Goal: Task Accomplishment & Management: Use online tool/utility

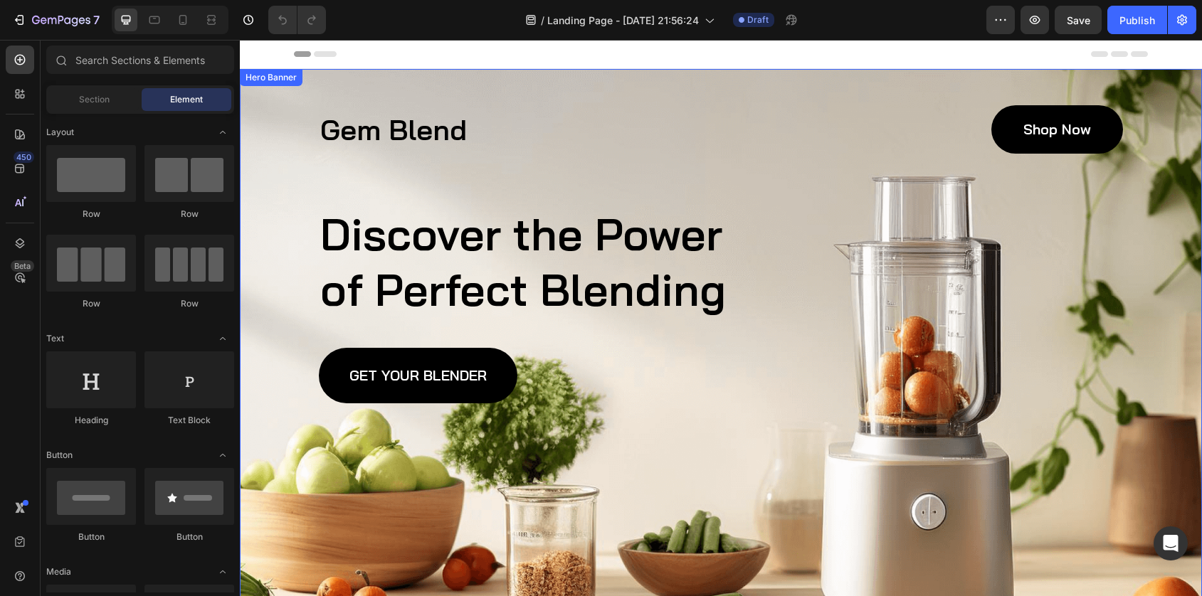
click at [493, 189] on div "Gem Blend Heading Shop Now Button Row Discover the Power of Perfect Blending He…" at bounding box center [721, 254] width 804 height 298
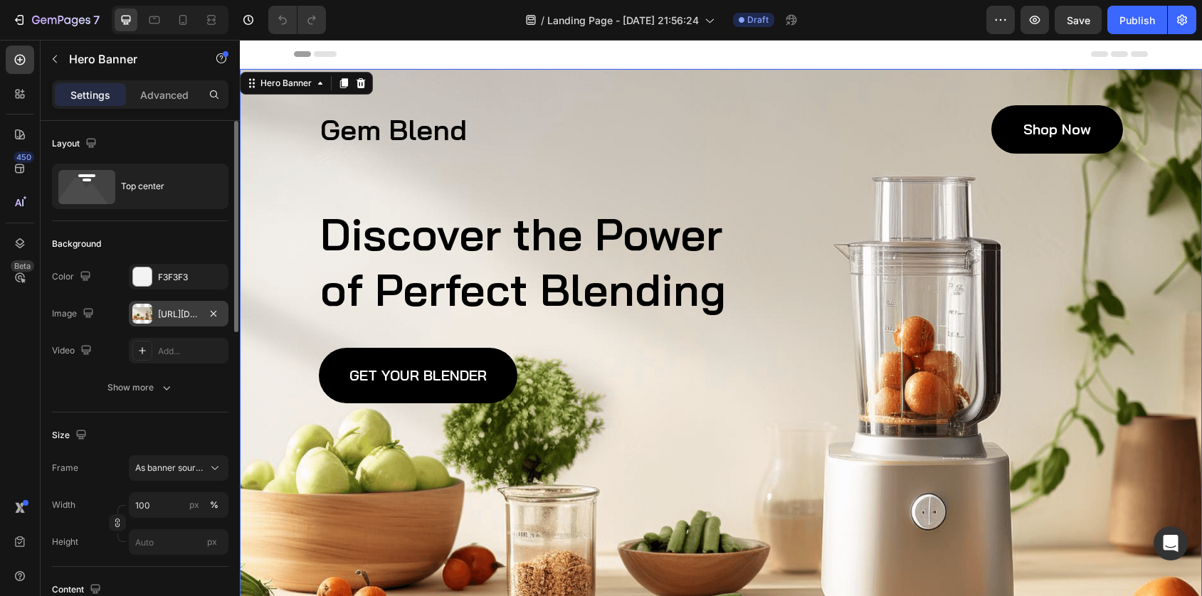
click at [139, 310] on div at bounding box center [142, 314] width 20 height 20
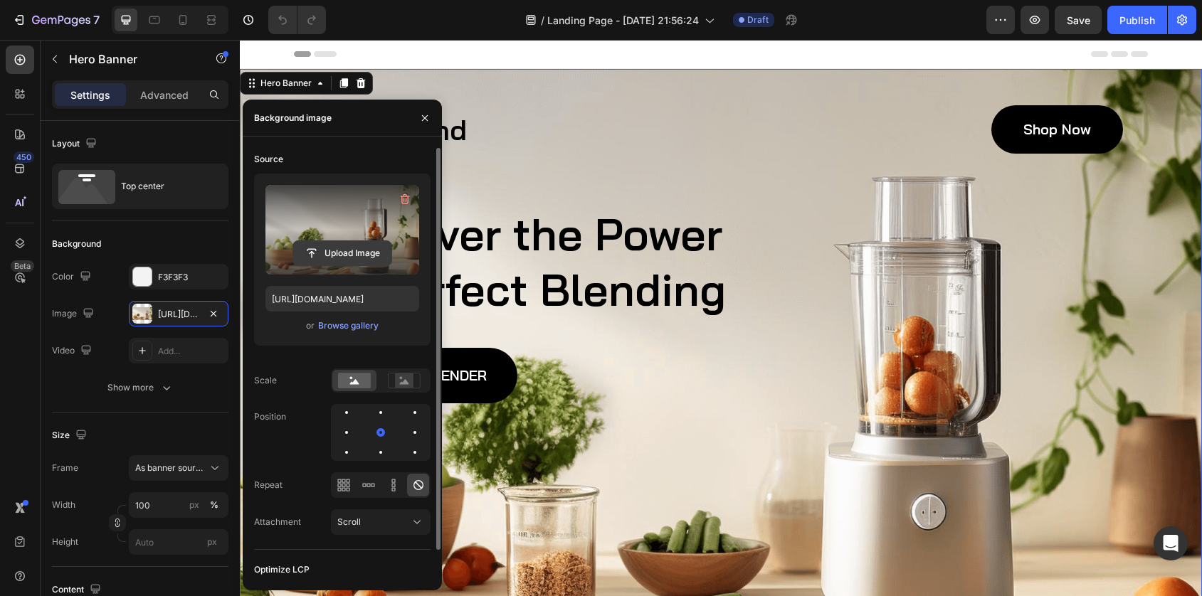
click at [329, 249] on input "file" at bounding box center [342, 253] width 98 height 24
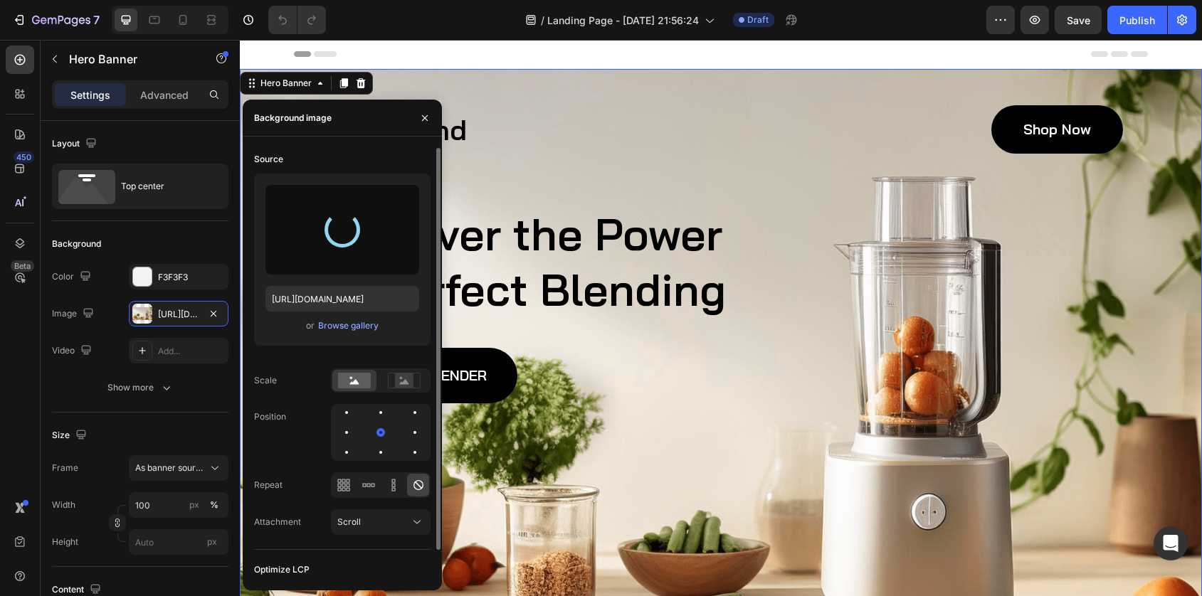
type input "[URL][DOMAIN_NAME]"
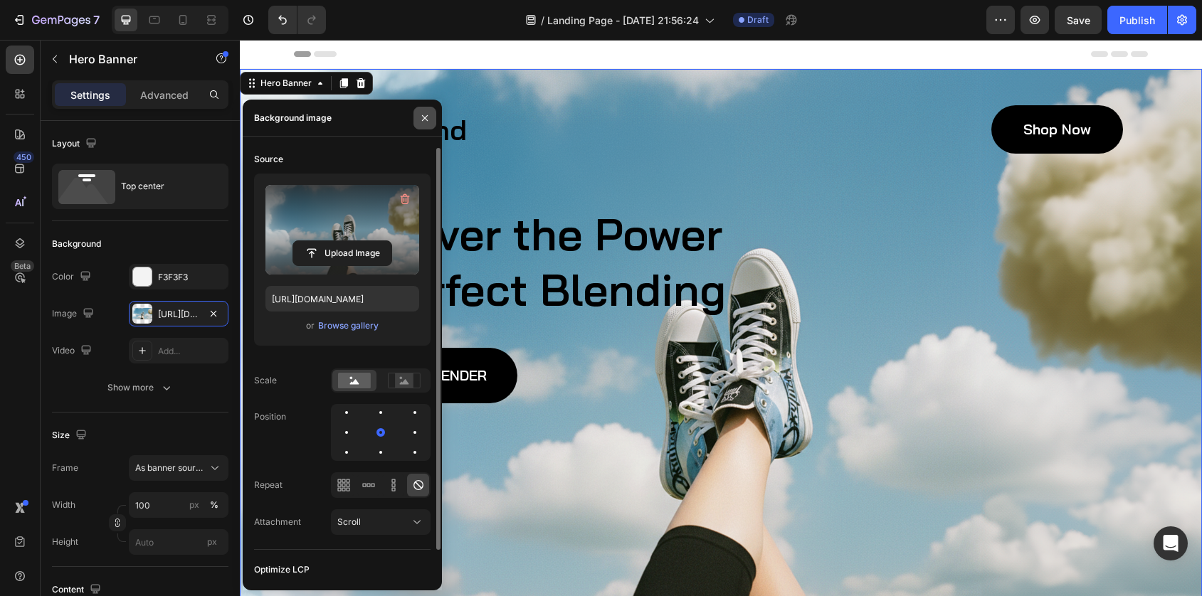
click at [426, 115] on icon "button" at bounding box center [424, 117] width 11 height 11
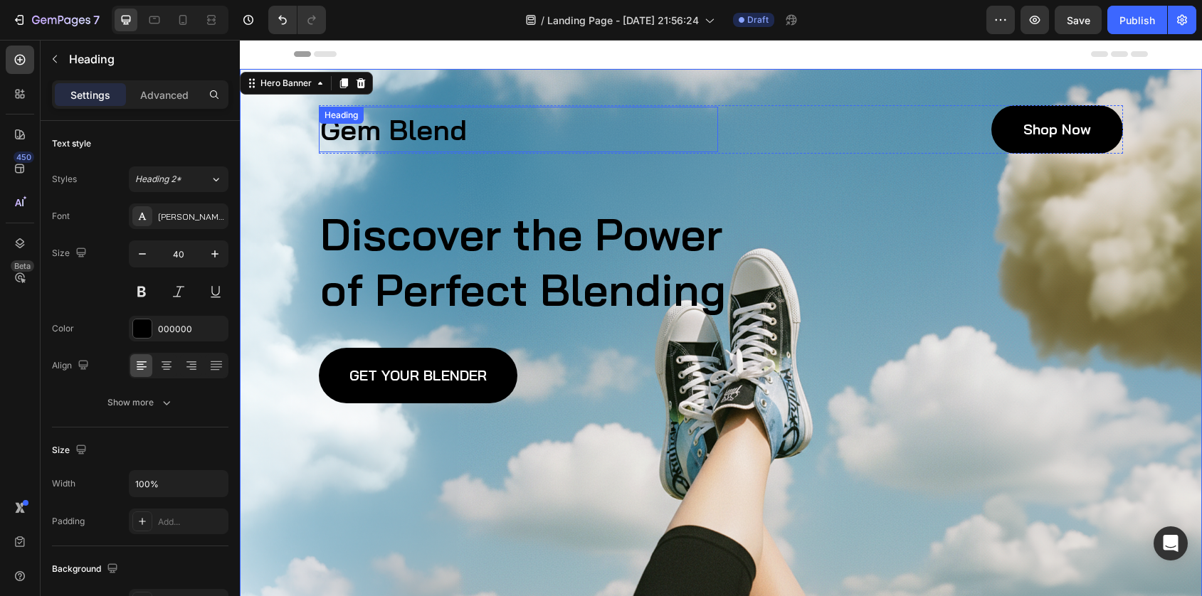
click at [412, 134] on h1 "Gem Blend" at bounding box center [518, 130] width 399 height 46
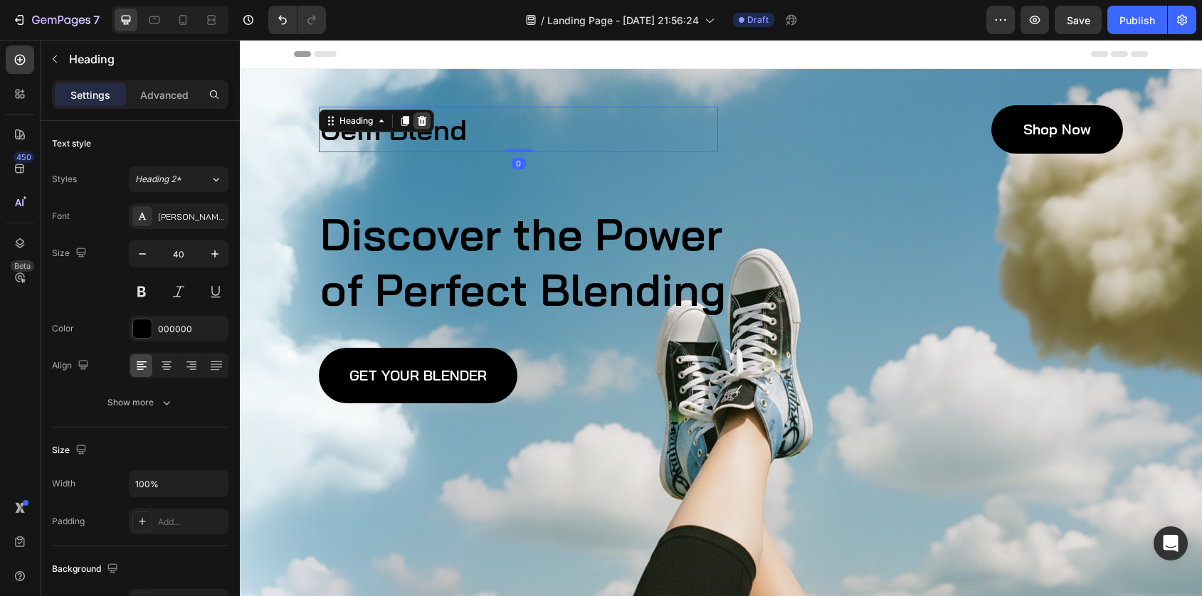
click at [425, 120] on icon at bounding box center [422, 121] width 9 height 10
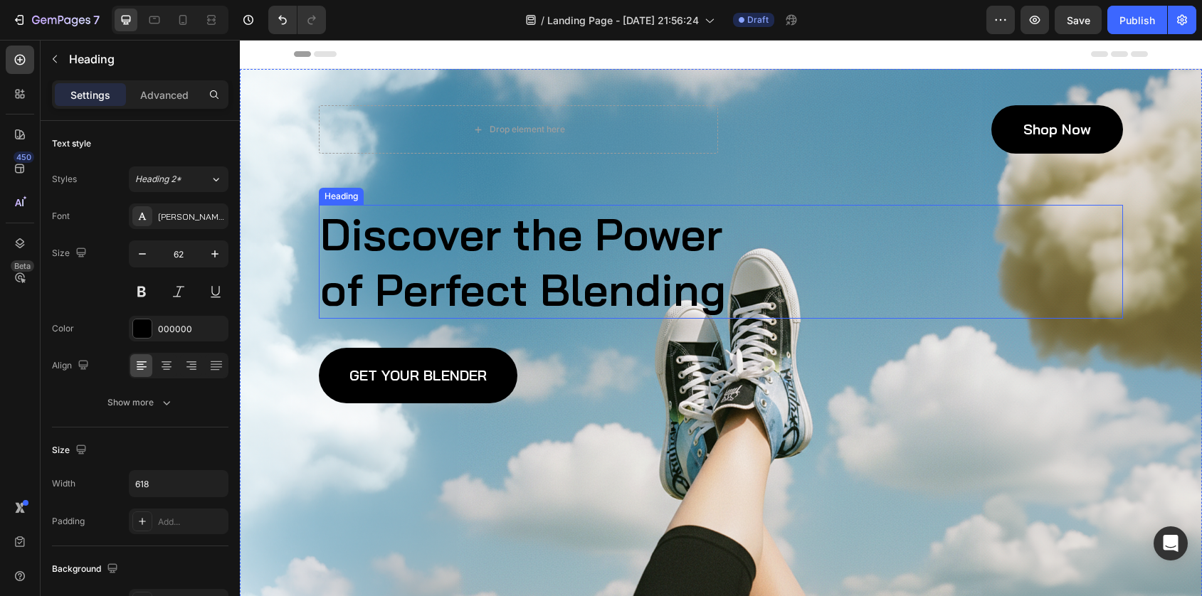
click at [443, 265] on h2 "Discover the Power of Perfect Blending" at bounding box center [539, 262] width 440 height 114
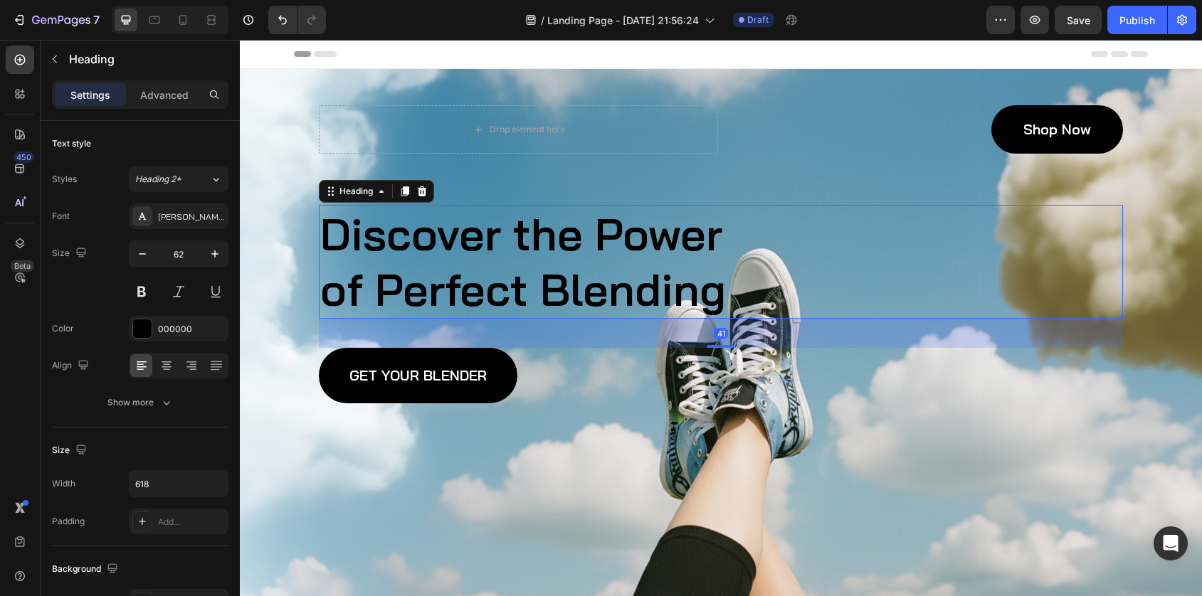
click at [443, 265] on h2 "Discover the Power of Perfect Blending" at bounding box center [539, 262] width 440 height 114
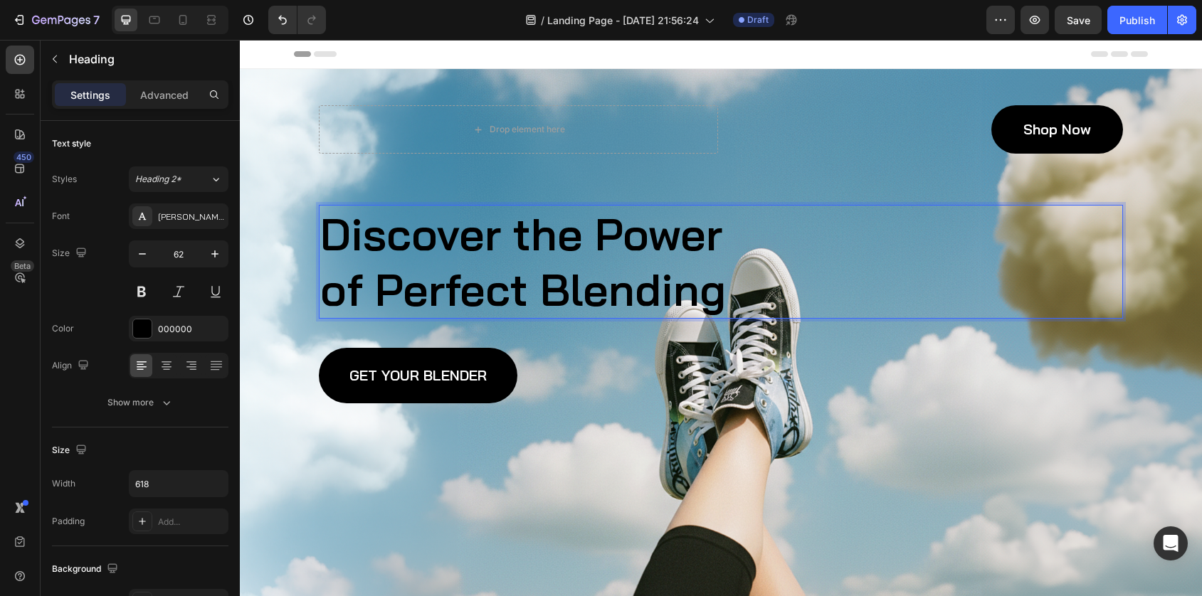
click at [443, 265] on p "Discover the Power of Perfect Blending" at bounding box center [538, 261] width 437 height 111
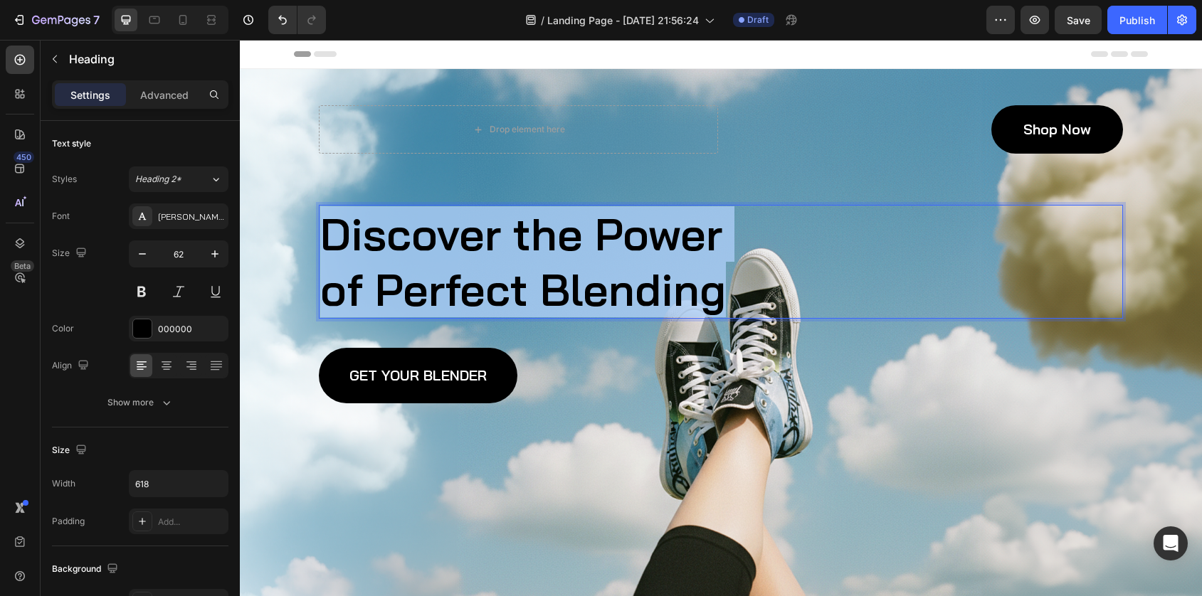
click at [443, 265] on p "Discover the Power of Perfect Blending" at bounding box center [538, 261] width 437 height 111
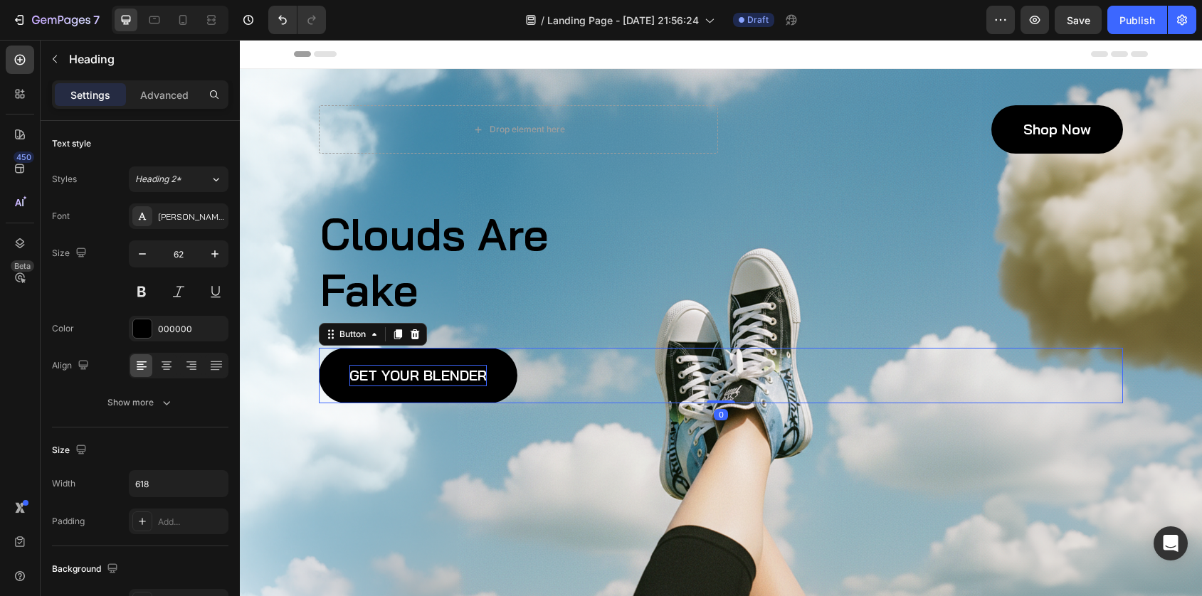
click at [404, 368] on p "GET YOUR BLENDER" at bounding box center [417, 375] width 137 height 21
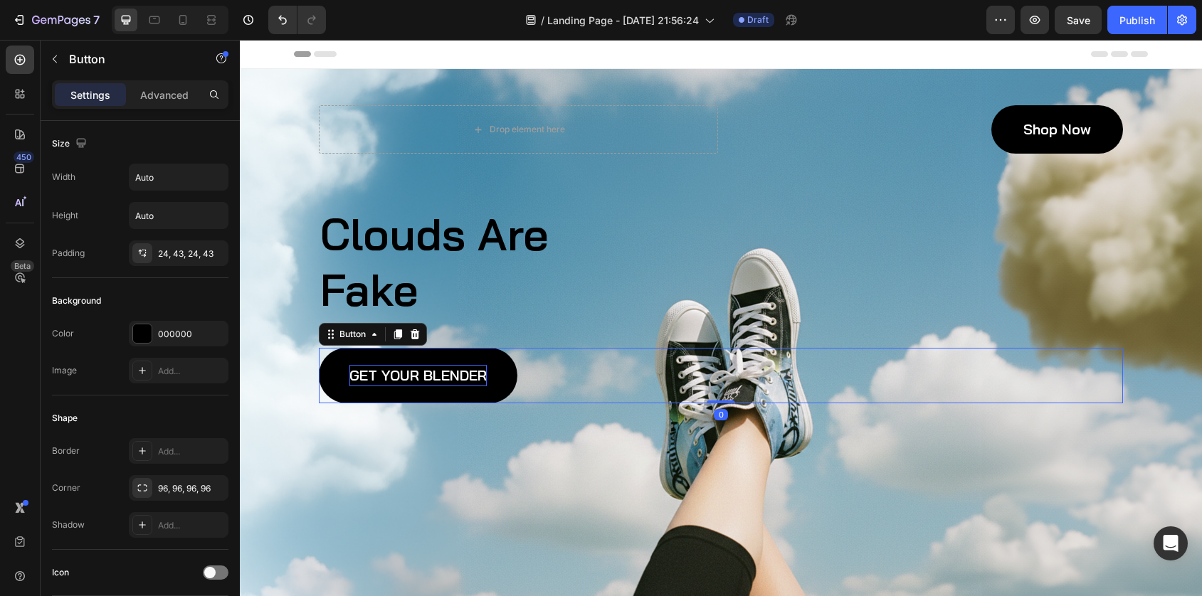
click at [402, 379] on p "GET YOUR BLENDER" at bounding box center [417, 375] width 137 height 21
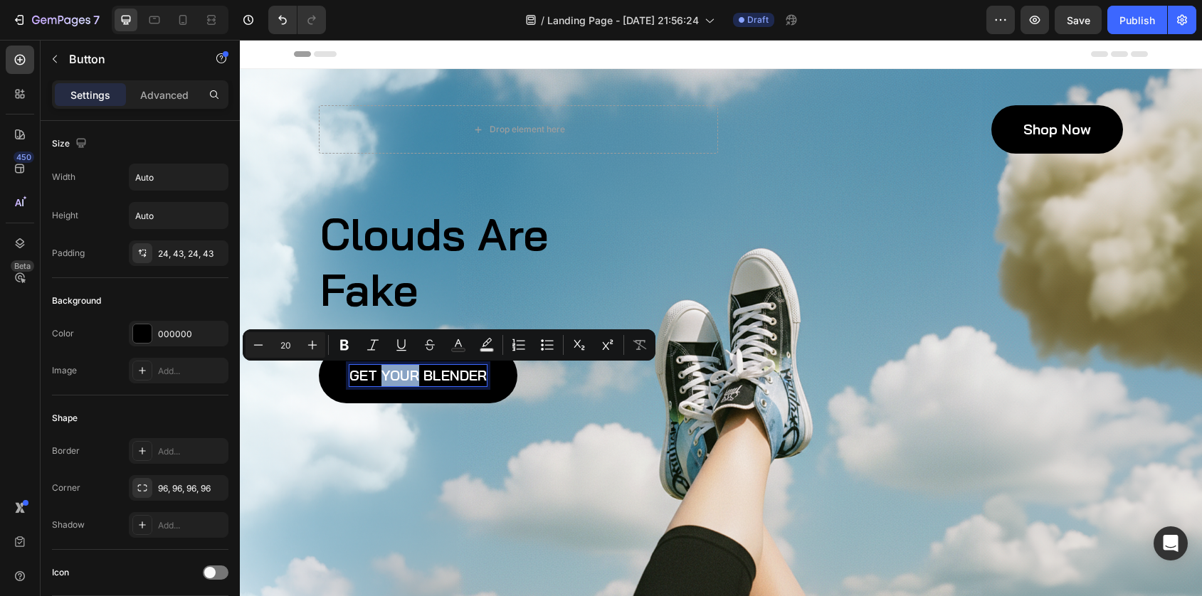
click at [402, 379] on p "GET YOUR BLENDER" at bounding box center [417, 375] width 137 height 21
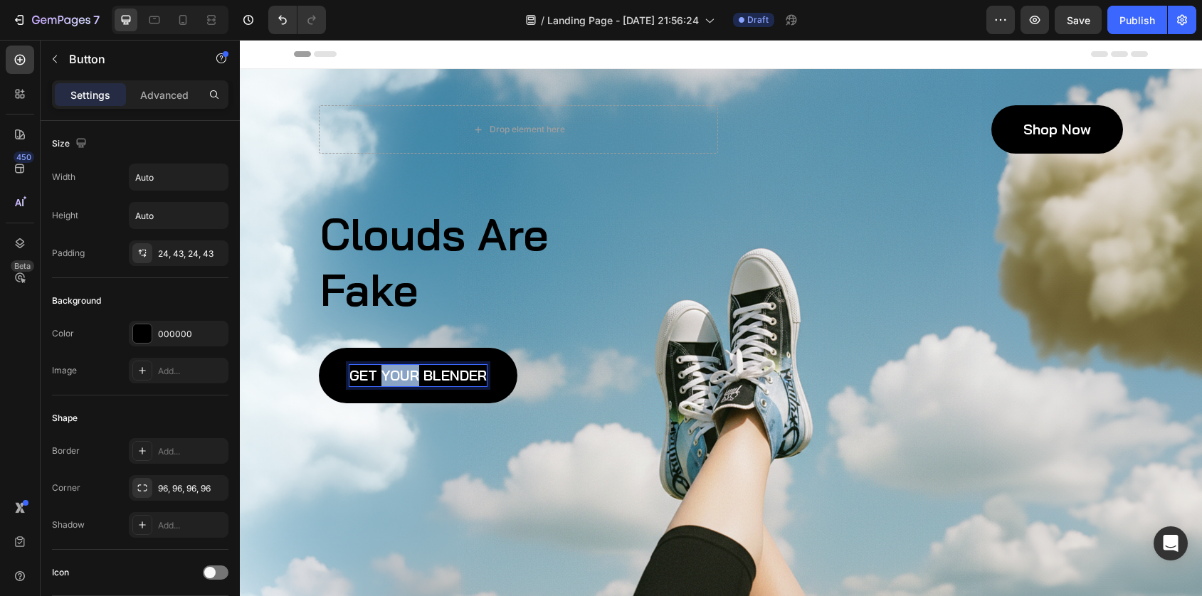
click at [402, 379] on p "GET YOUR BLENDER" at bounding box center [417, 375] width 137 height 21
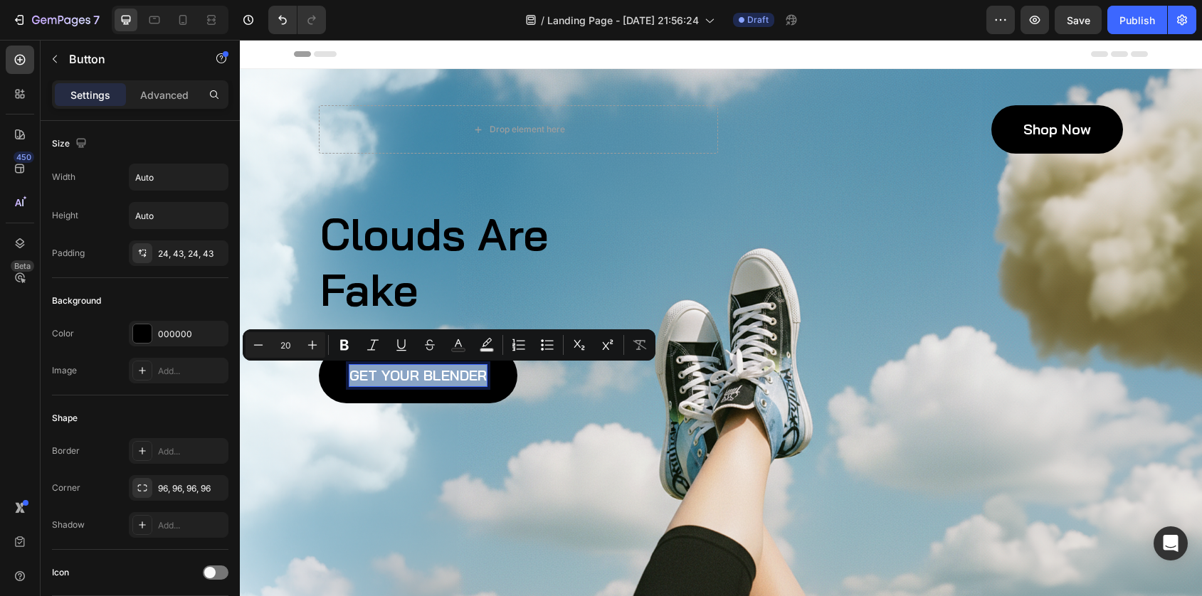
click at [402, 379] on p "GET YOUR BLENDER" at bounding box center [417, 375] width 137 height 21
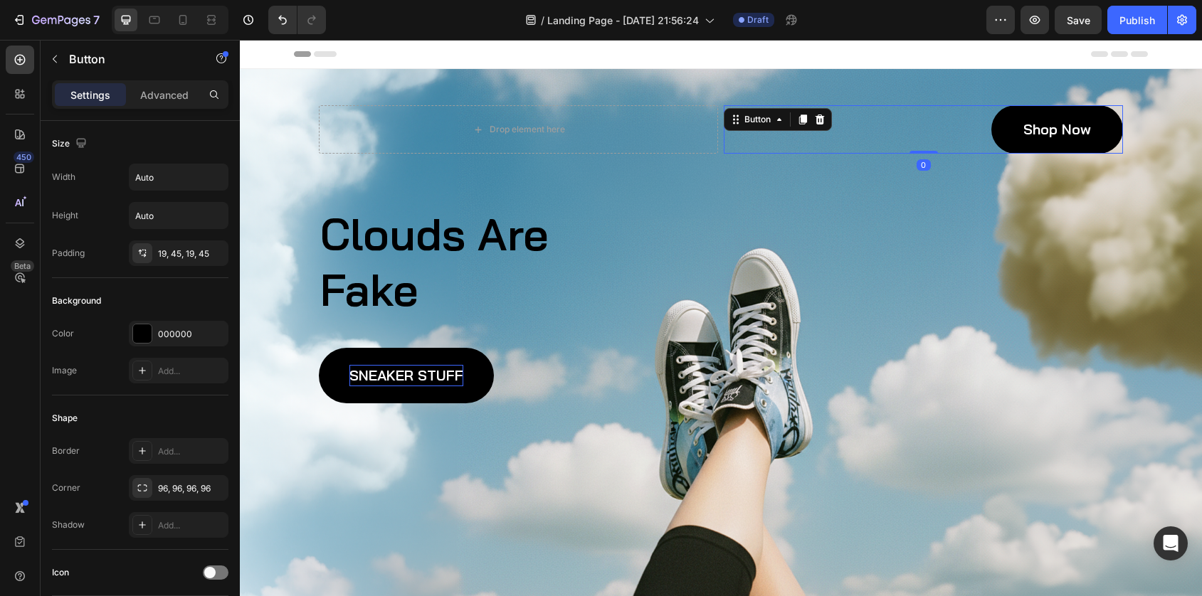
click at [1022, 125] on link "Shop Now" at bounding box center [1057, 129] width 132 height 48
click at [817, 122] on icon at bounding box center [820, 120] width 9 height 10
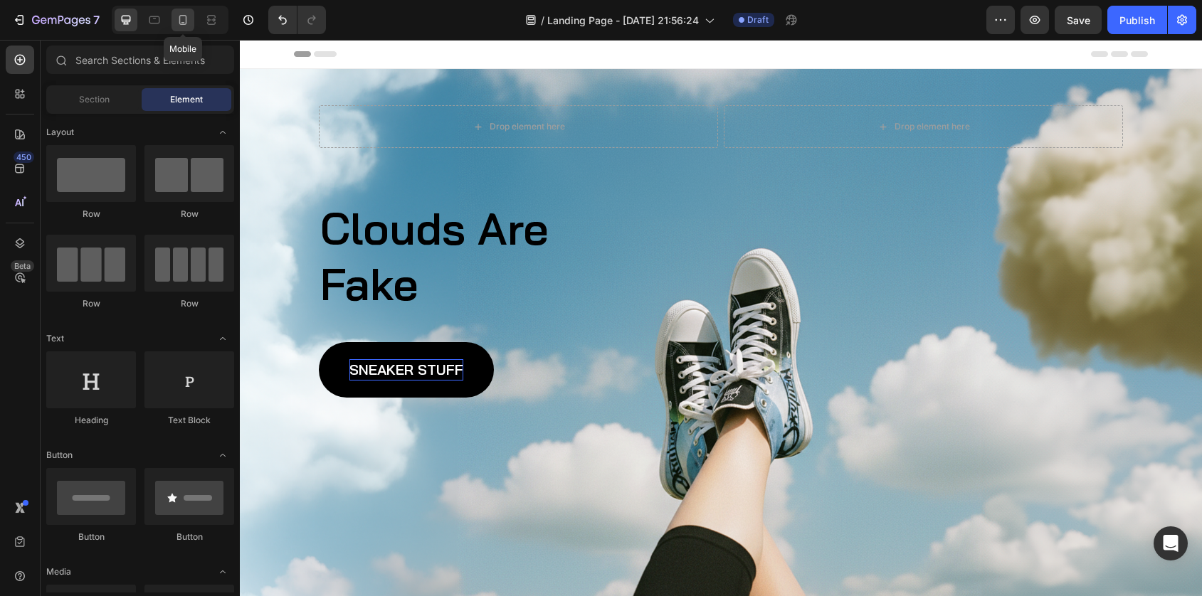
click at [188, 17] on icon at bounding box center [183, 20] width 14 height 14
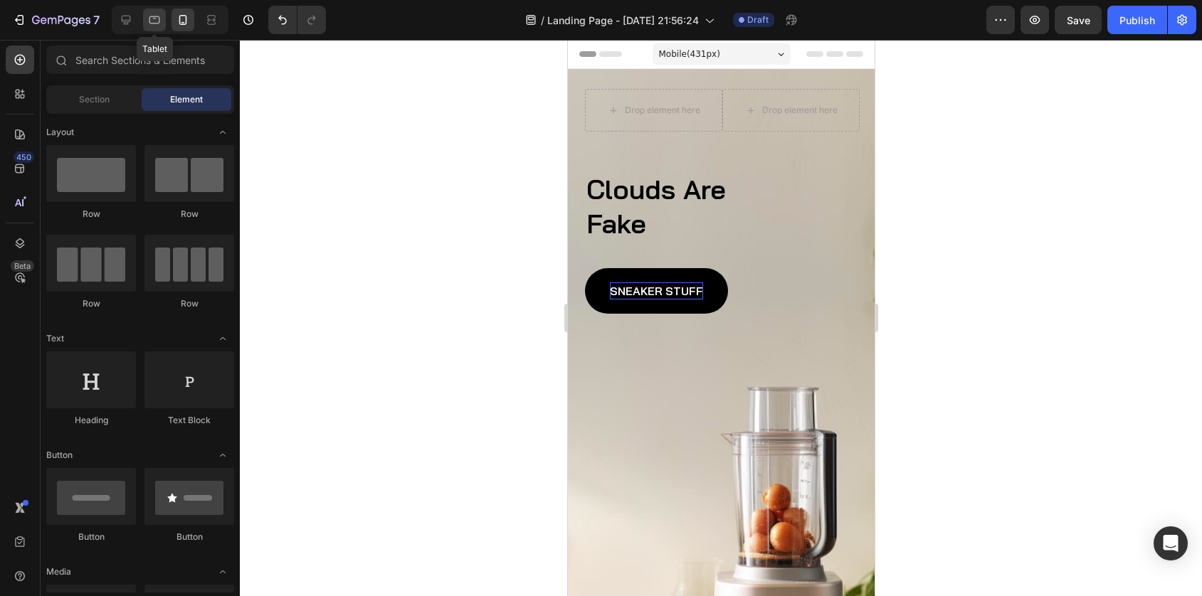
click at [156, 19] on icon at bounding box center [154, 20] width 14 height 14
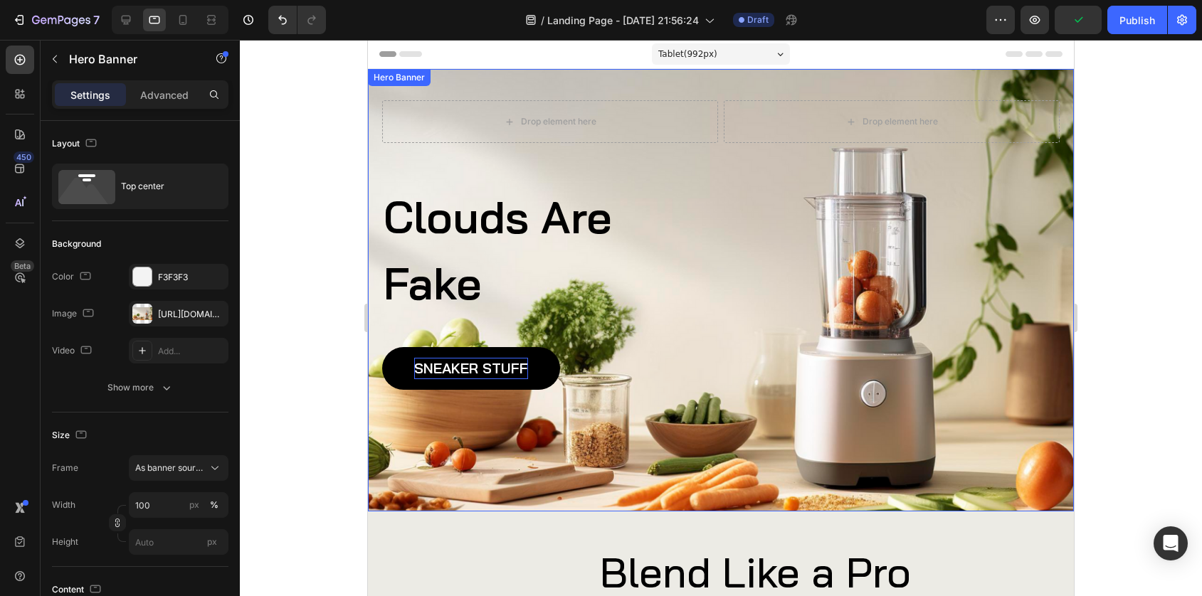
click at [468, 168] on div "Drop element here Drop element here Row Clouds Are Fake Heading Sneaker Stuff B…" at bounding box center [720, 245] width 677 height 290
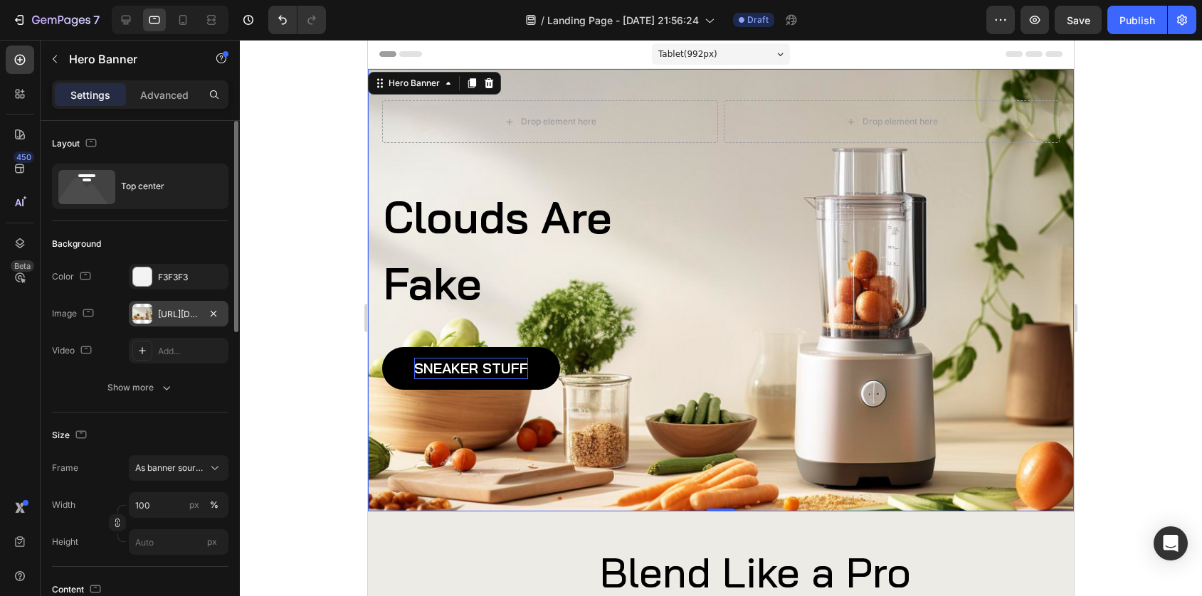
click at [142, 307] on div at bounding box center [142, 314] width 20 height 20
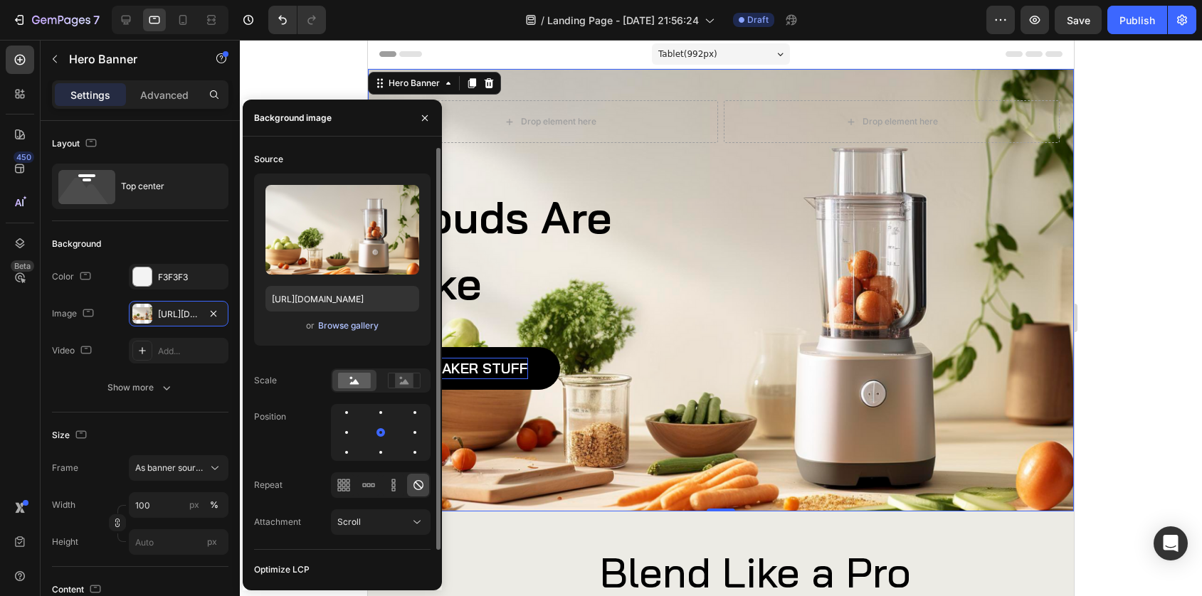
click at [337, 328] on div "Browse gallery" at bounding box center [348, 326] width 60 height 13
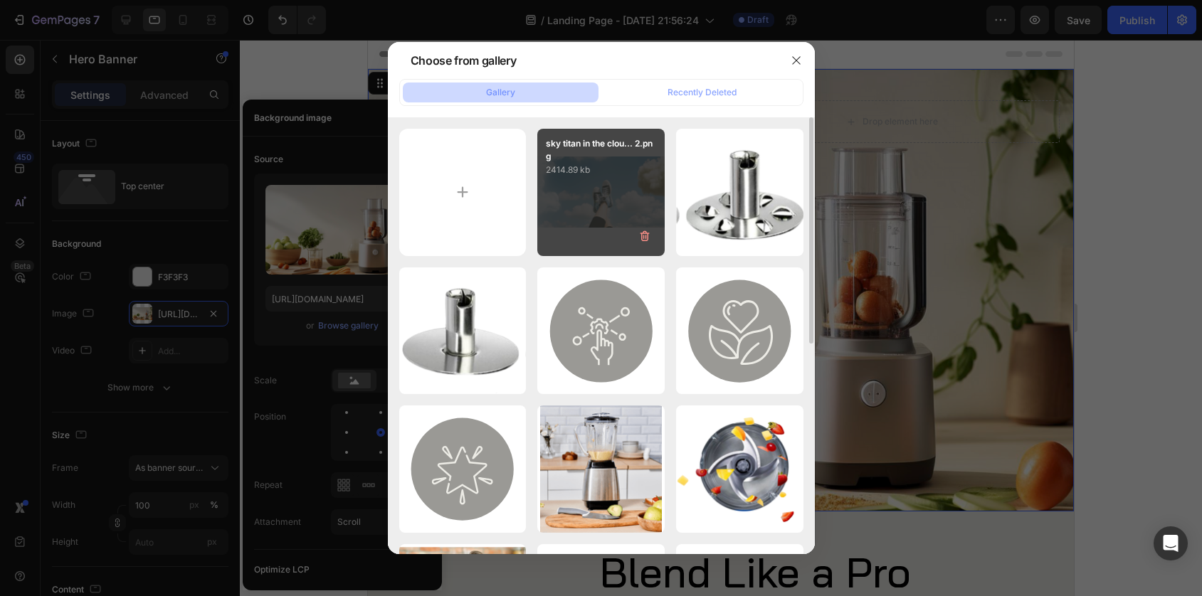
click at [559, 196] on div "sky titan in the clou... 2.png 2414.89 kb" at bounding box center [600, 192] width 127 height 127
type input "[URL][DOMAIN_NAME]"
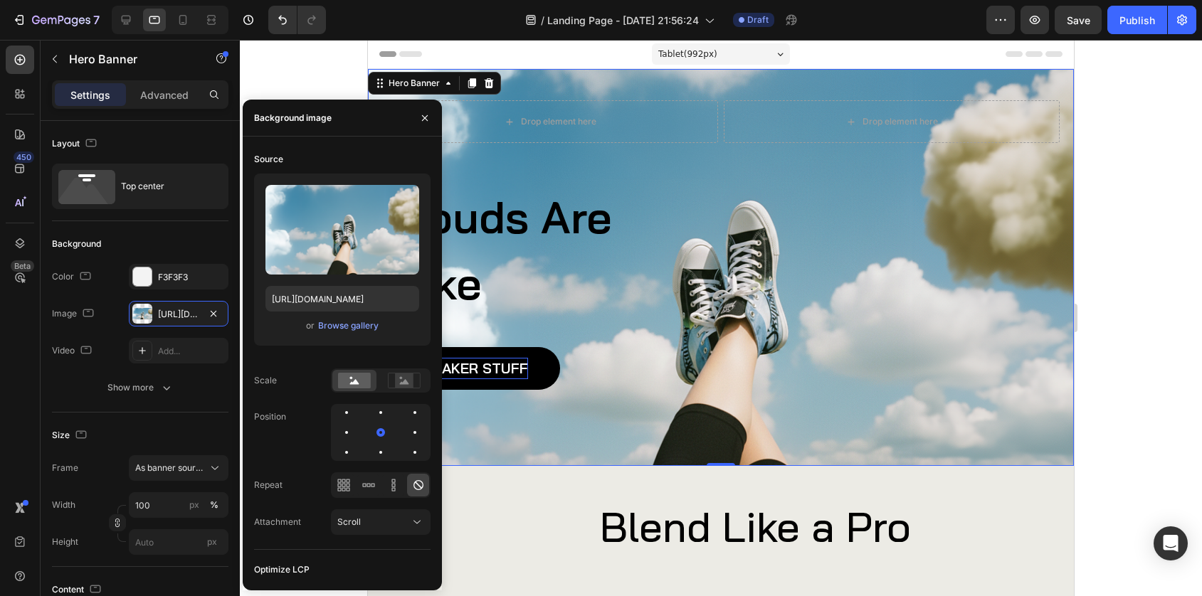
click at [660, 426] on div "Background Image" at bounding box center [721, 267] width 706 height 397
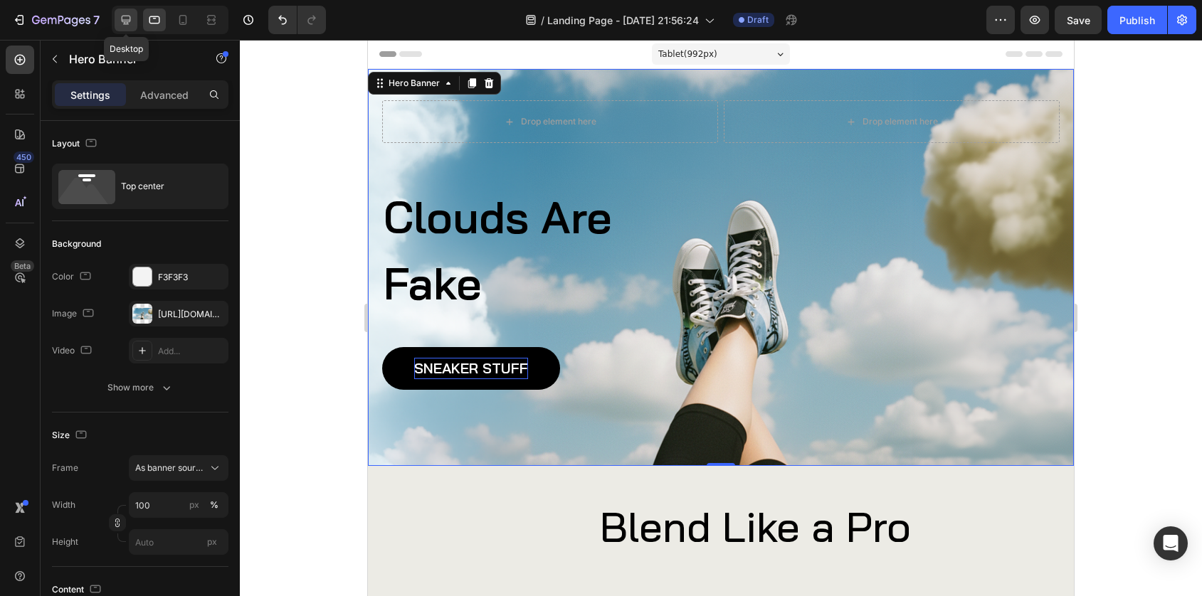
click at [132, 27] on div at bounding box center [126, 20] width 23 height 23
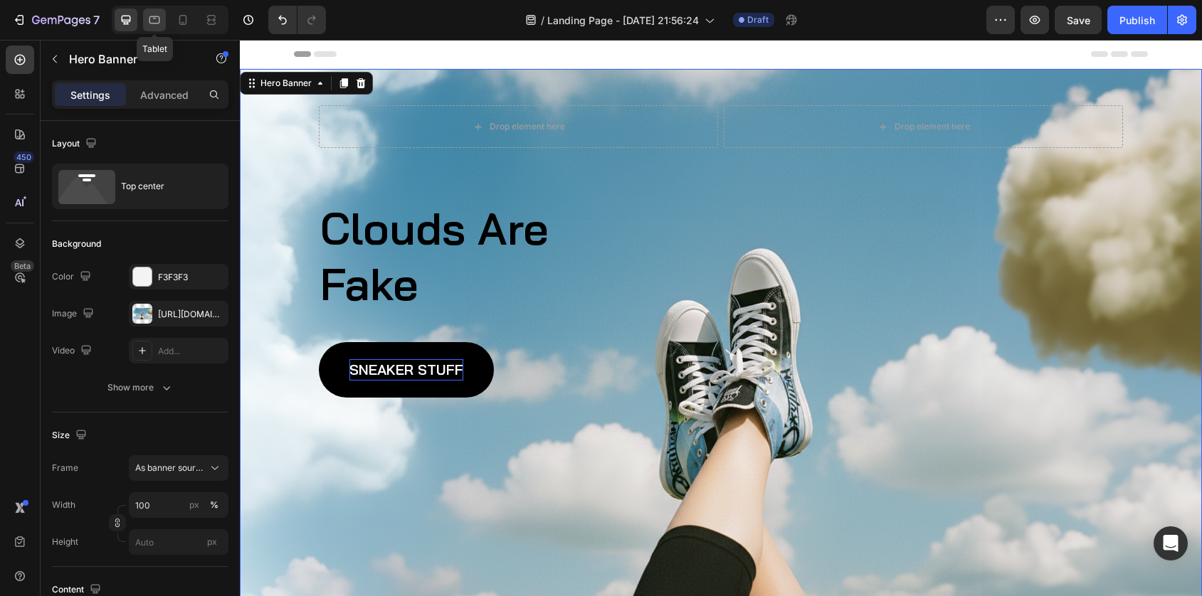
click at [154, 27] on div at bounding box center [154, 20] width 23 height 23
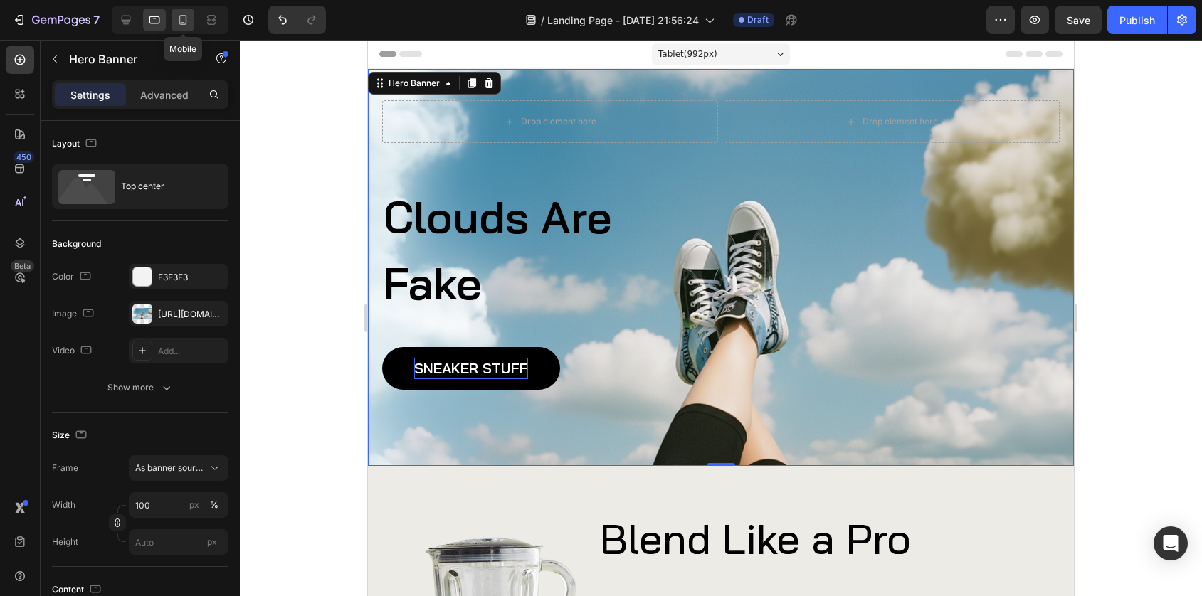
click at [181, 27] on div at bounding box center [183, 20] width 23 height 23
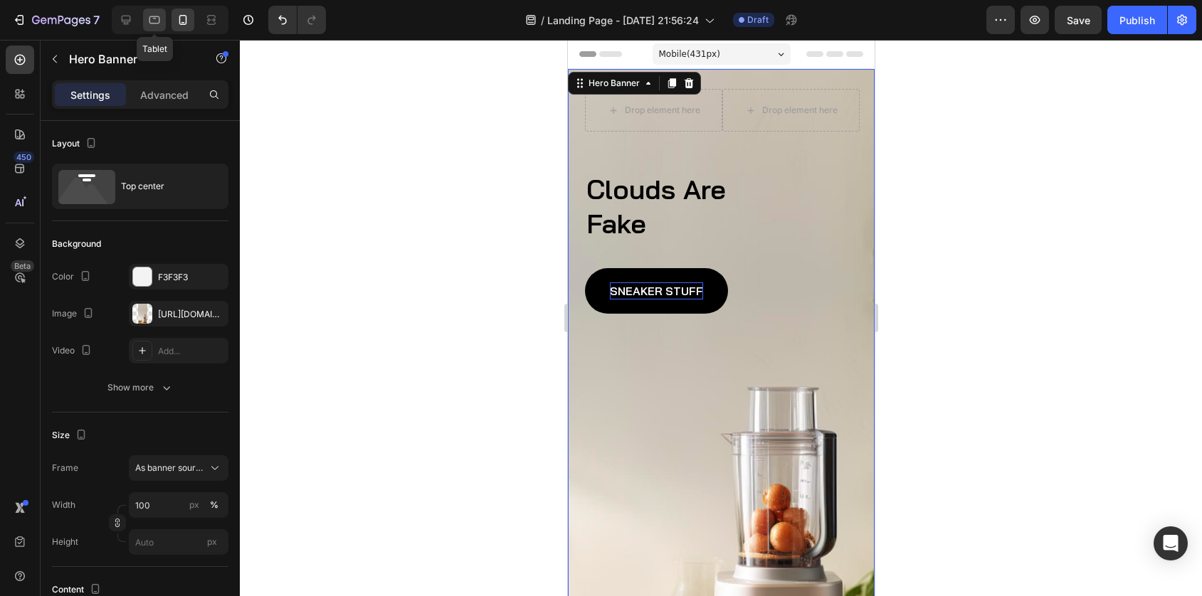
click at [152, 25] on icon at bounding box center [154, 20] width 14 height 14
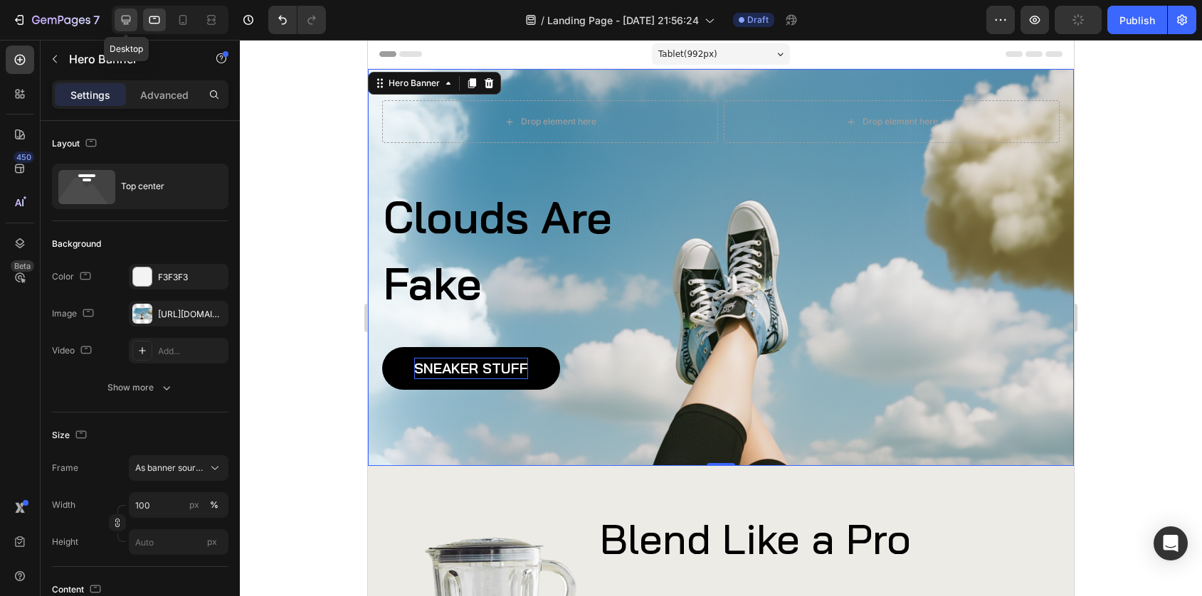
click at [128, 26] on icon at bounding box center [126, 20] width 14 height 14
type input "1170"
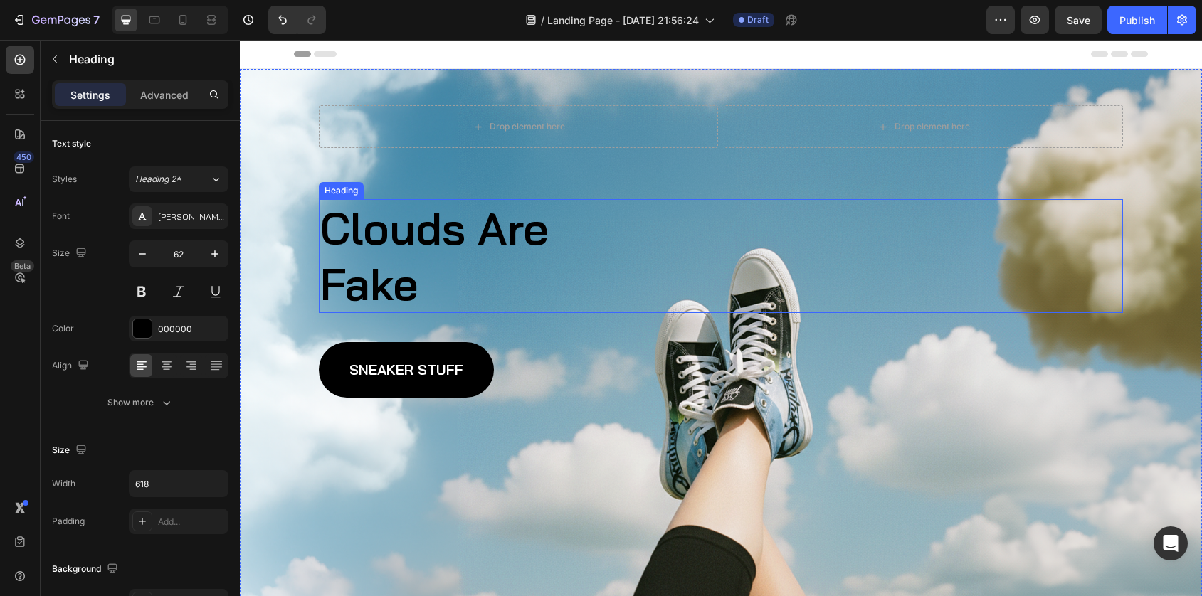
click at [463, 242] on h2 "Clouds Are Fake" at bounding box center [539, 256] width 440 height 114
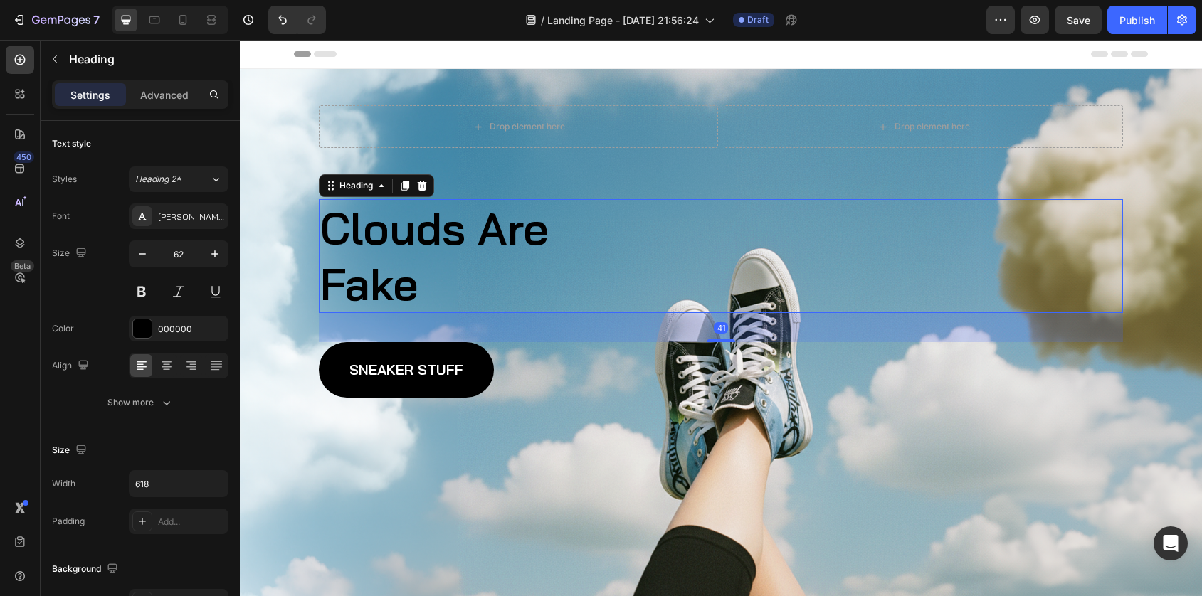
click at [463, 242] on h2 "Clouds Are Fake" at bounding box center [539, 256] width 440 height 114
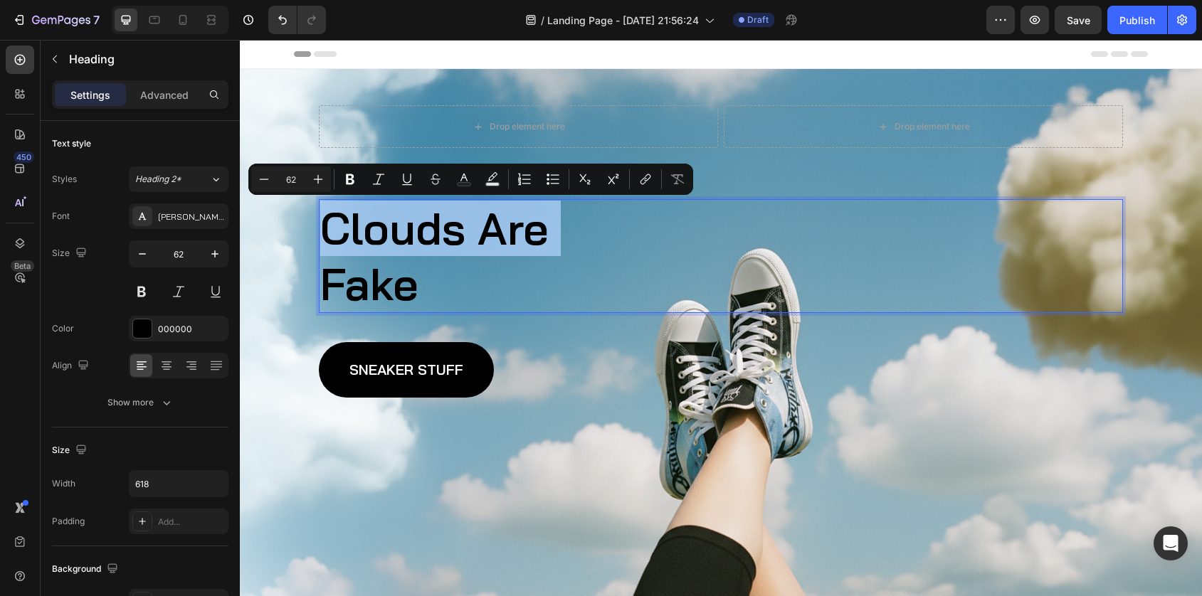
click at [463, 242] on p "Clouds Are Fake" at bounding box center [538, 256] width 437 height 111
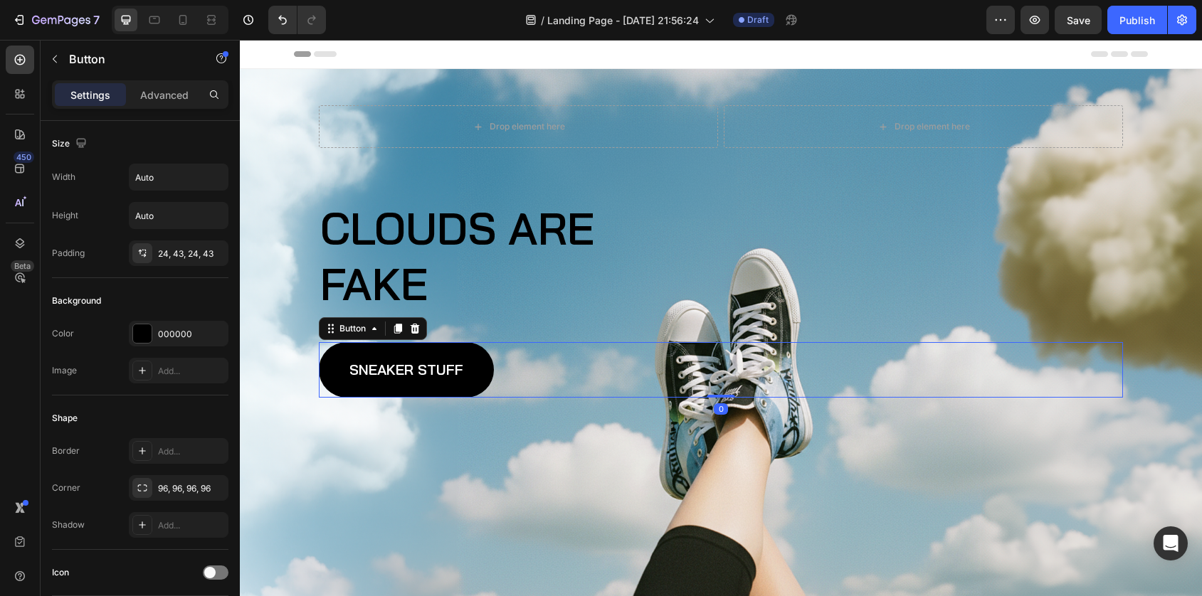
click at [524, 364] on div "Sneaker Stuff Button 0" at bounding box center [721, 370] width 804 height 56
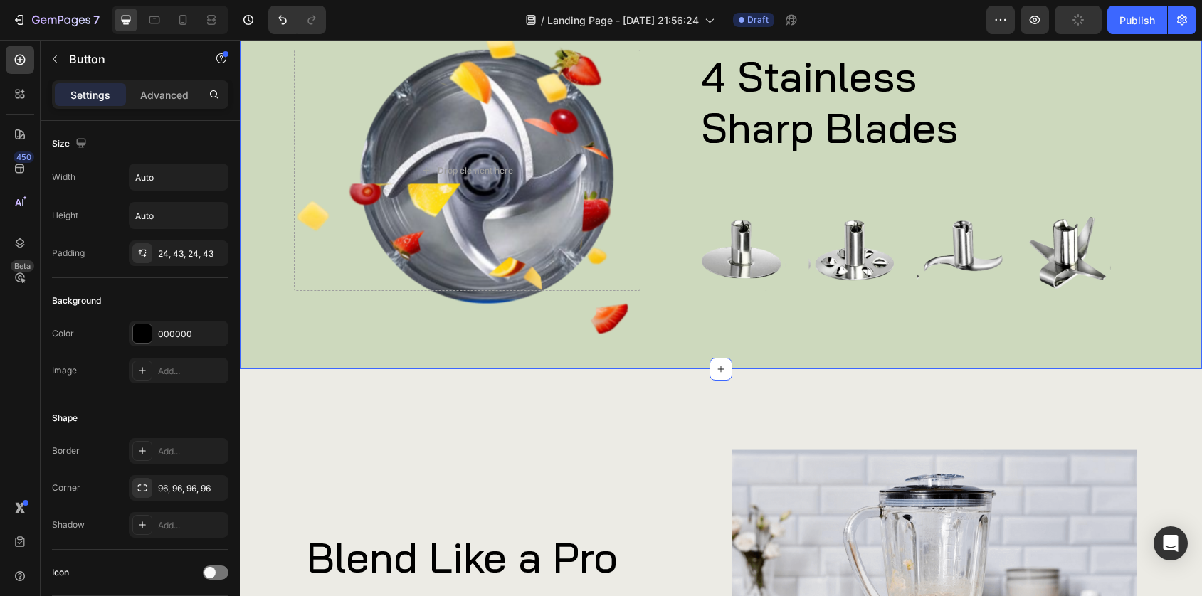
scroll to position [1119, 0]
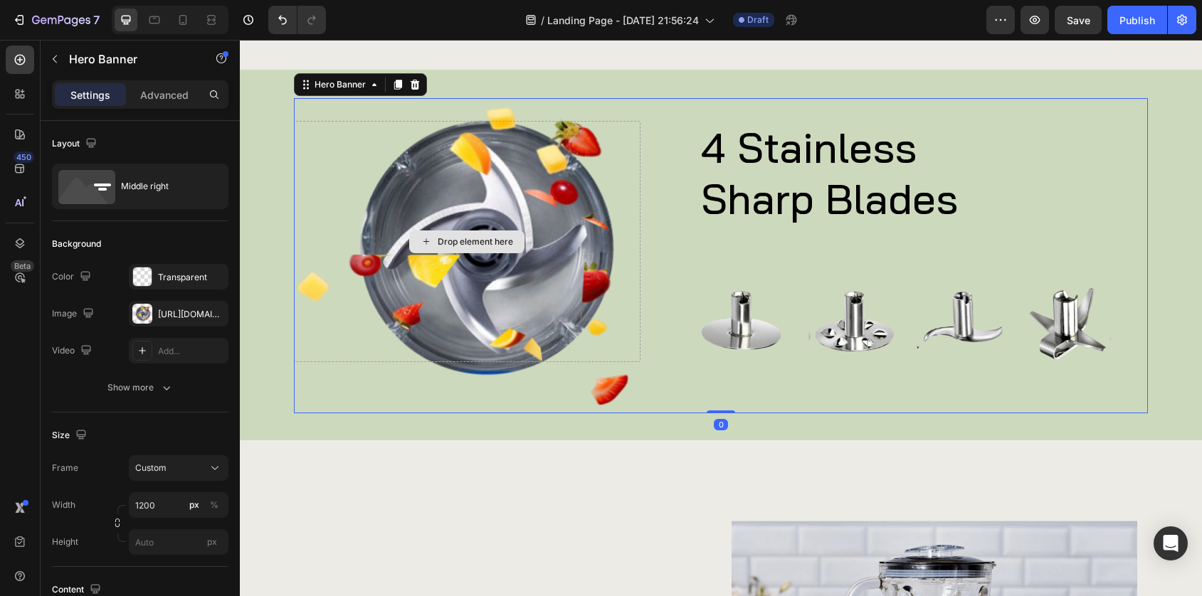
click at [489, 164] on div "Drop element here" at bounding box center [467, 241] width 347 height 241
click at [372, 81] on icon at bounding box center [374, 84] width 11 height 11
click at [416, 89] on icon at bounding box center [415, 85] width 9 height 10
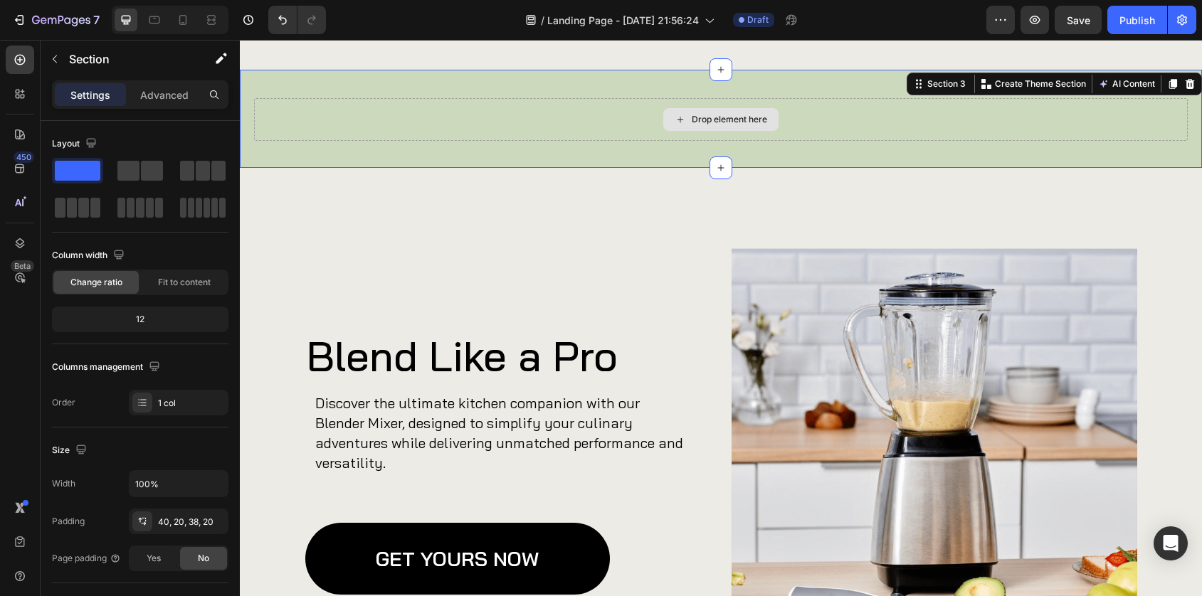
click at [383, 112] on div "Drop element here" at bounding box center [721, 119] width 934 height 43
click at [213, 51] on button "button" at bounding box center [221, 58] width 28 height 28
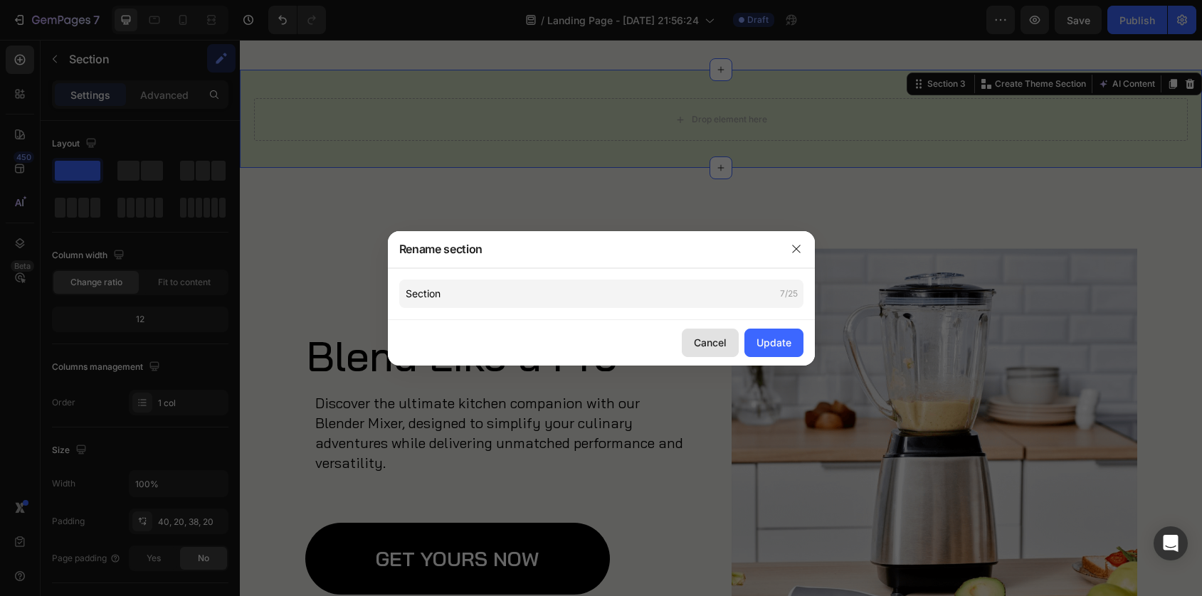
click at [708, 342] on div "Cancel" at bounding box center [710, 342] width 33 height 15
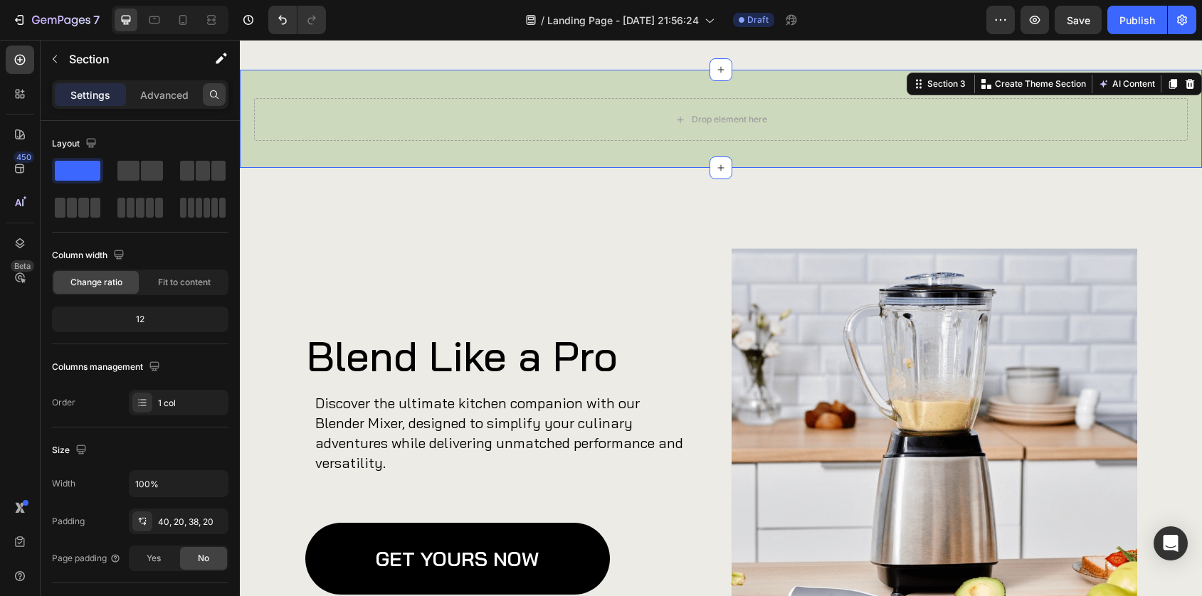
click at [214, 95] on icon at bounding box center [214, 94] width 11 height 11
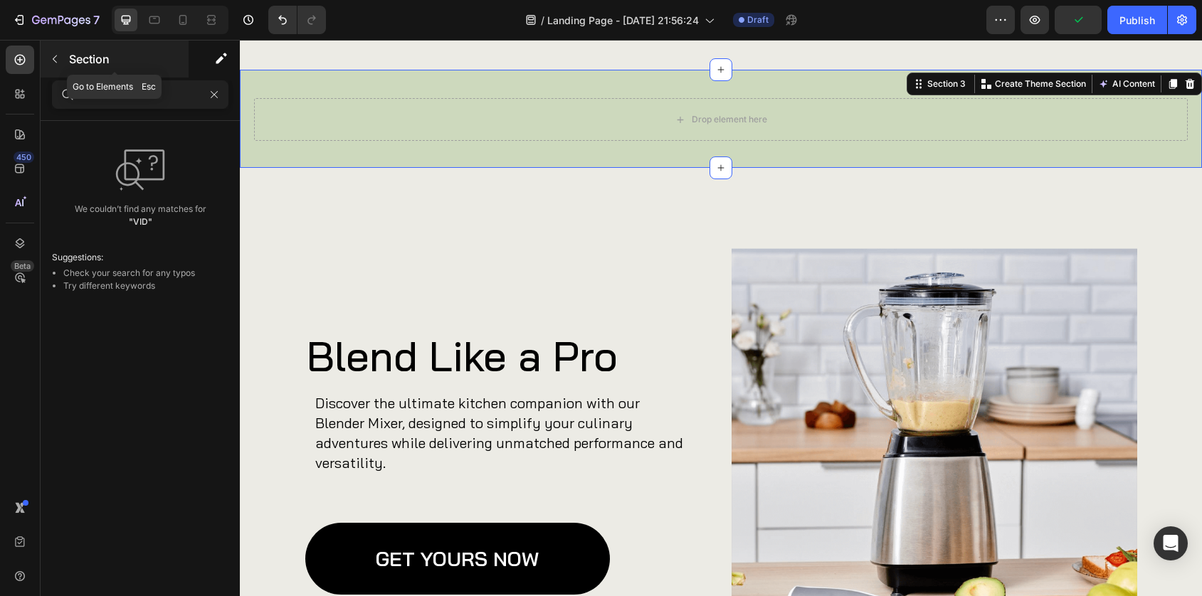
type input "VID"
click at [88, 63] on p "Section" at bounding box center [127, 59] width 117 height 17
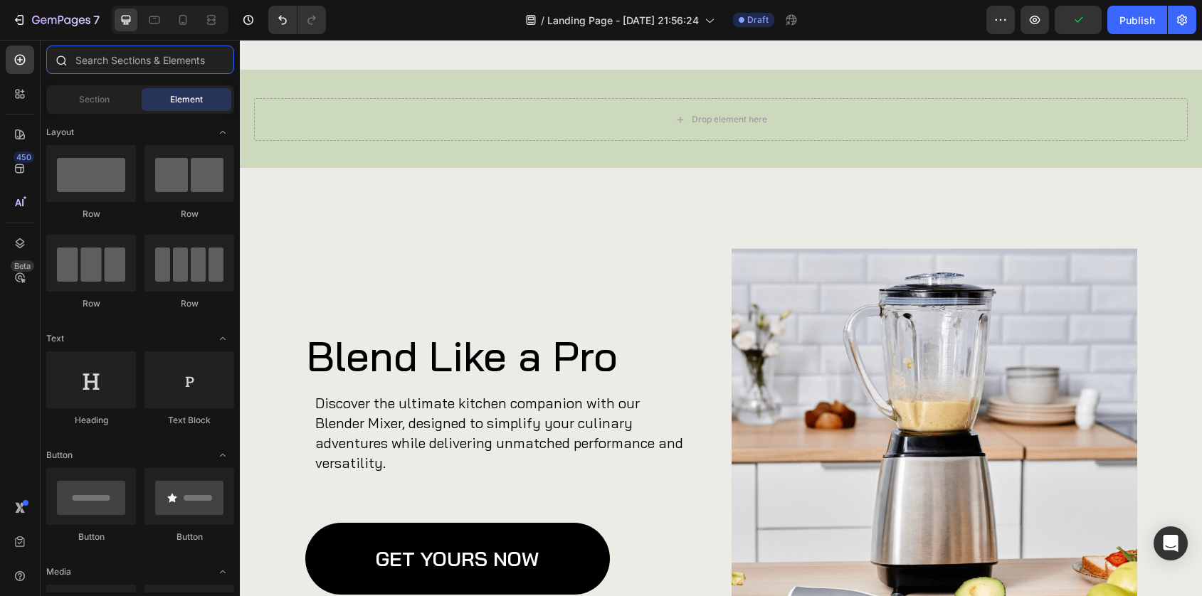
click at [90, 66] on input "text" at bounding box center [140, 60] width 188 height 28
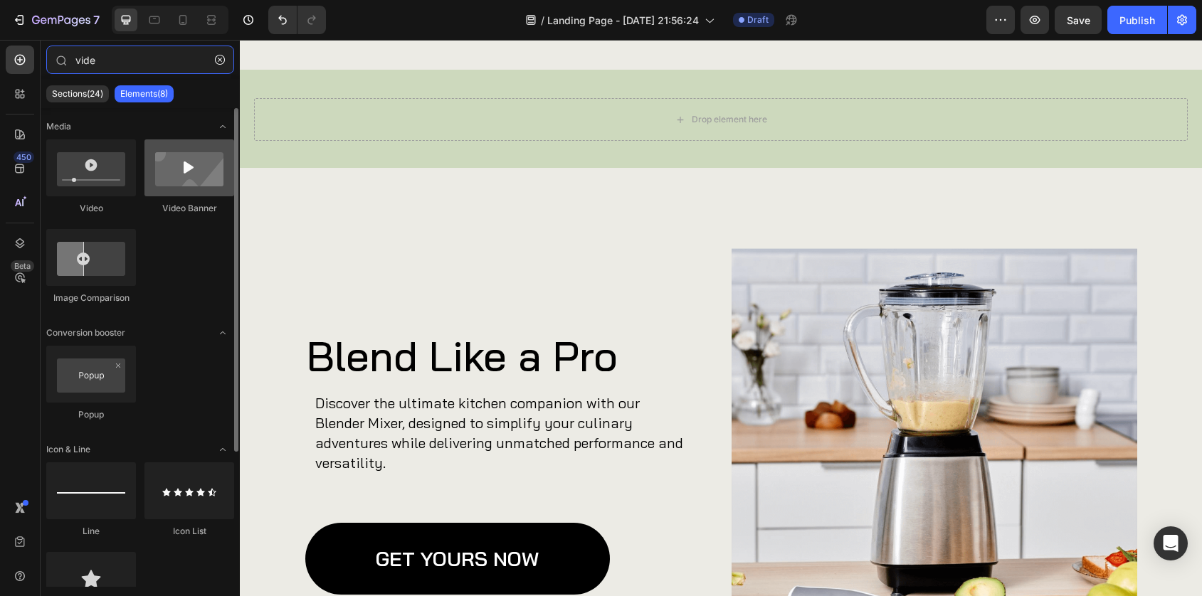
type input "vide"
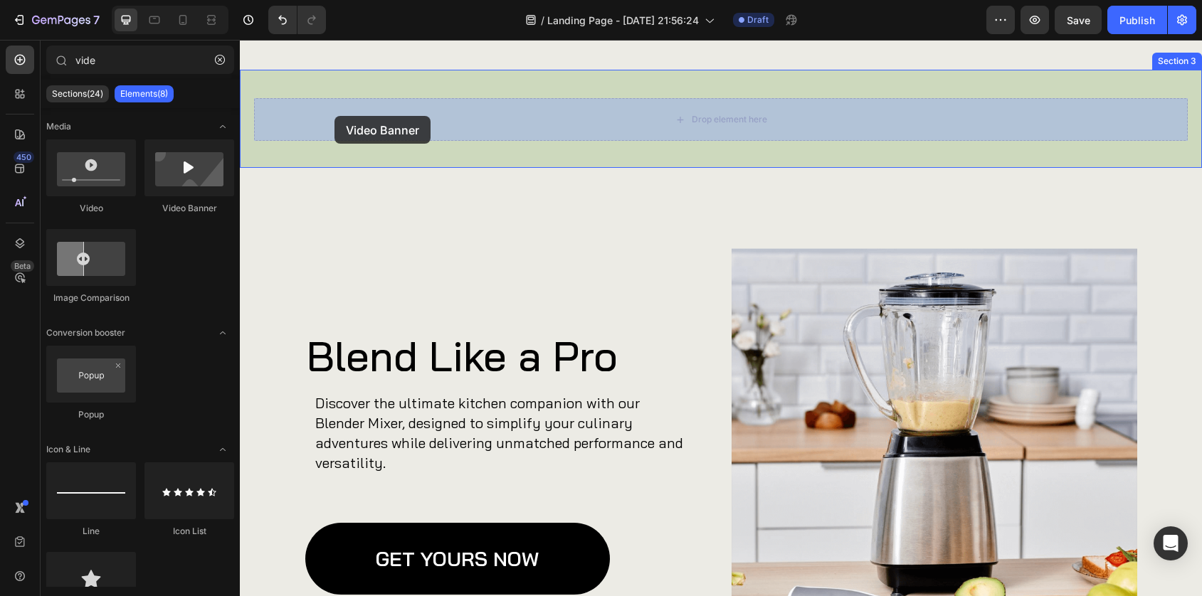
drag, startPoint x: 401, startPoint y: 213, endPoint x: 334, endPoint y: 116, distance: 118.2
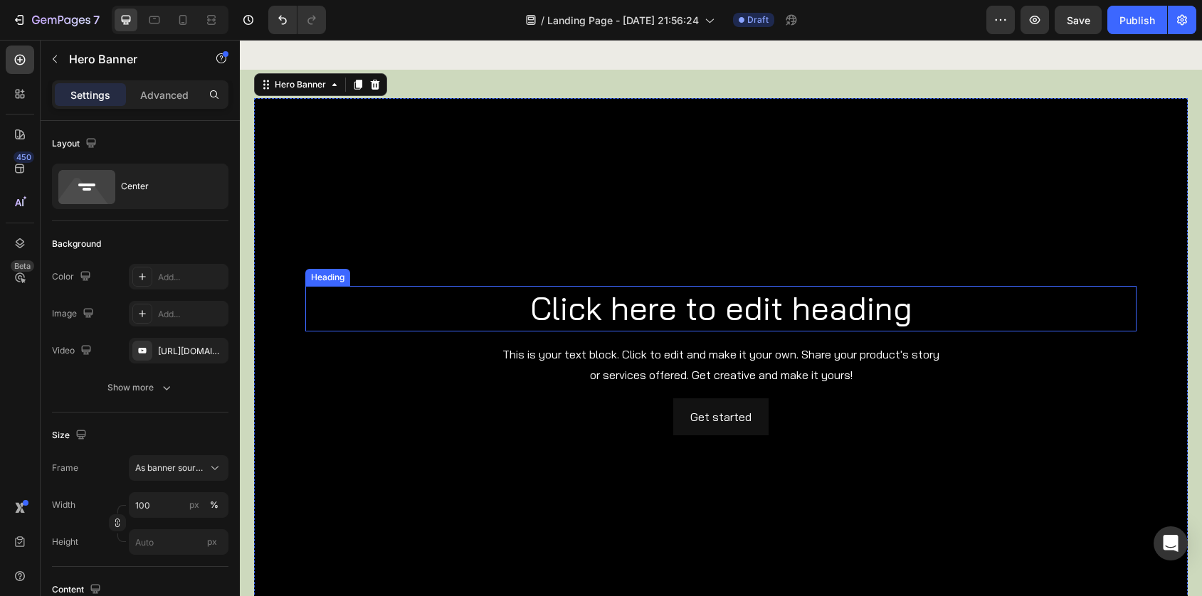
click at [586, 306] on h2 "Click here to edit heading" at bounding box center [720, 309] width 831 height 46
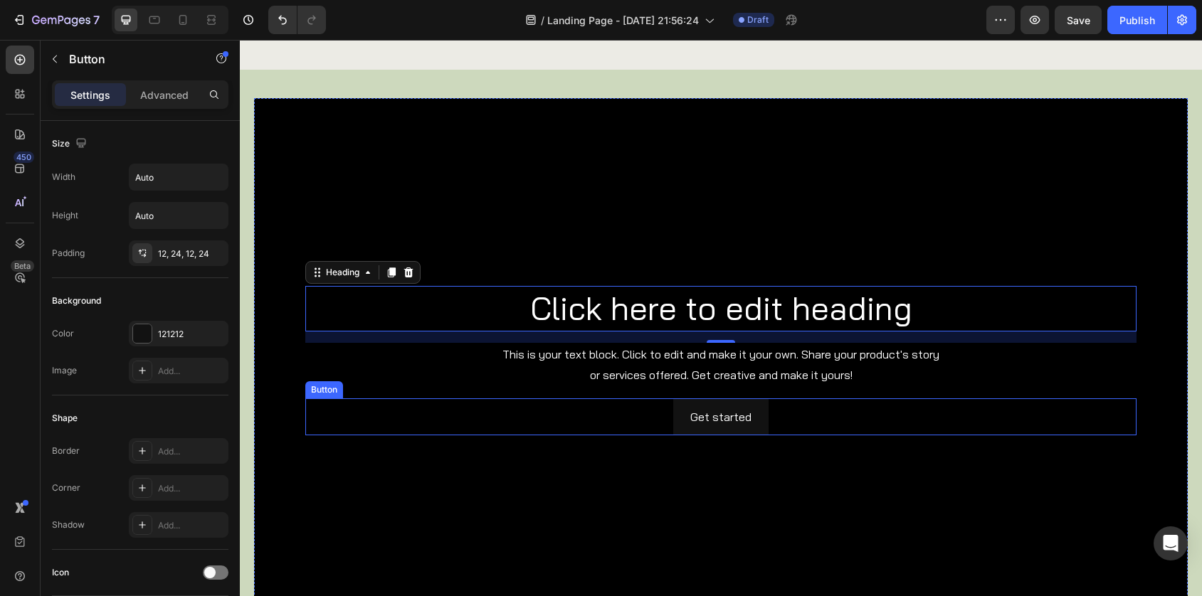
click at [616, 418] on div "Get started Button" at bounding box center [720, 418] width 831 height 38
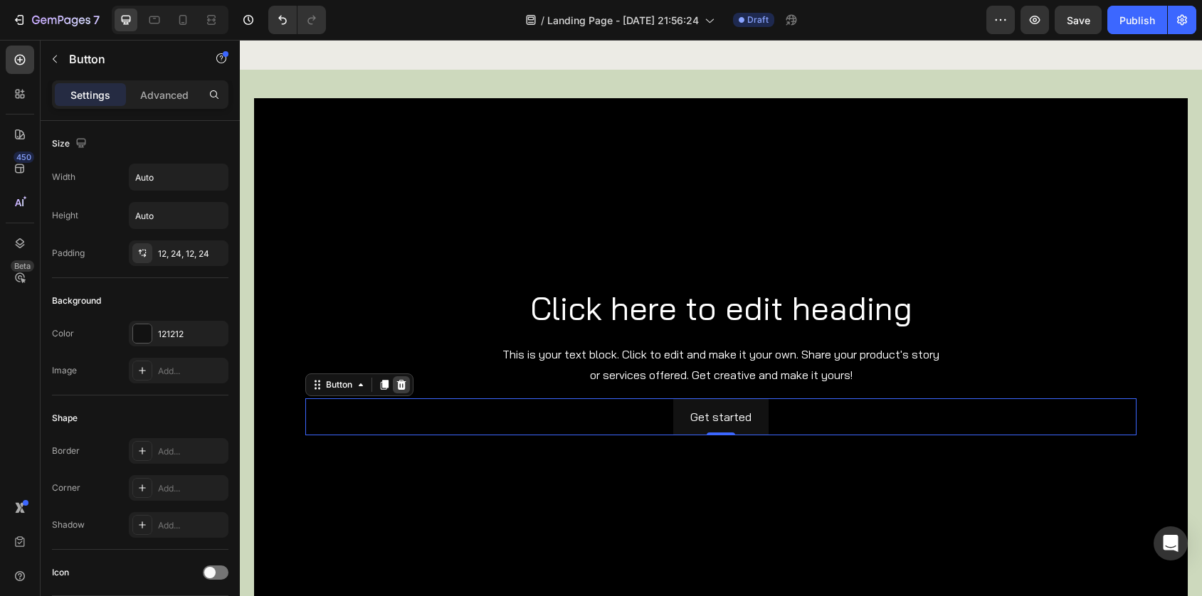
click at [401, 383] on icon at bounding box center [401, 384] width 9 height 10
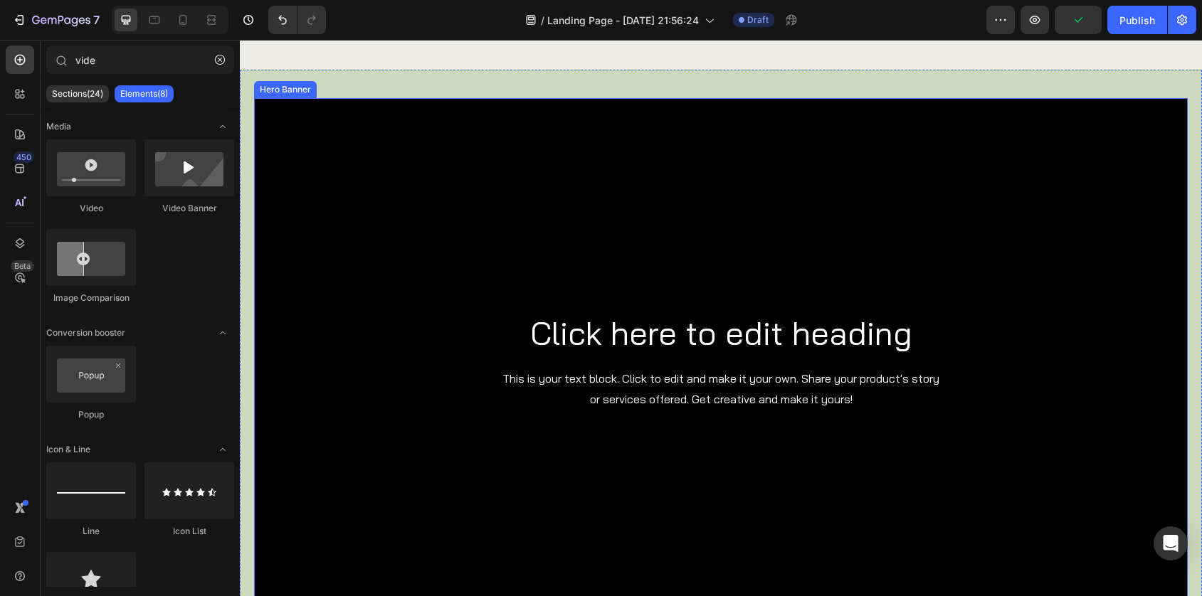
click at [358, 285] on div "Background Image" at bounding box center [721, 360] width 934 height 525
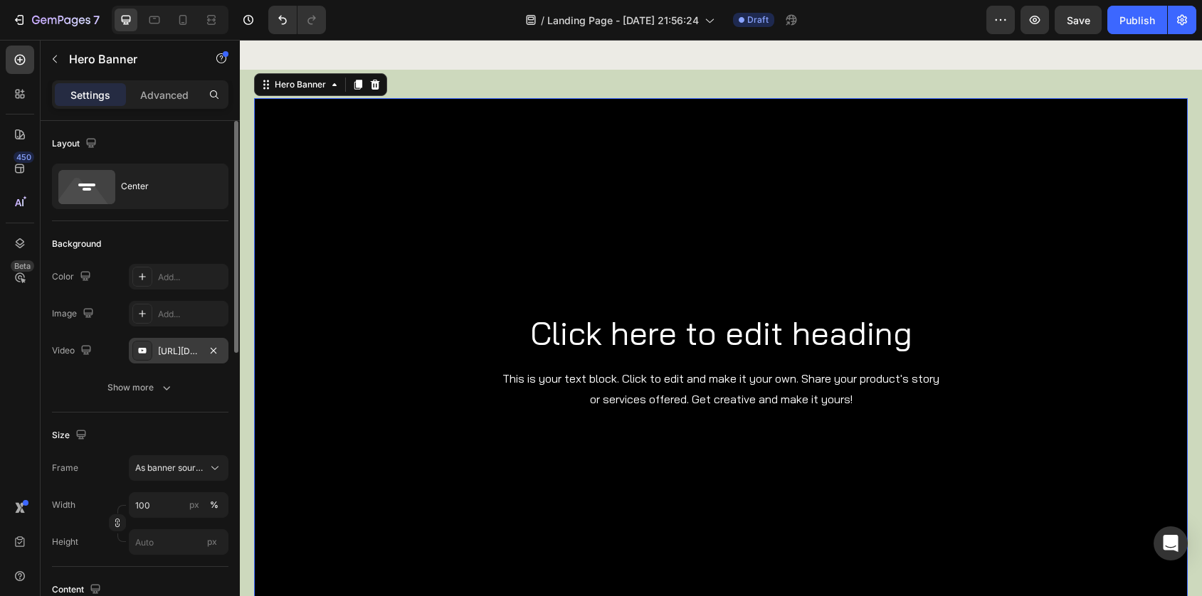
click at [171, 354] on div "[URL][DOMAIN_NAME]" at bounding box center [178, 351] width 41 height 13
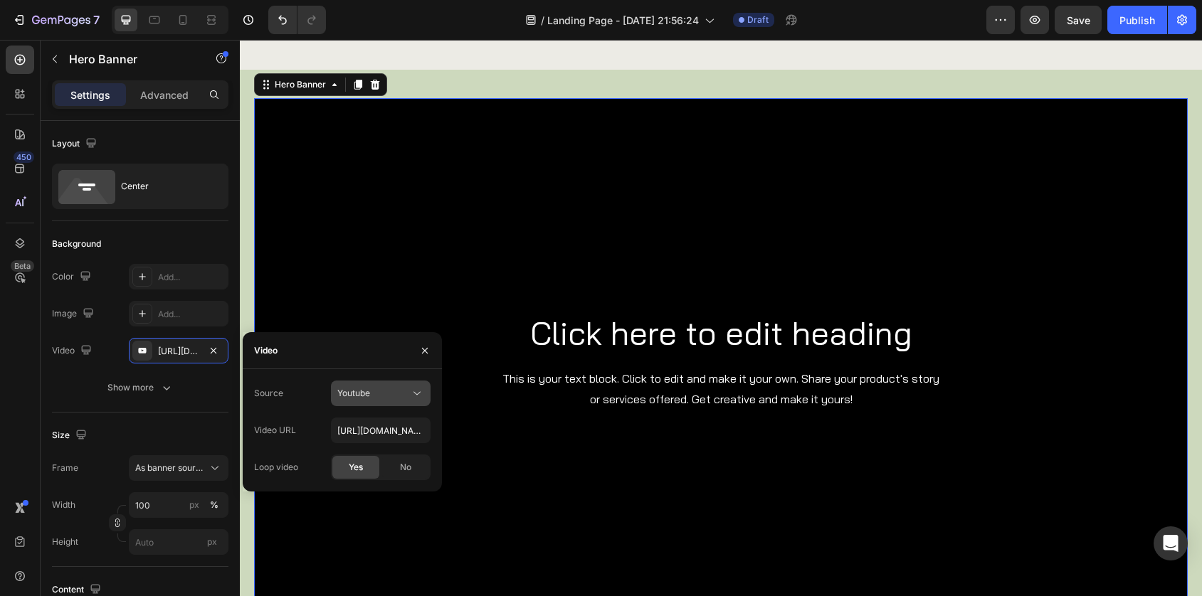
click at [355, 386] on div "Youtube" at bounding box center [380, 393] width 87 height 14
click at [354, 419] on div "Video hosting" at bounding box center [366, 428] width 117 height 27
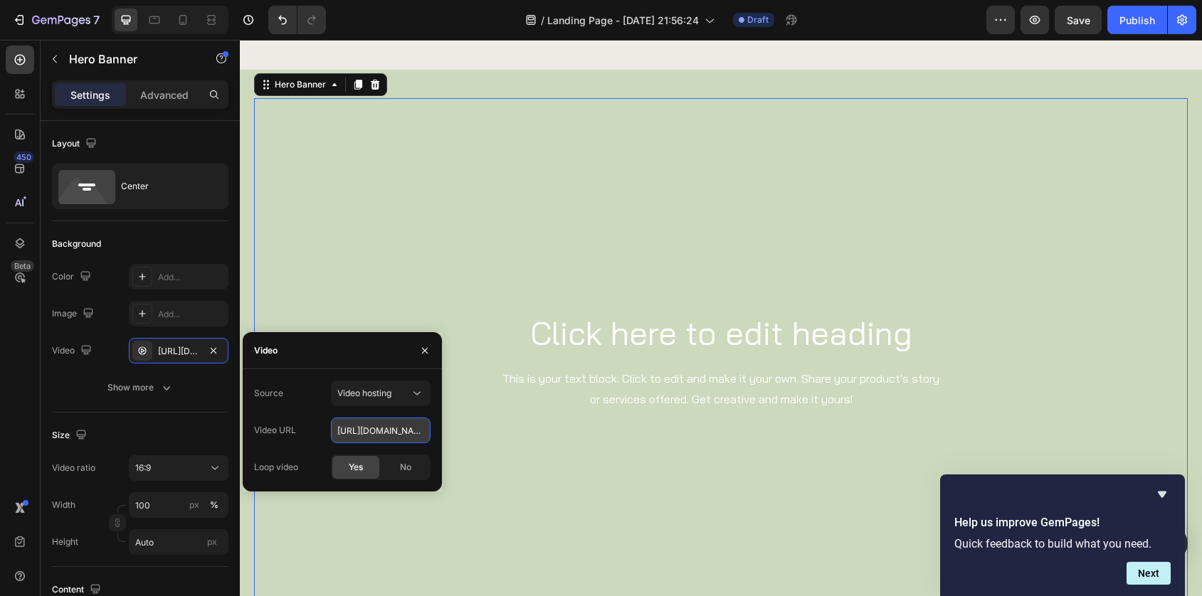
click at [369, 426] on input "[URL][DOMAIN_NAME]" at bounding box center [381, 431] width 100 height 26
paste input "37552169522949dd88c96a23f2d05c4a"
type input "[URL][DOMAIN_NAME]"
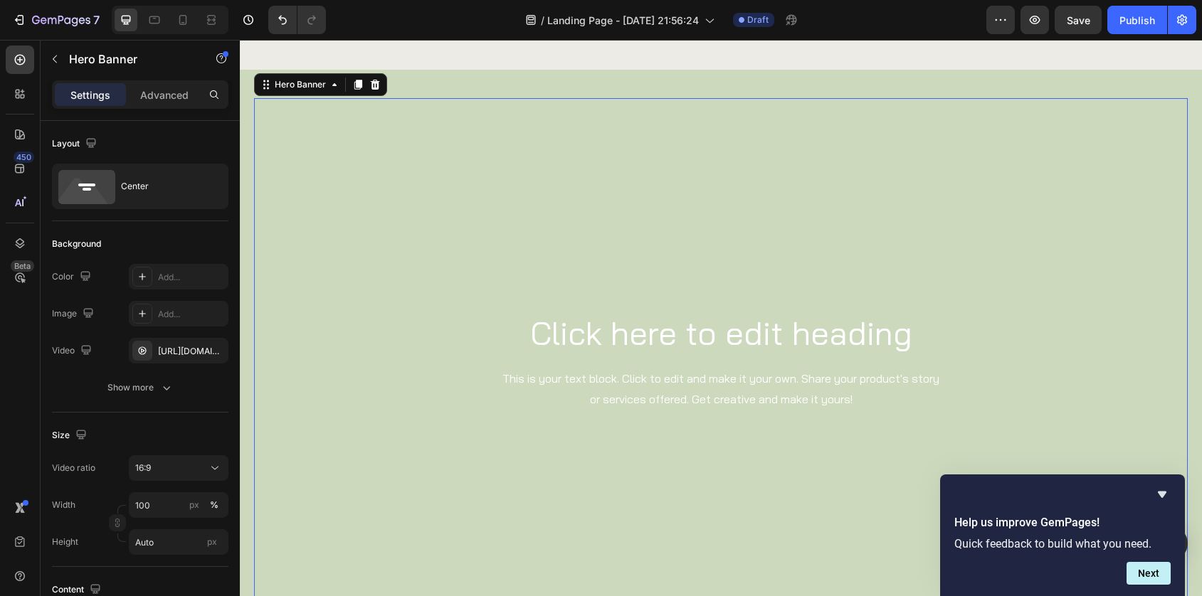
click at [385, 288] on video "Background Image" at bounding box center [721, 360] width 934 height 525
click at [176, 99] on p "Advanced" at bounding box center [164, 95] width 48 height 15
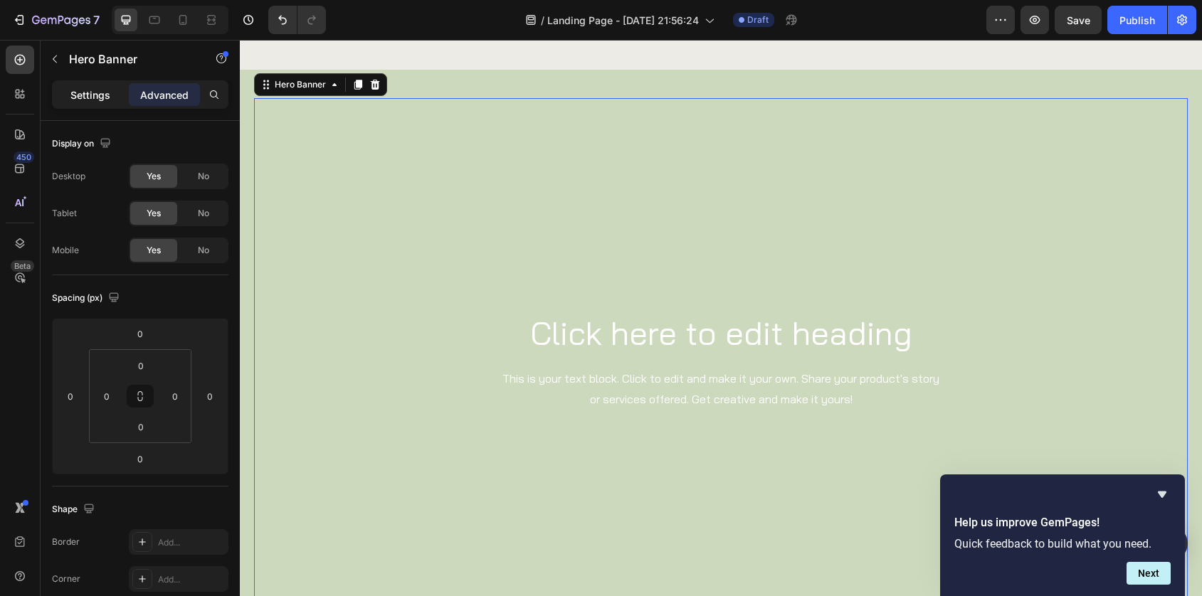
click at [101, 92] on p "Settings" at bounding box center [90, 95] width 40 height 15
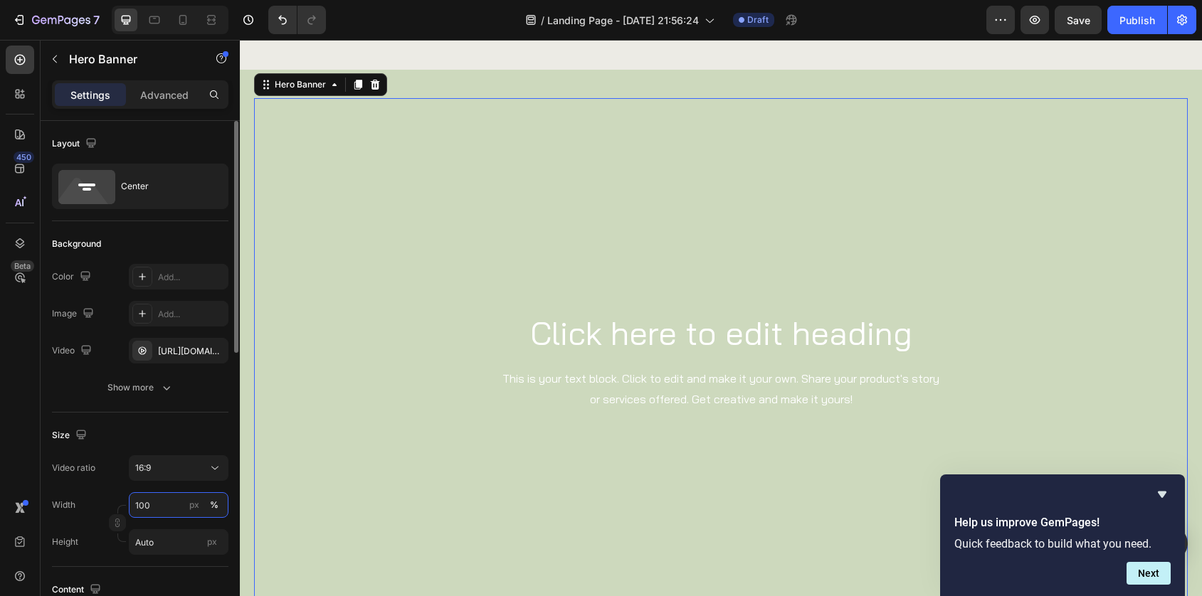
click at [147, 496] on input "100" at bounding box center [179, 505] width 100 height 26
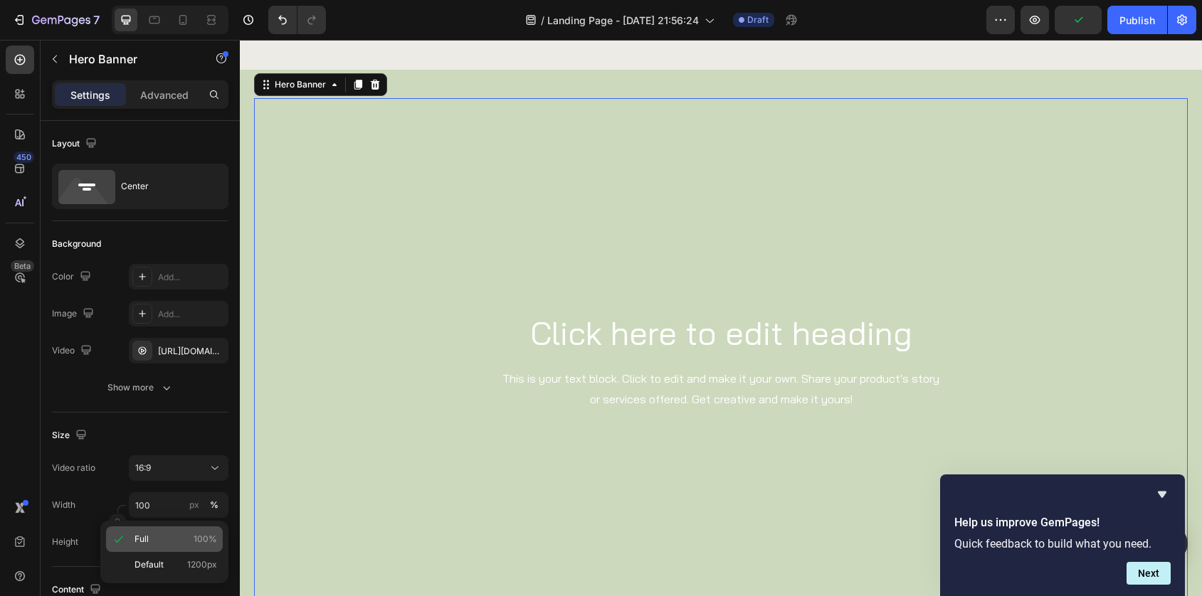
click at [147, 539] on span "Full" at bounding box center [142, 539] width 14 height 13
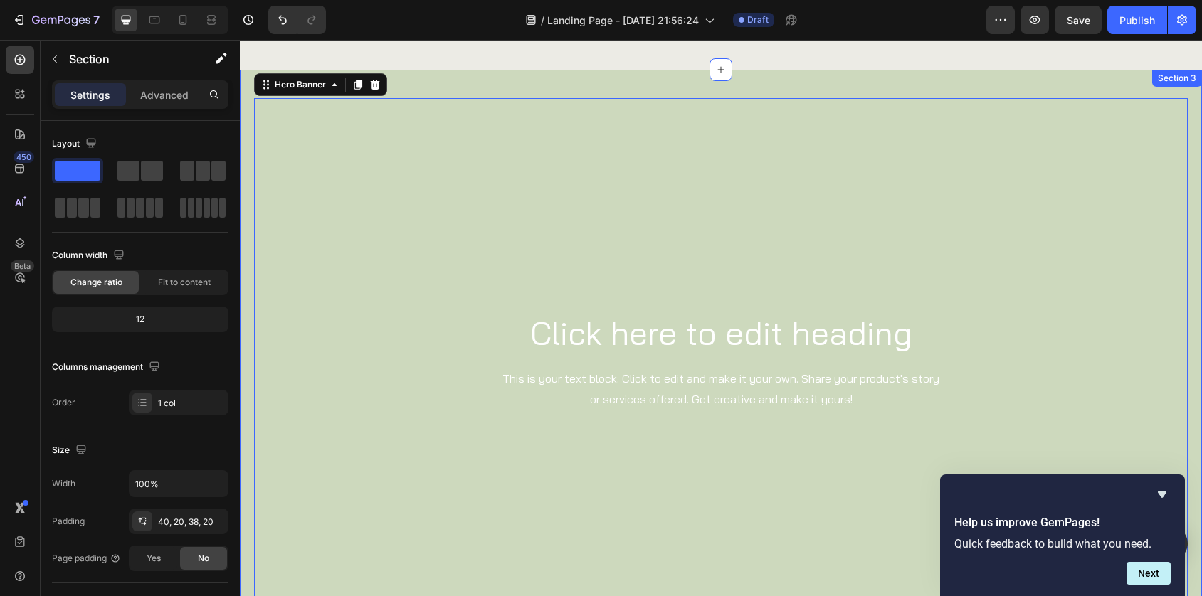
click at [245, 455] on div "Click here to edit heading Heading This is your text block. Click to edit and m…" at bounding box center [721, 360] width 962 height 581
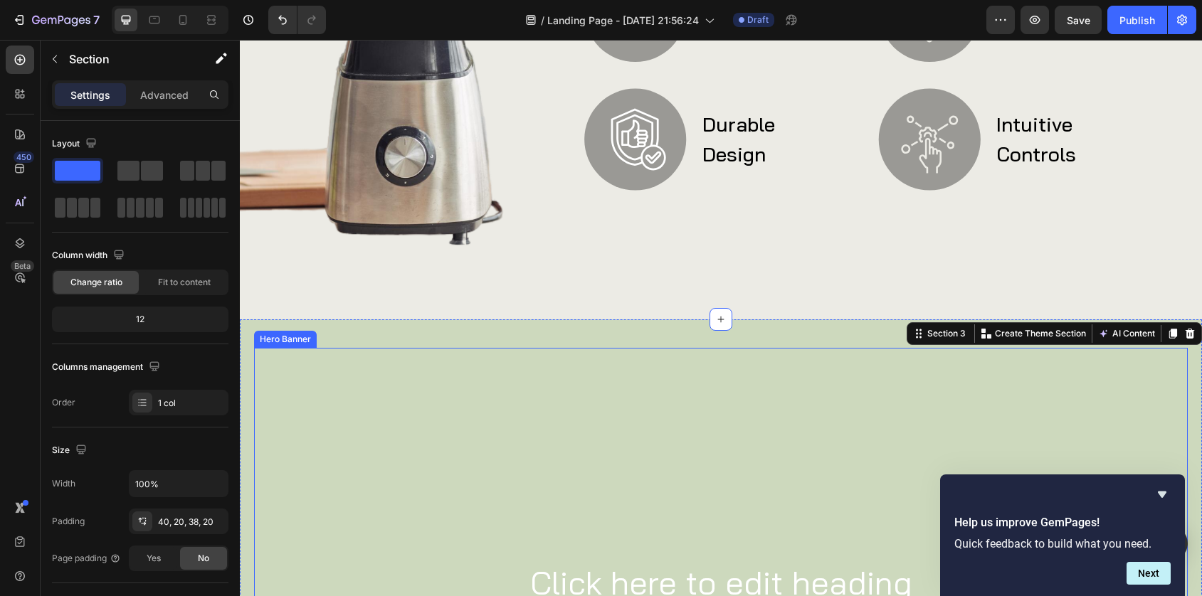
scroll to position [859, 0]
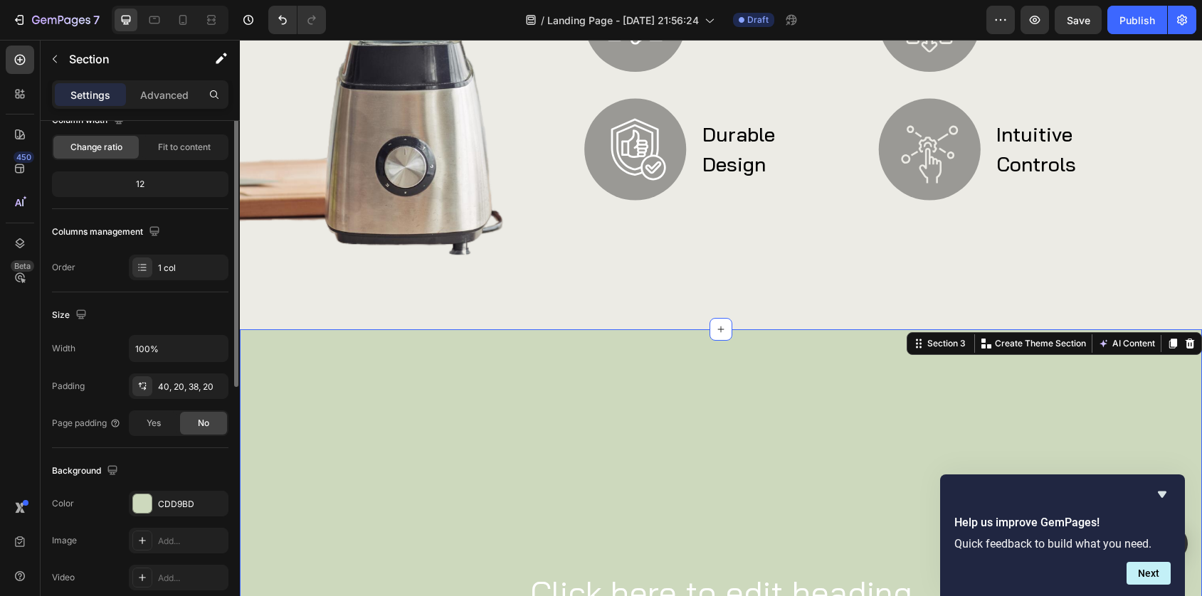
scroll to position [261, 0]
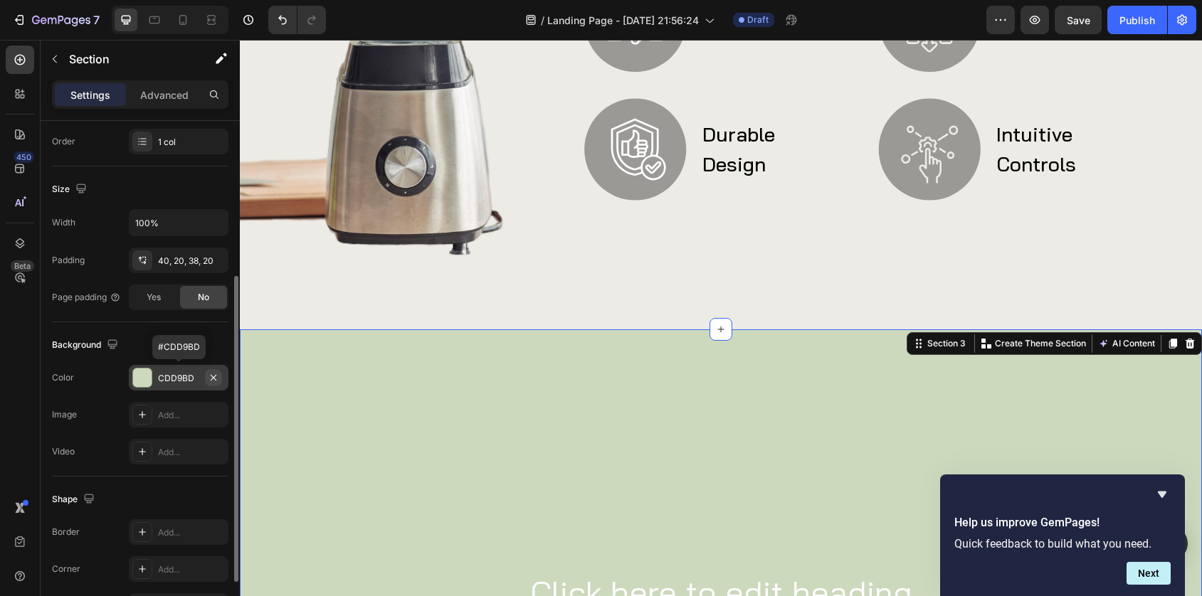
click at [216, 373] on icon "button" at bounding box center [213, 377] width 11 height 11
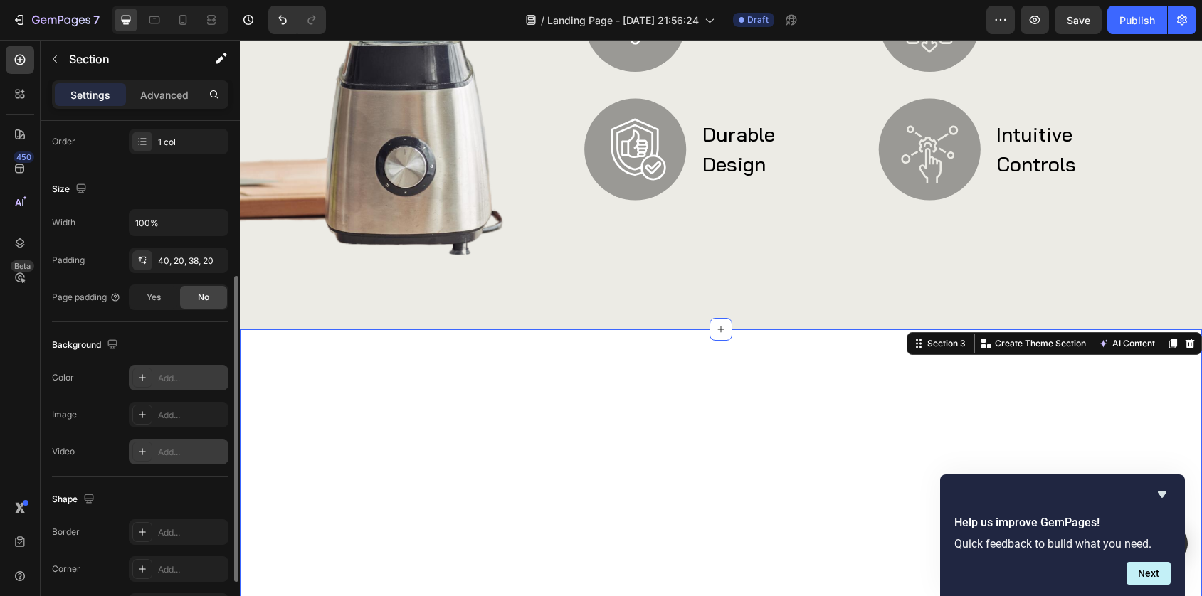
click at [158, 454] on div "Add..." at bounding box center [191, 452] width 67 height 13
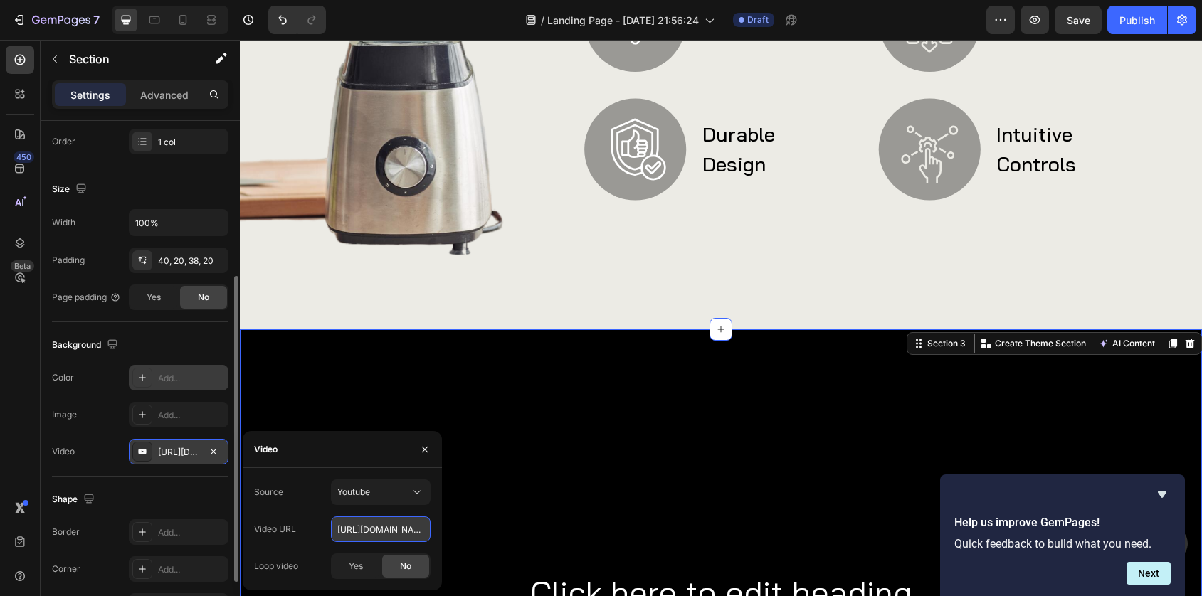
click at [356, 526] on input "[URL][DOMAIN_NAME]" at bounding box center [381, 530] width 100 height 26
paste input "[DOMAIN_NAME][URL]"
type input "[URL][DOMAIN_NAME]"
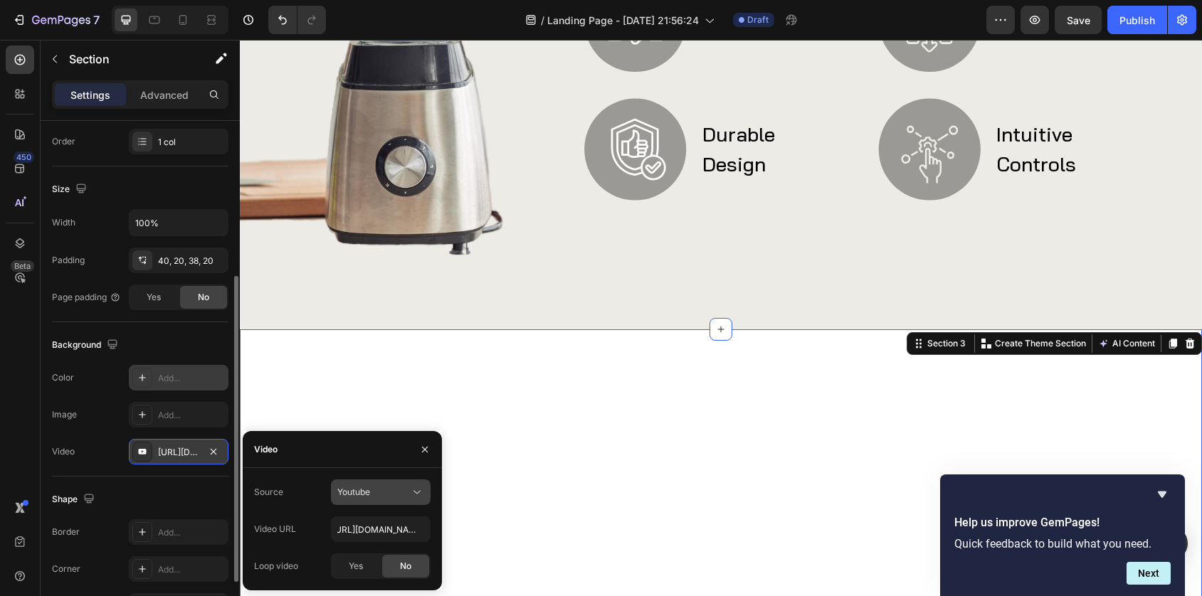
click at [364, 495] on span "Youtube" at bounding box center [353, 492] width 33 height 11
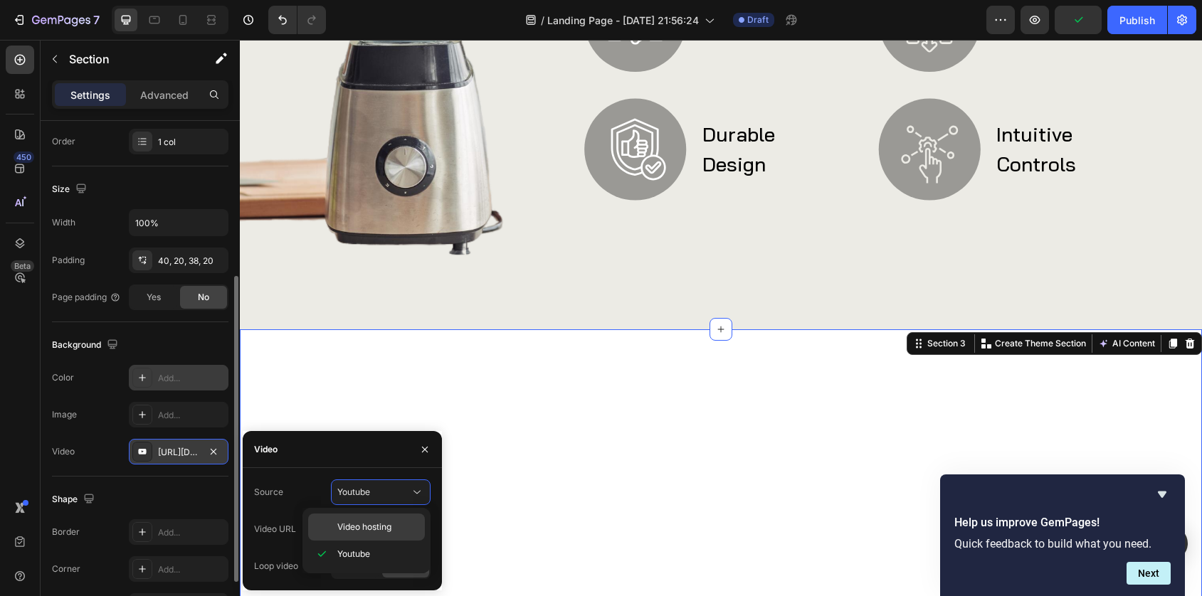
click at [357, 530] on span "Video hosting" at bounding box center [364, 527] width 54 height 13
click at [389, 533] on input "[URL][DOMAIN_NAME]" at bounding box center [381, 530] width 100 height 26
paste input "[DOMAIN_NAME][URL]"
type input "[URL][DOMAIN_NAME]"
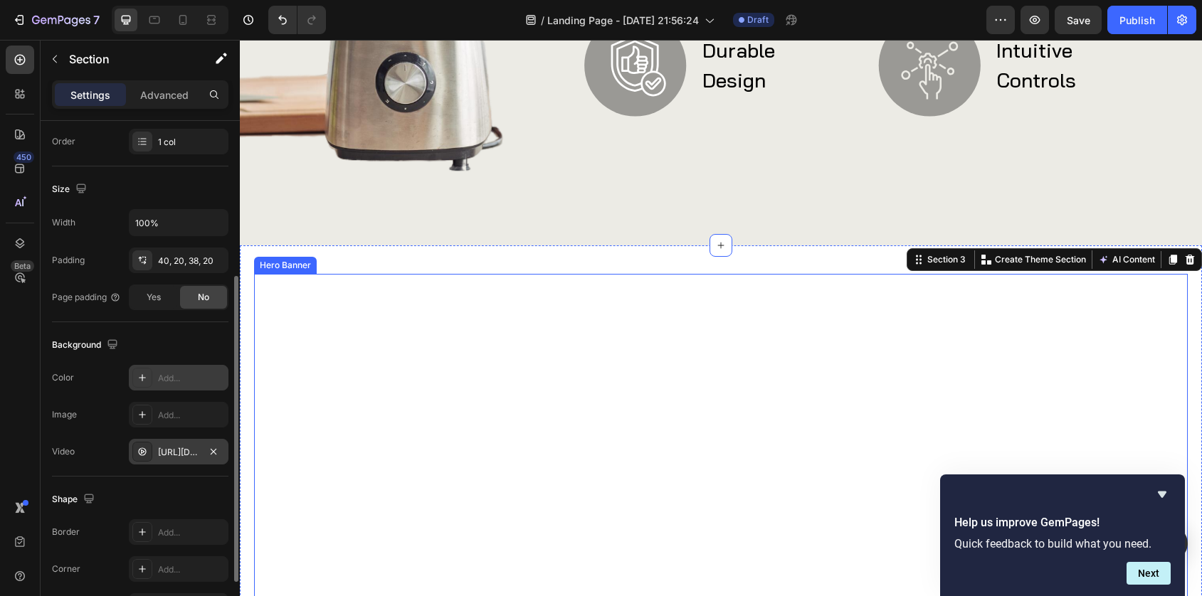
scroll to position [945, 0]
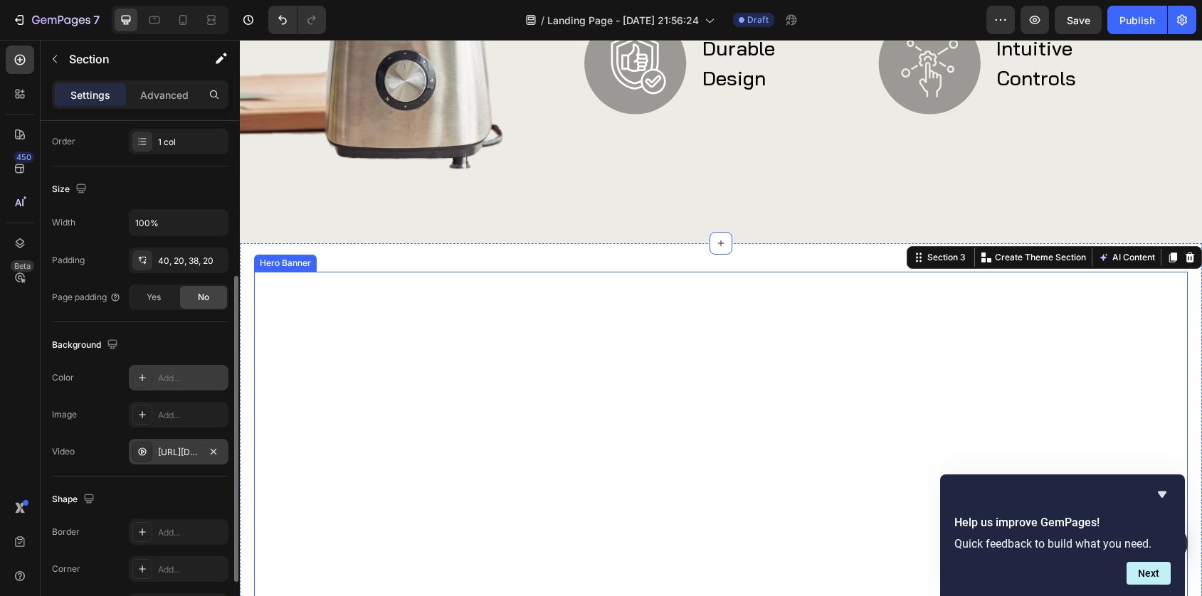
click at [443, 413] on video "Background Image" at bounding box center [721, 534] width 934 height 525
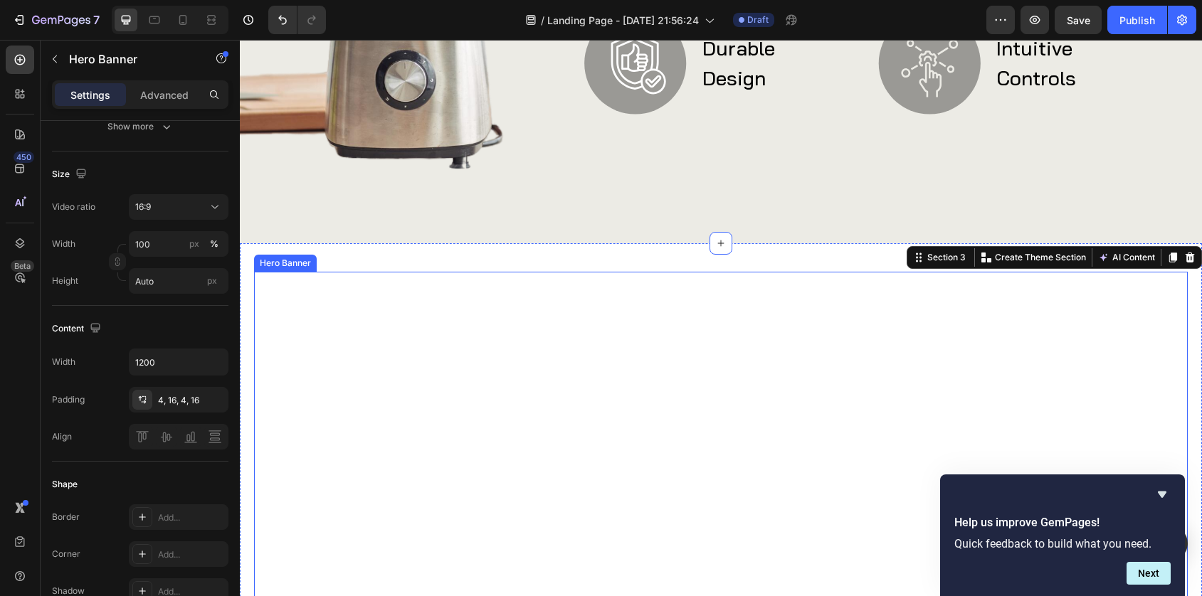
scroll to position [0, 0]
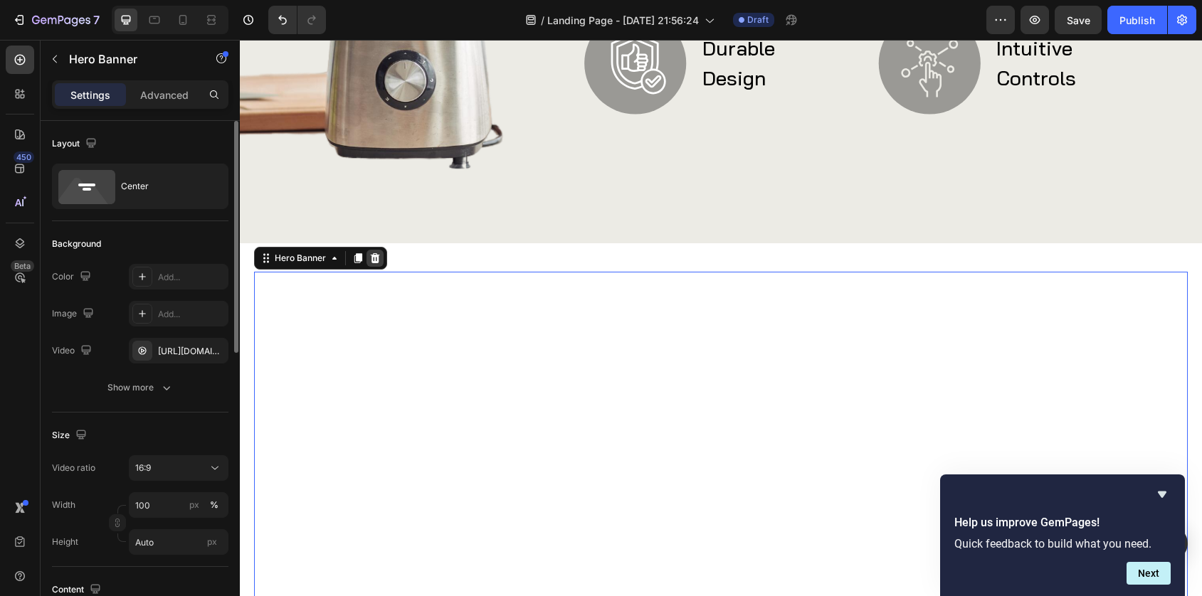
click at [373, 260] on icon at bounding box center [374, 258] width 11 height 11
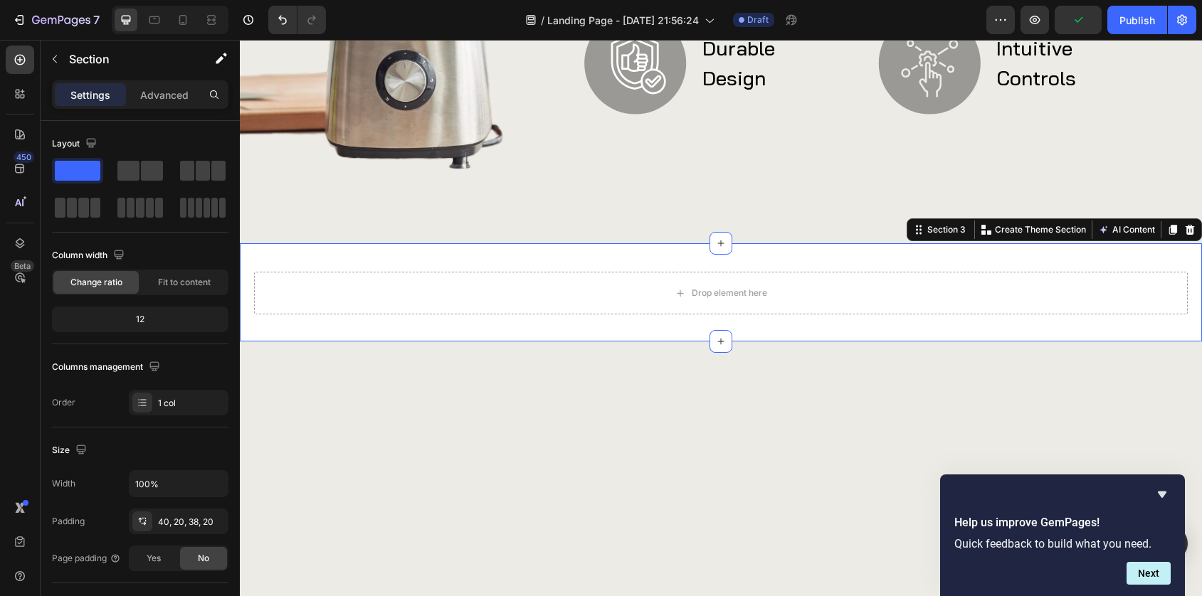
click at [403, 330] on div at bounding box center [721, 292] width 962 height 98
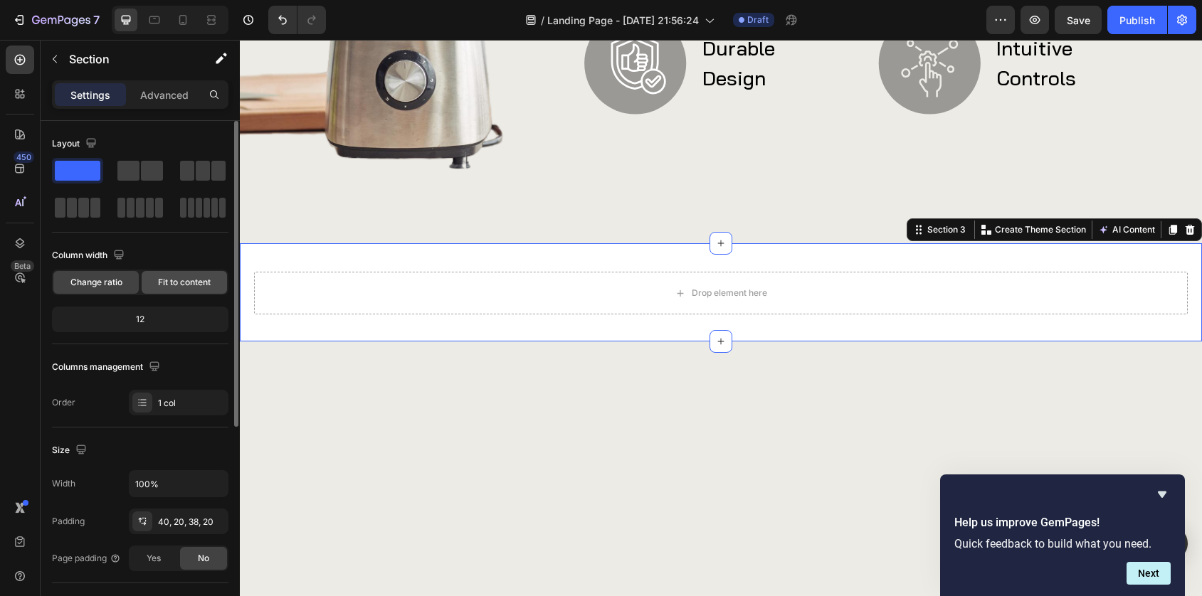
click at [189, 278] on span "Fit to content" at bounding box center [184, 282] width 53 height 13
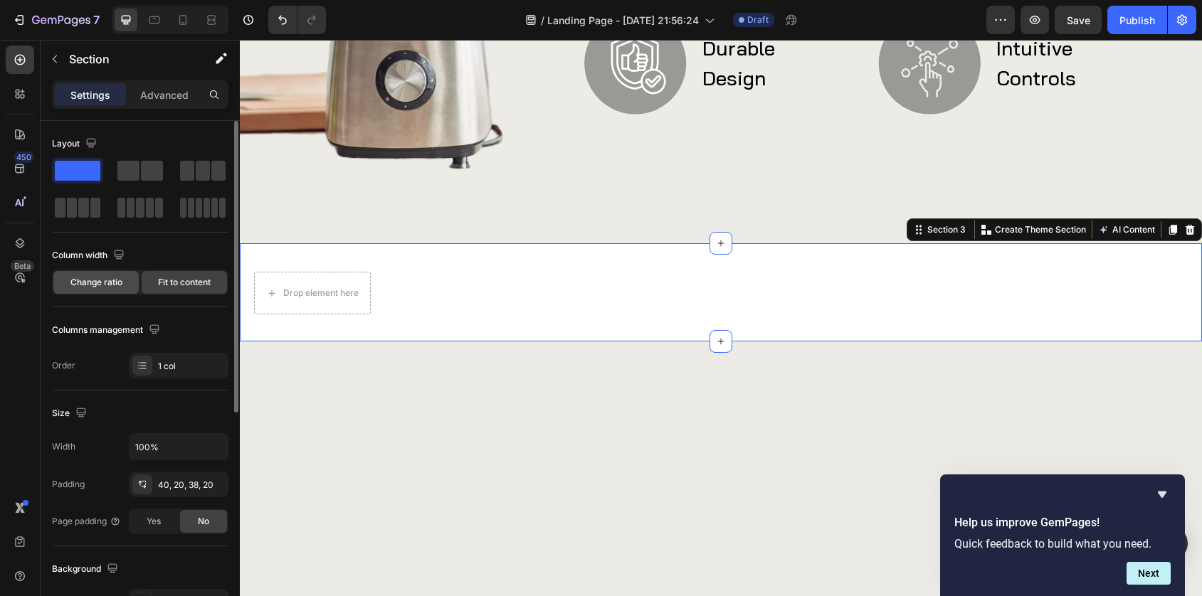
click at [103, 283] on span "Change ratio" at bounding box center [96, 282] width 52 height 13
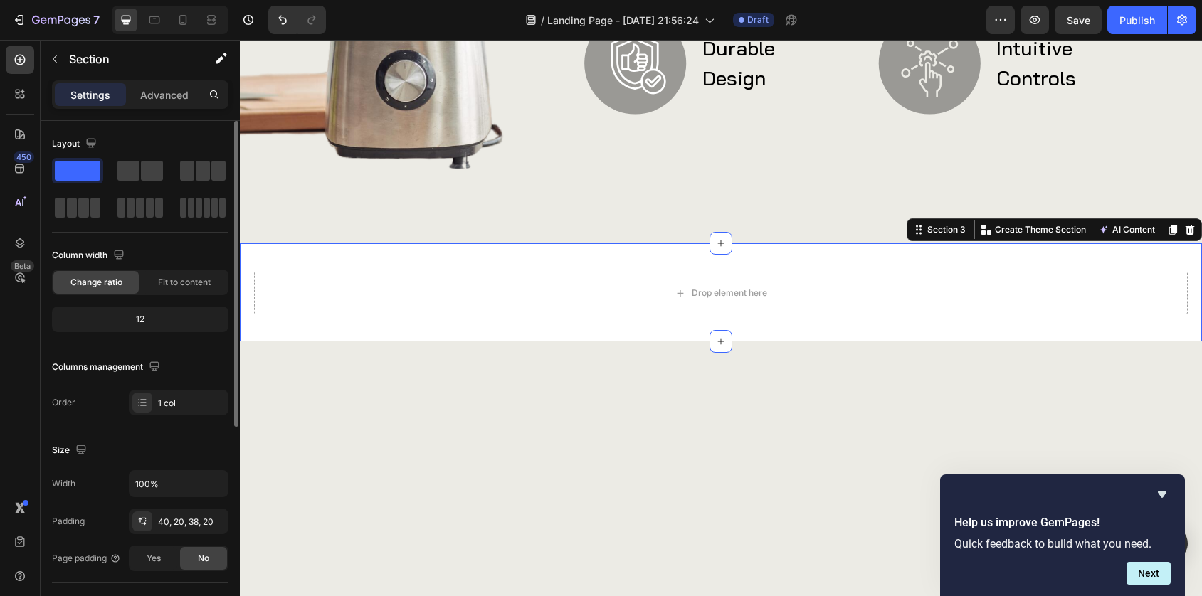
click at [112, 317] on div "12" at bounding box center [140, 320] width 171 height 20
click at [144, 315] on div "12" at bounding box center [140, 320] width 171 height 20
click at [144, 317] on div "12" at bounding box center [140, 320] width 171 height 20
click at [151, 78] on div "Section" at bounding box center [115, 60] width 148 height 41
click at [151, 84] on div "Advanced" at bounding box center [164, 94] width 71 height 23
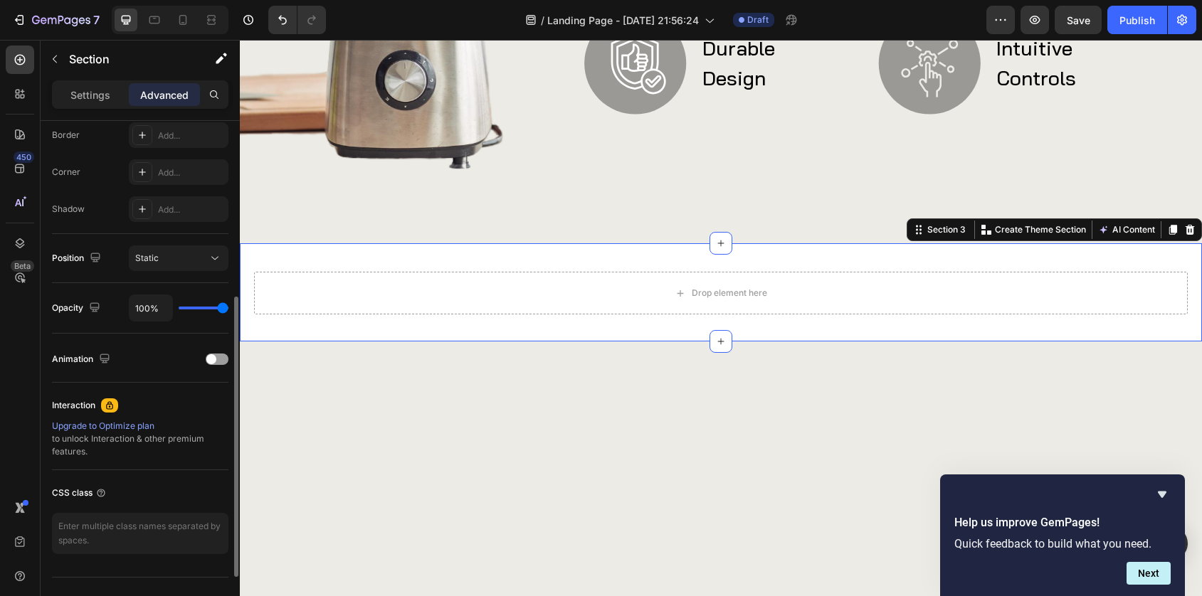
scroll to position [433, 0]
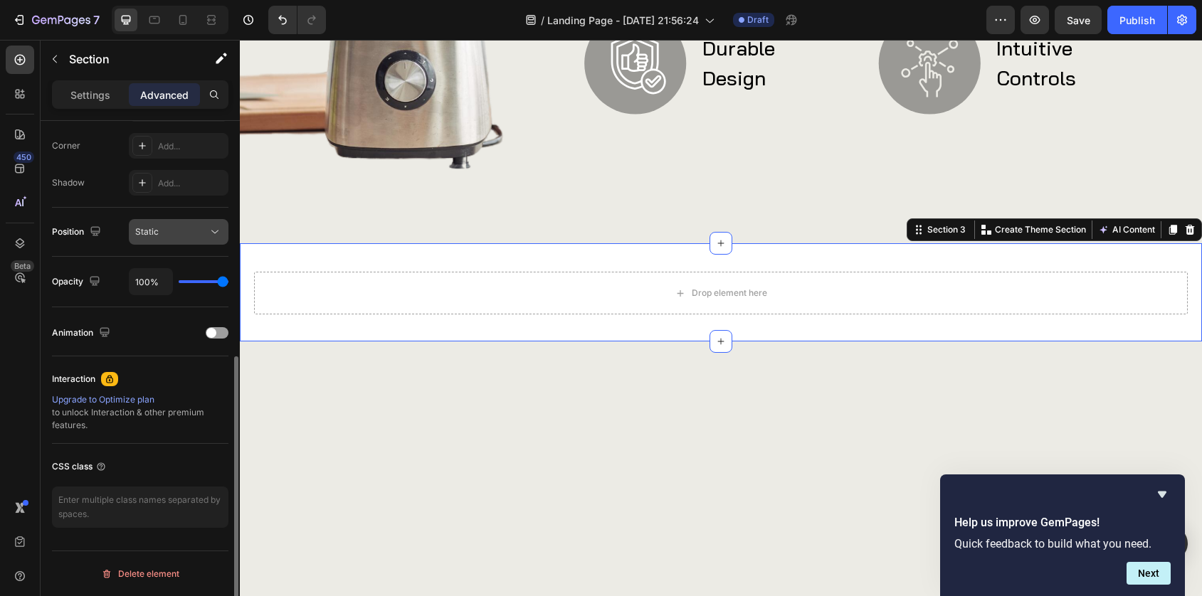
click at [181, 236] on div "Static" at bounding box center [171, 232] width 73 height 13
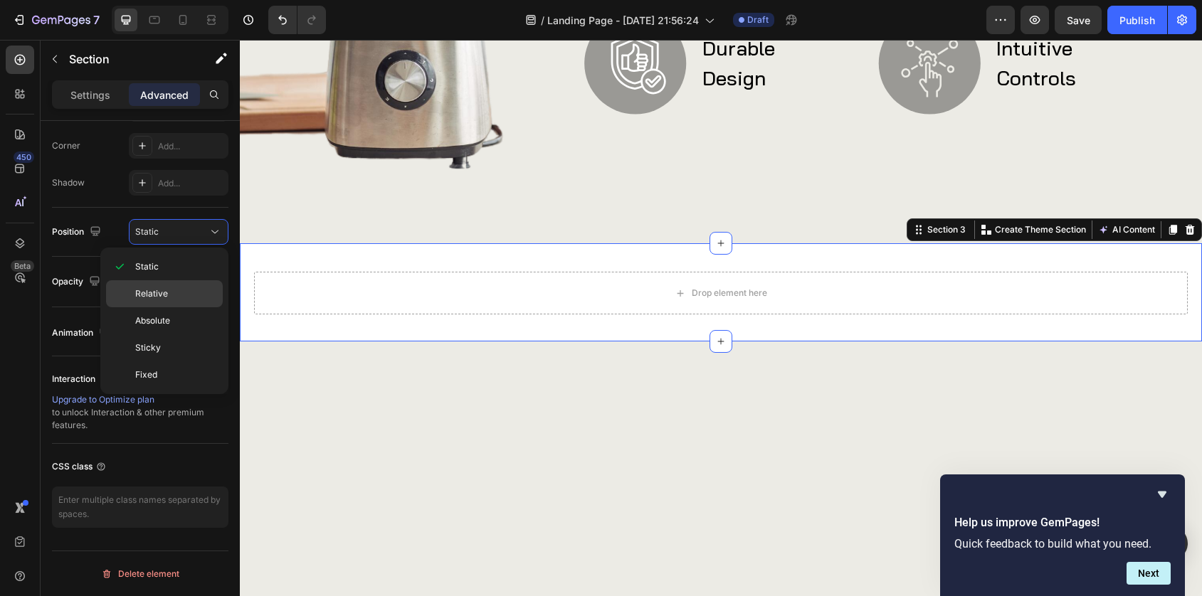
click at [174, 288] on p "Relative" at bounding box center [175, 294] width 81 height 13
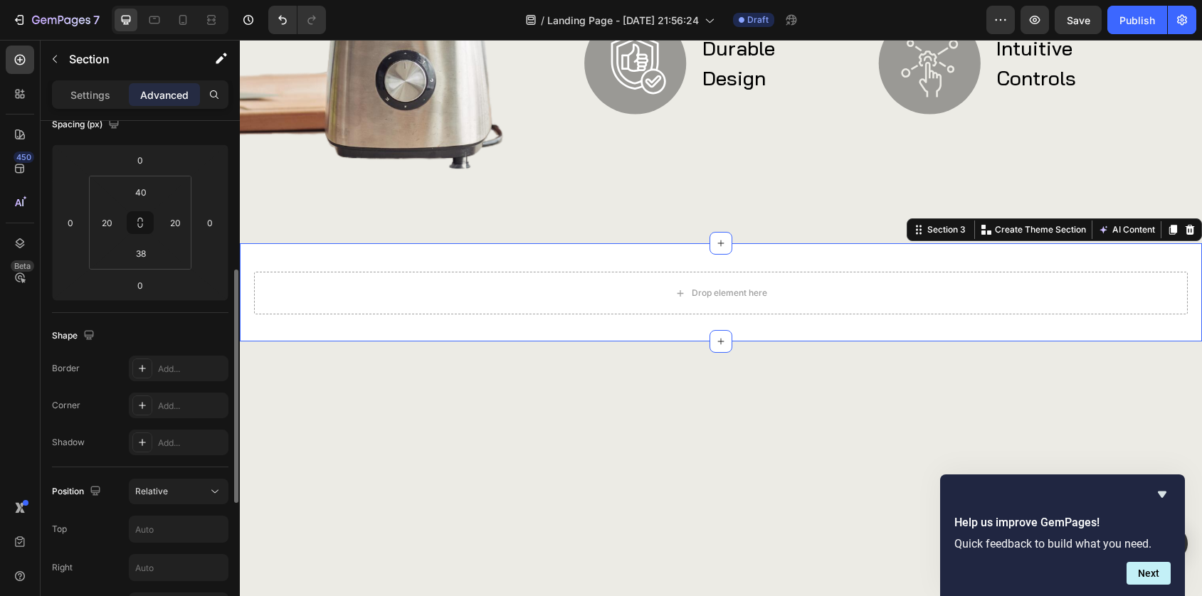
scroll to position [100, 0]
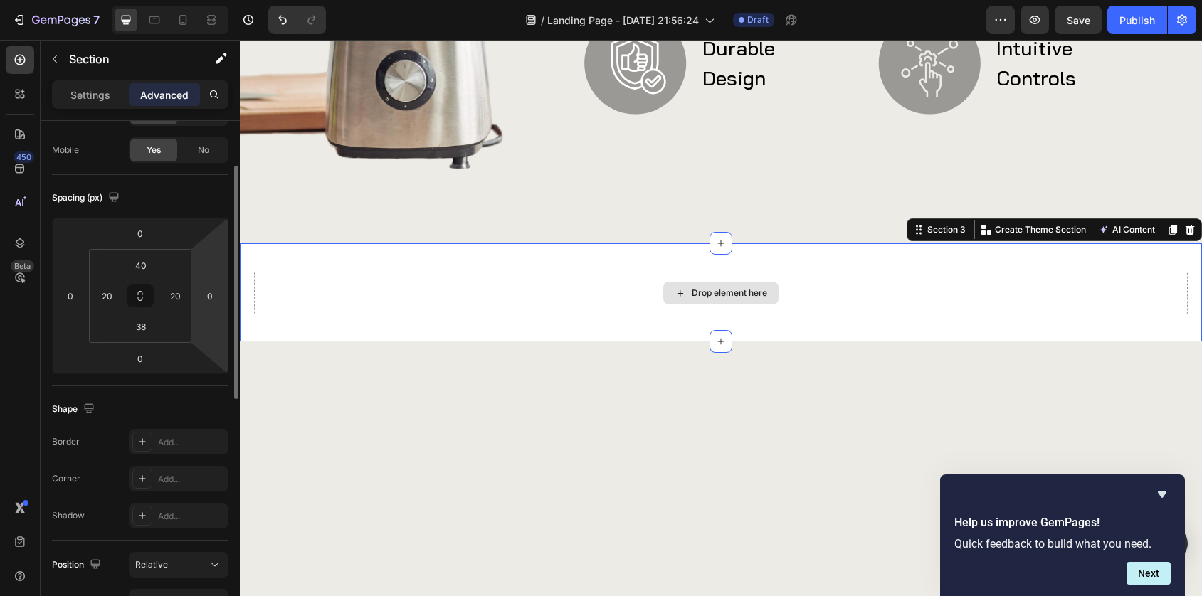
click at [273, 300] on div "Drop element here" at bounding box center [721, 293] width 934 height 43
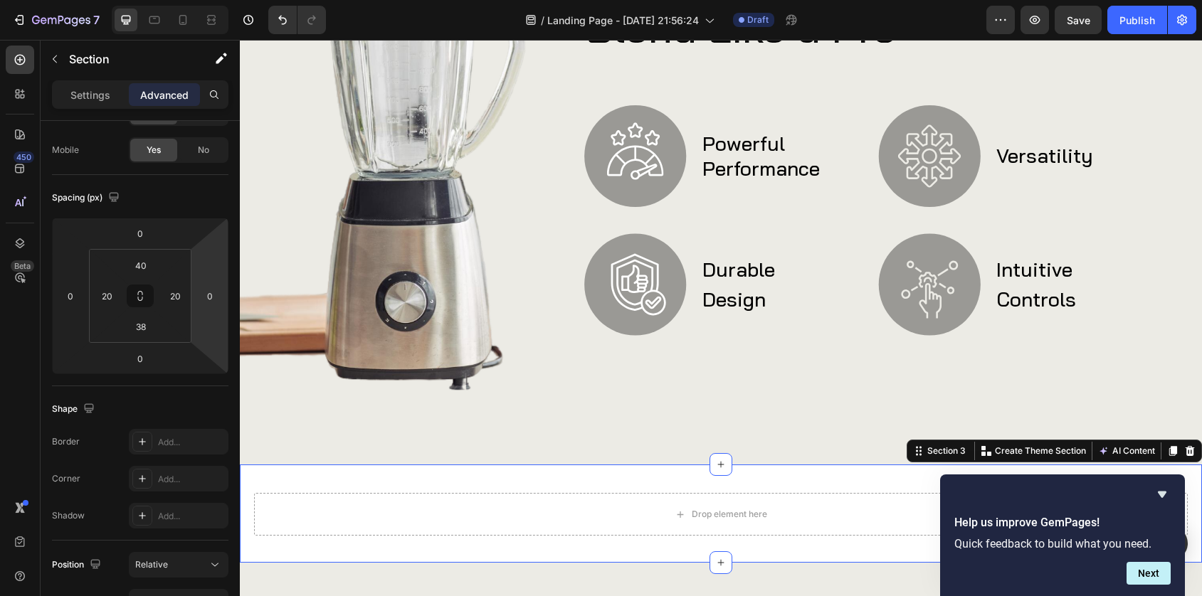
scroll to position [722, 0]
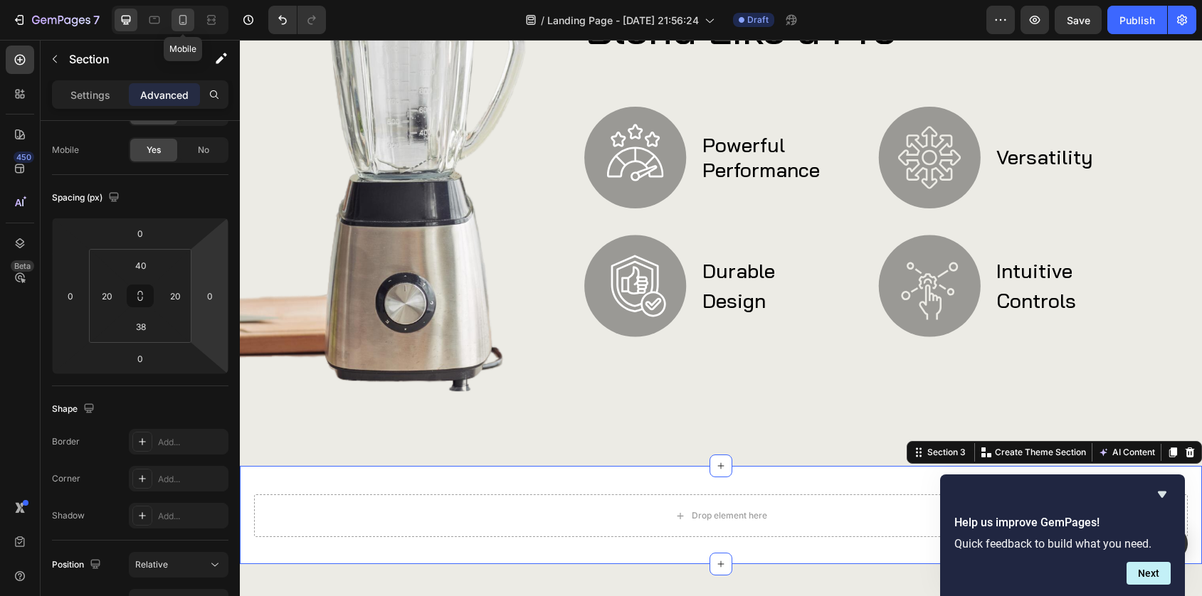
click at [188, 19] on icon at bounding box center [183, 20] width 14 height 14
type input "36"
type input "48"
type input "36"
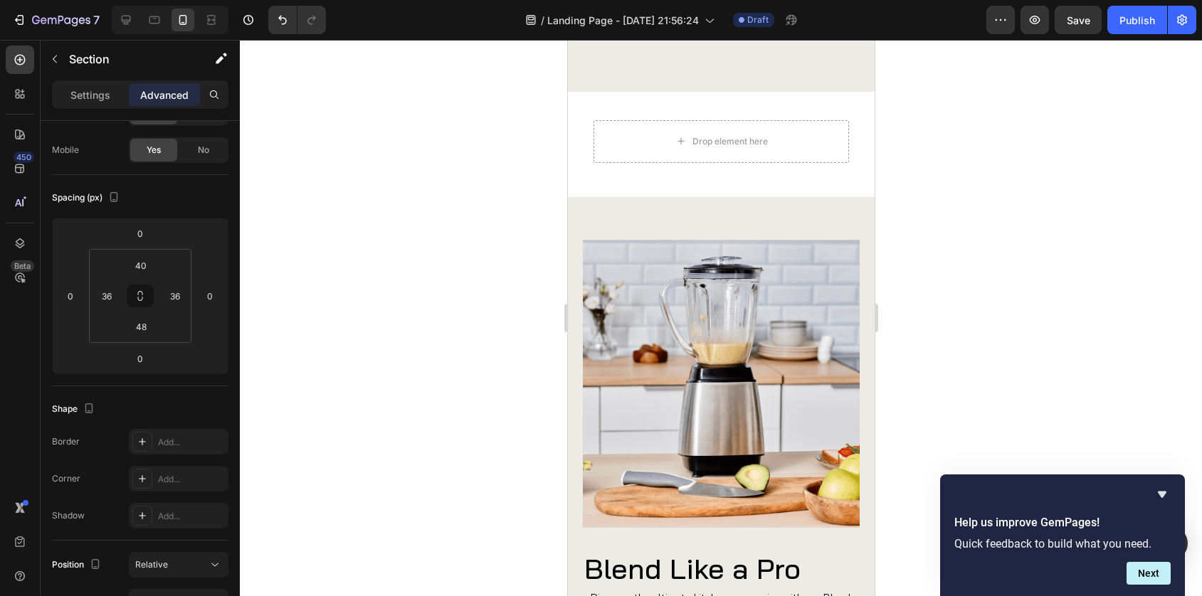
scroll to position [1433, 0]
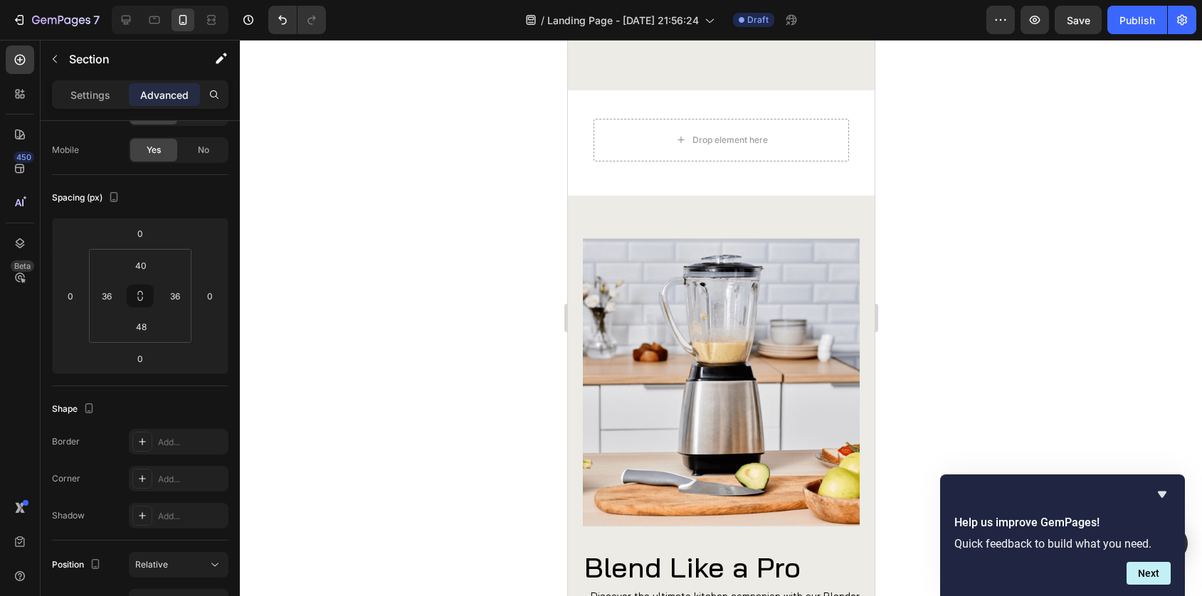
click at [624, 185] on div at bounding box center [720, 142] width 307 height 105
click at [97, 62] on p "Section" at bounding box center [127, 59] width 117 height 17
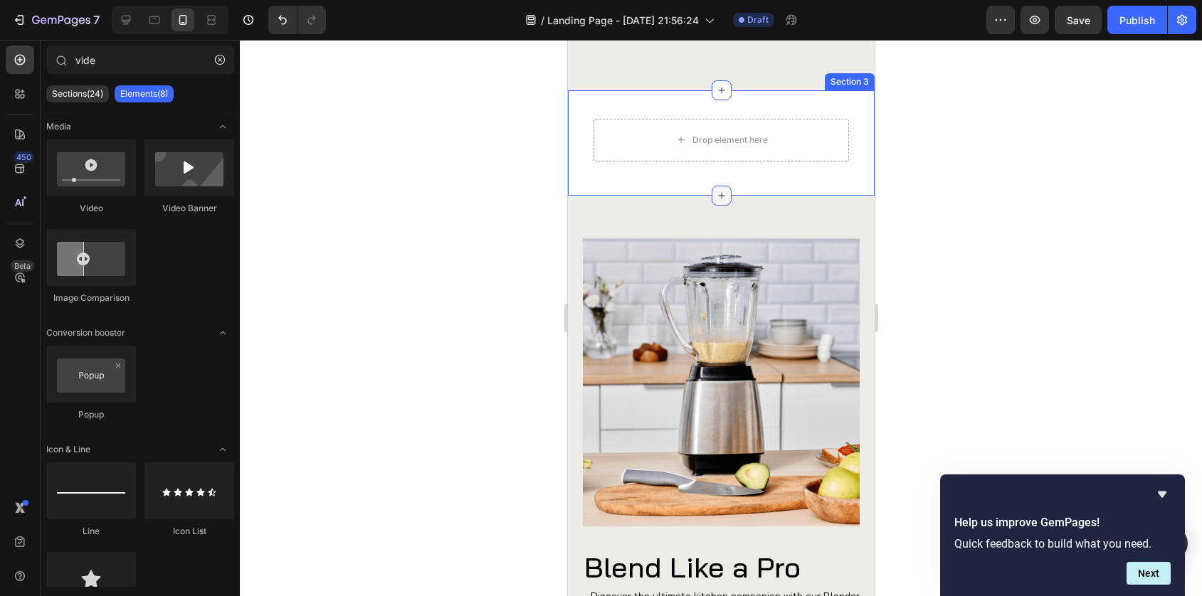
click at [718, 193] on icon at bounding box center [720, 195] width 11 height 11
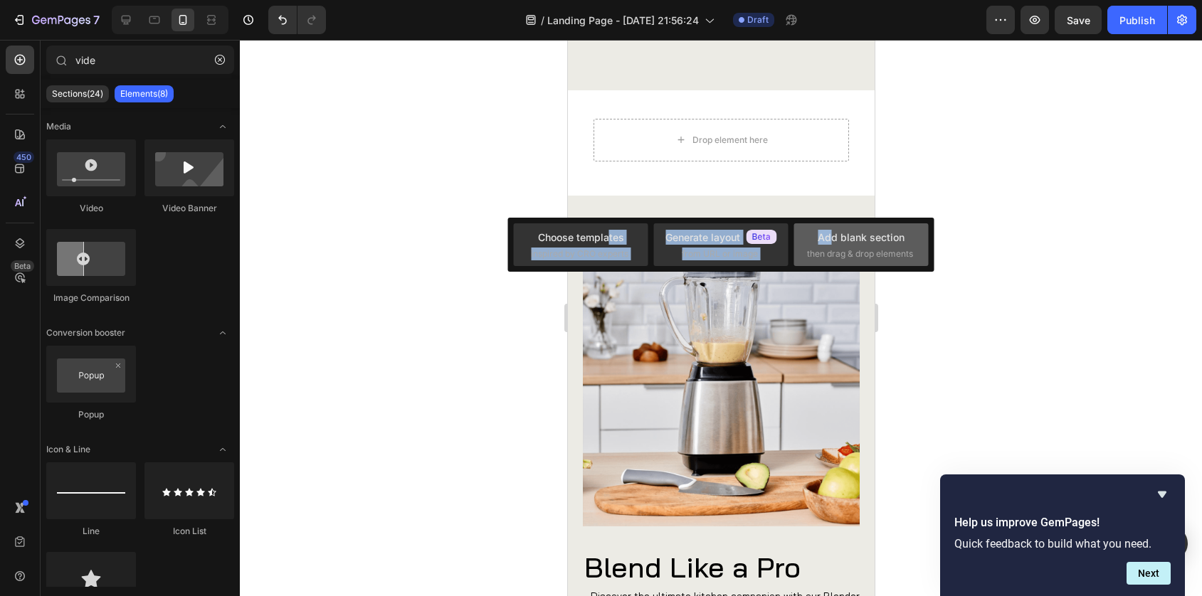
drag, startPoint x: 608, startPoint y: 239, endPoint x: 833, endPoint y: 228, distance: 225.8
click at [833, 230] on div "Choose templates inspired by CRO experts Generate layout from URL or image Add …" at bounding box center [721, 245] width 426 height 54
click at [841, 241] on div "Add blank section" at bounding box center [861, 237] width 87 height 15
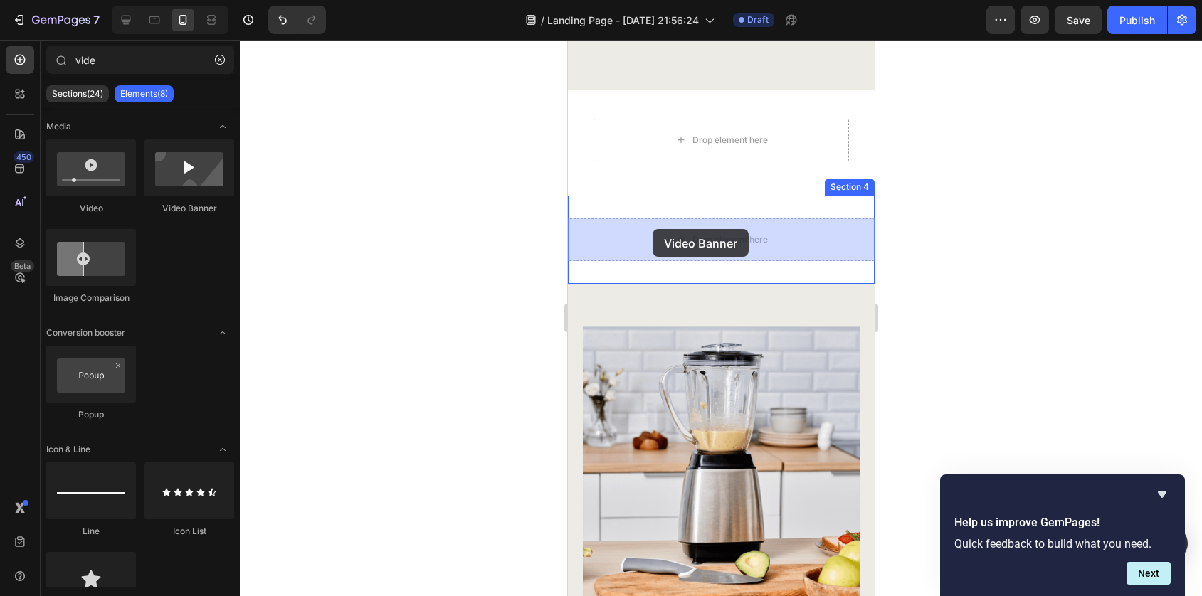
drag, startPoint x: 783, startPoint y: 218, endPoint x: 652, endPoint y: 229, distance: 131.4
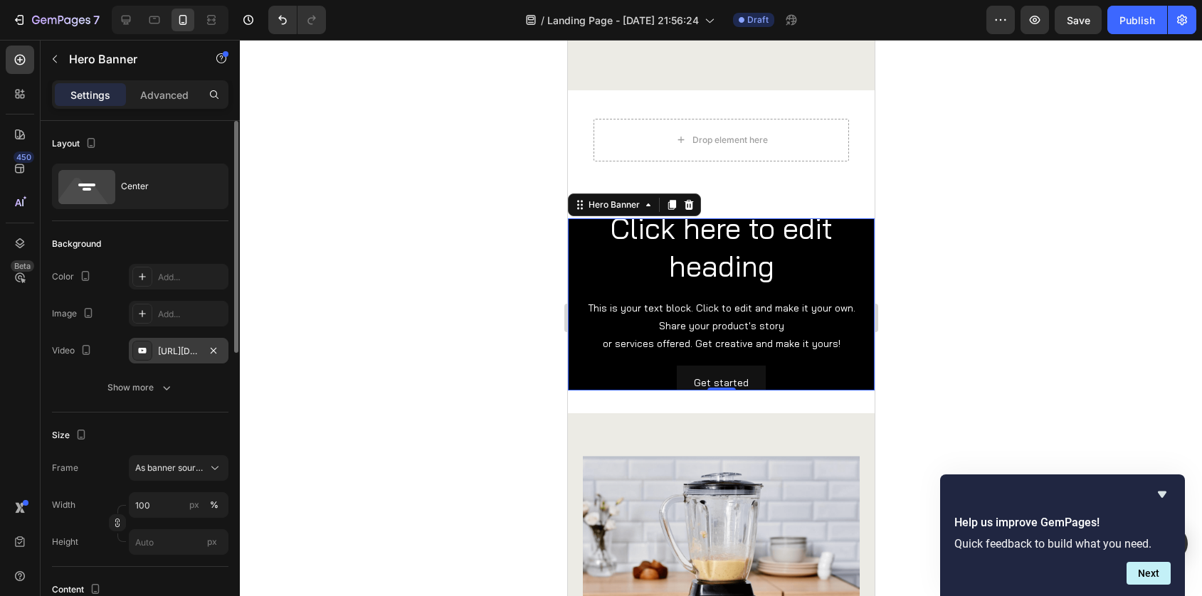
click at [167, 346] on div "[URL][DOMAIN_NAME]" at bounding box center [178, 351] width 41 height 13
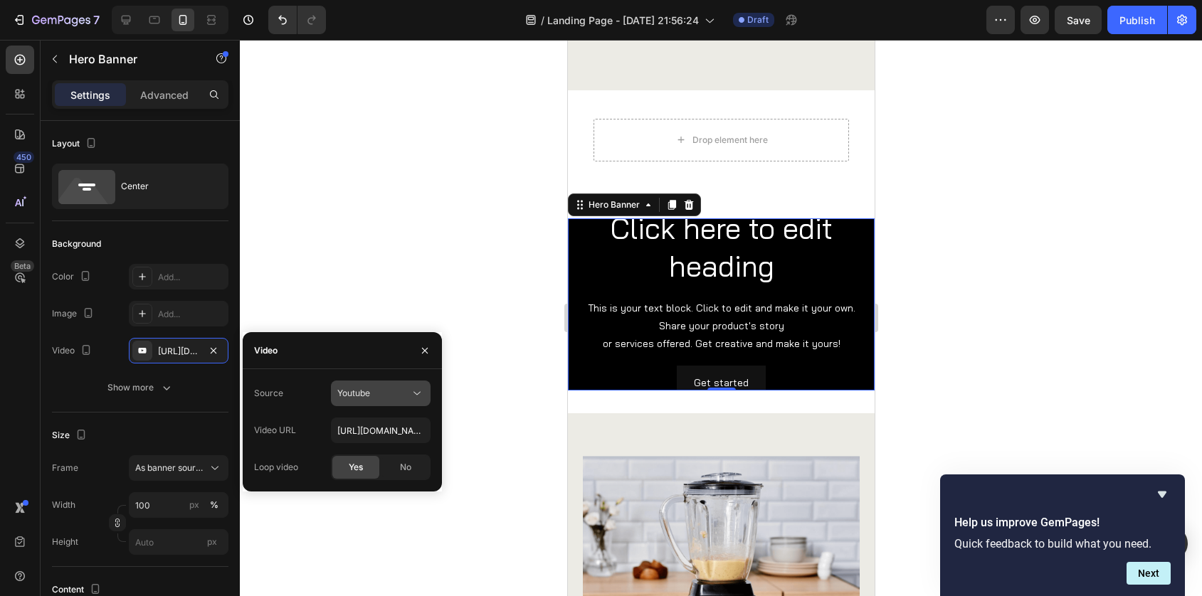
click at [354, 388] on span "Youtube" at bounding box center [353, 393] width 33 height 13
click at [359, 416] on div "Video hosting" at bounding box center [366, 428] width 117 height 27
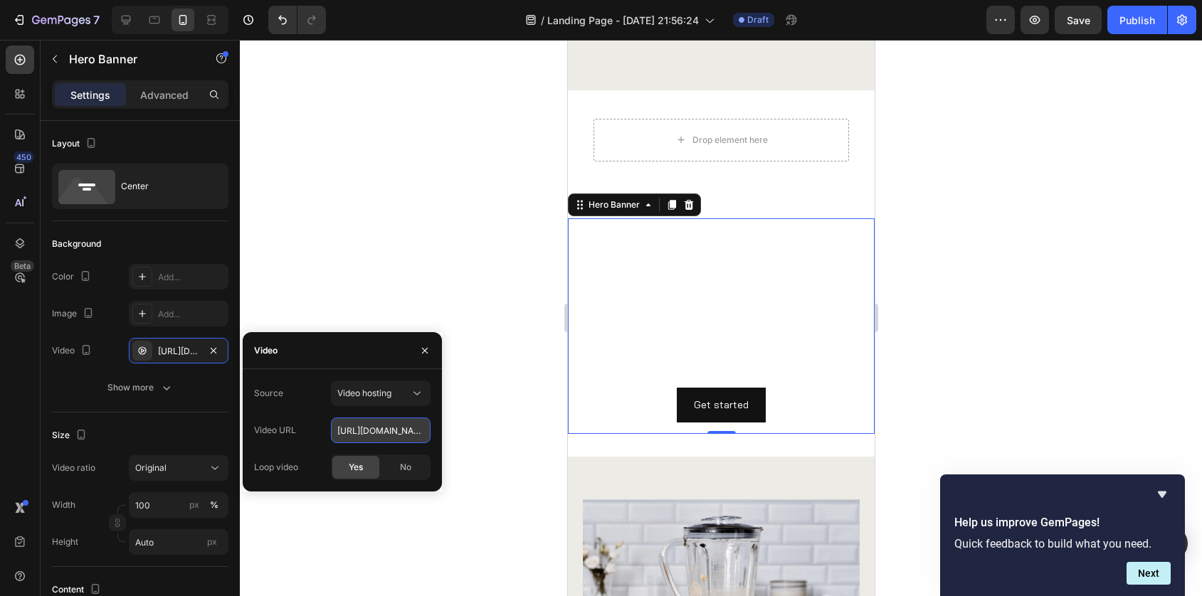
click at [362, 428] on input "[URL][DOMAIN_NAME]" at bounding box center [381, 431] width 100 height 26
paste input "37552169522949dd88c96a23f2d05c4a"
type input "[URL][DOMAIN_NAME]"
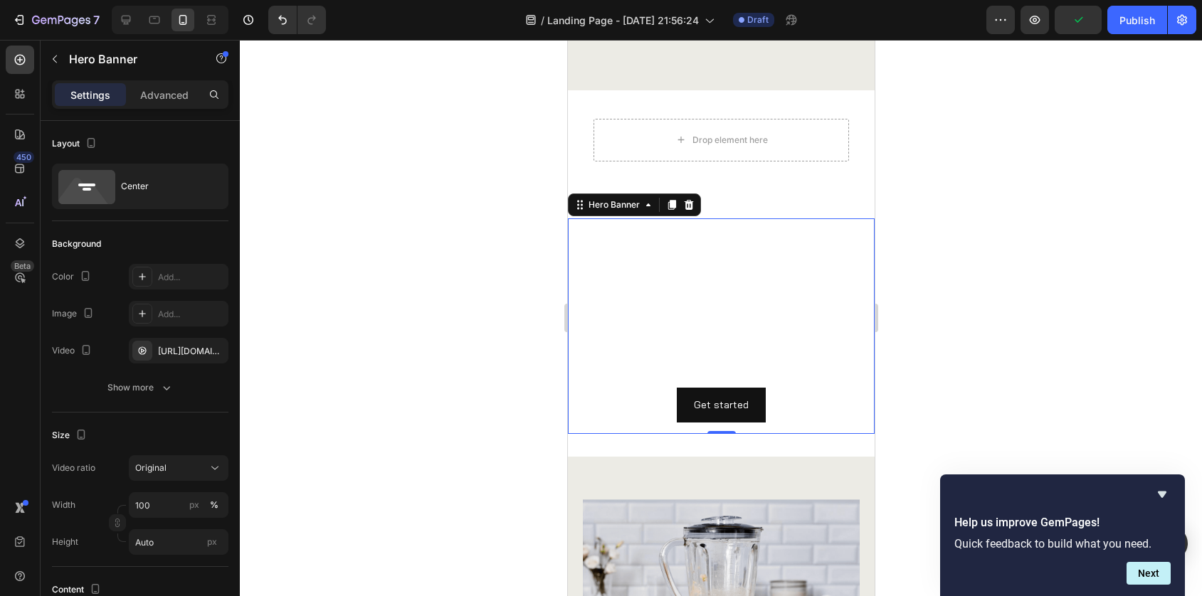
scroll to position [0, 0]
click at [452, 294] on div at bounding box center [721, 318] width 962 height 557
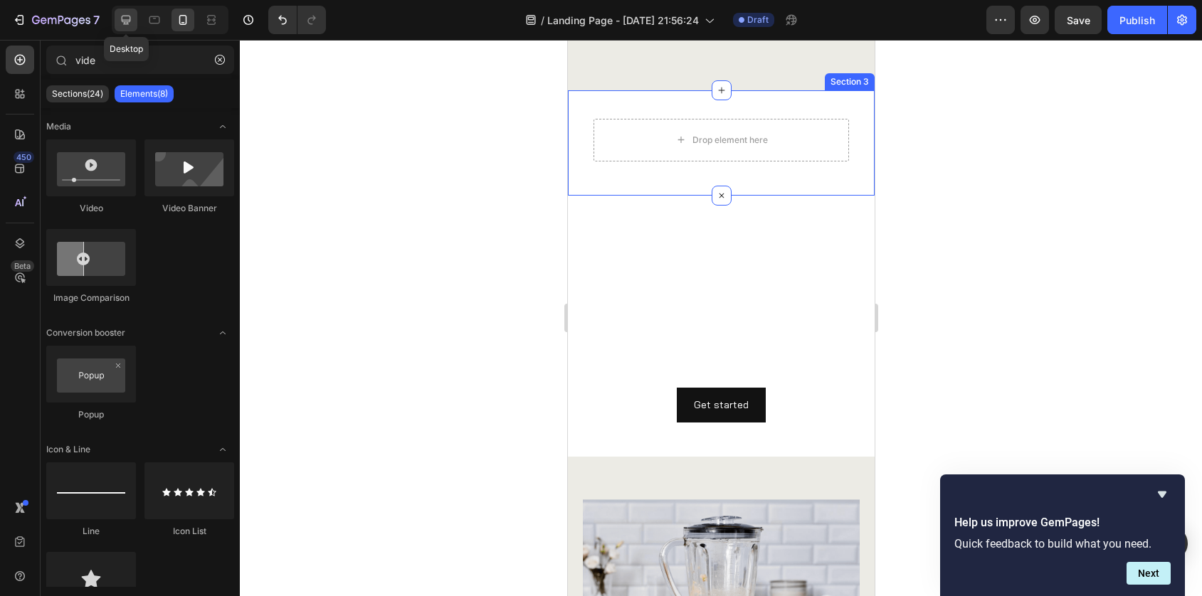
click at [125, 23] on icon at bounding box center [126, 20] width 9 height 9
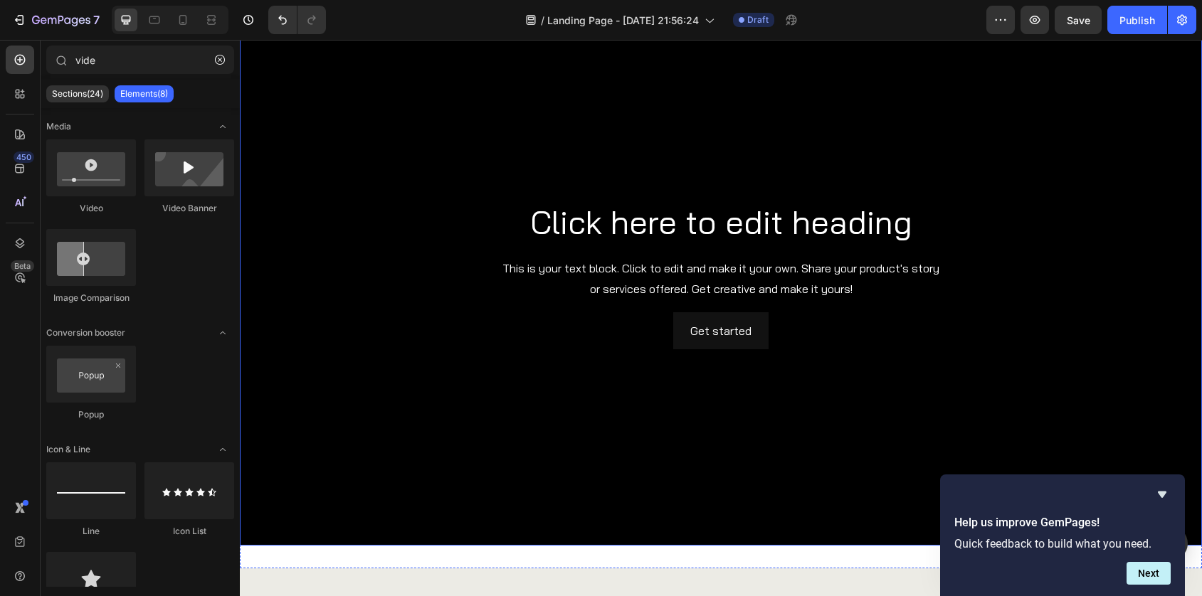
scroll to position [1050, 0]
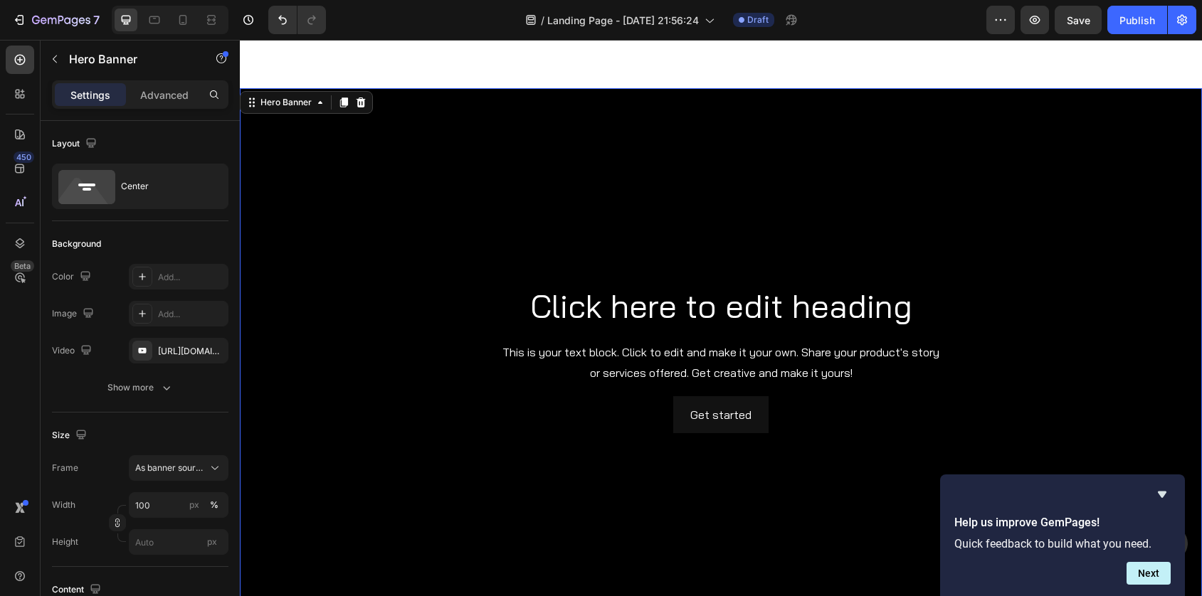
click at [401, 215] on div "Background Image" at bounding box center [721, 359] width 962 height 542
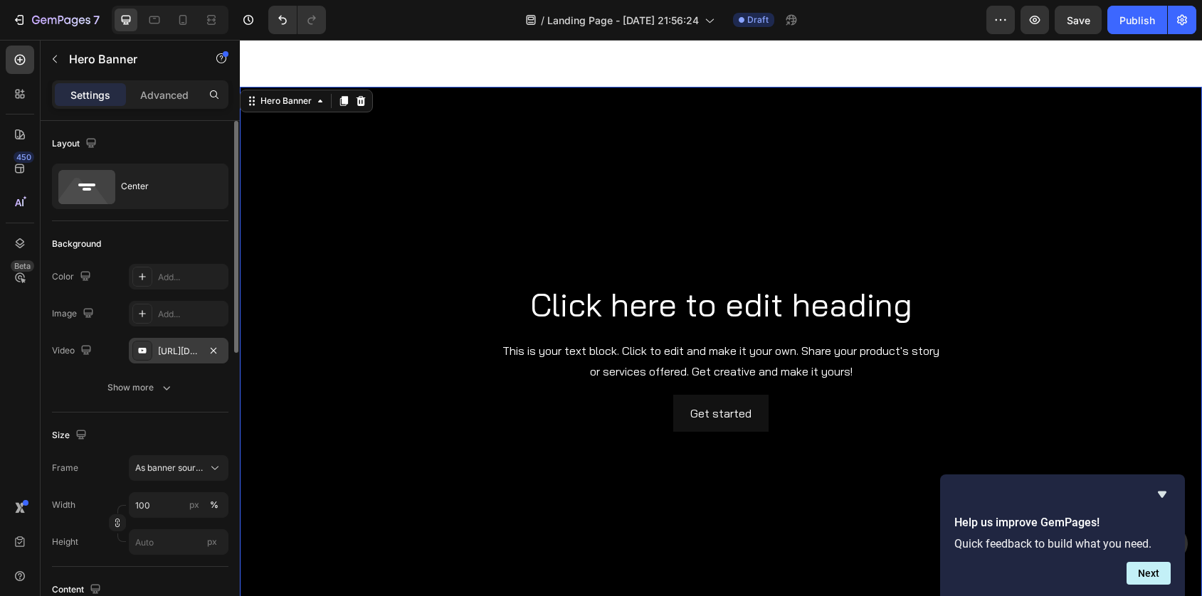
click at [181, 350] on div "[URL][DOMAIN_NAME]" at bounding box center [178, 351] width 41 height 13
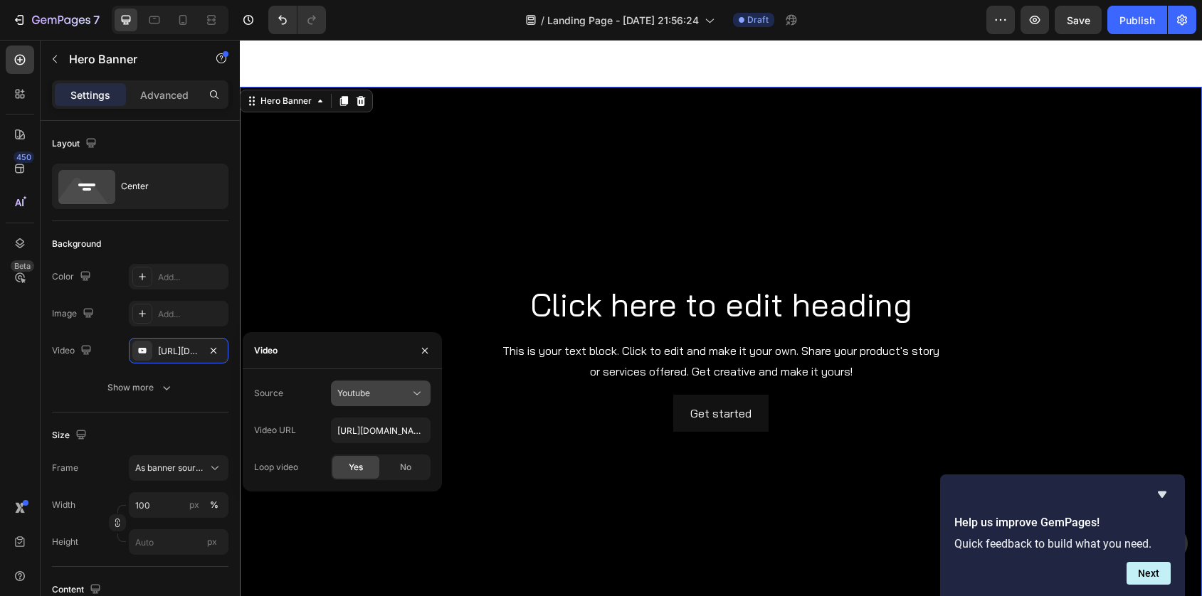
click at [341, 391] on span "Youtube" at bounding box center [353, 393] width 33 height 11
click at [345, 422] on span "Video hosting" at bounding box center [364, 428] width 54 height 13
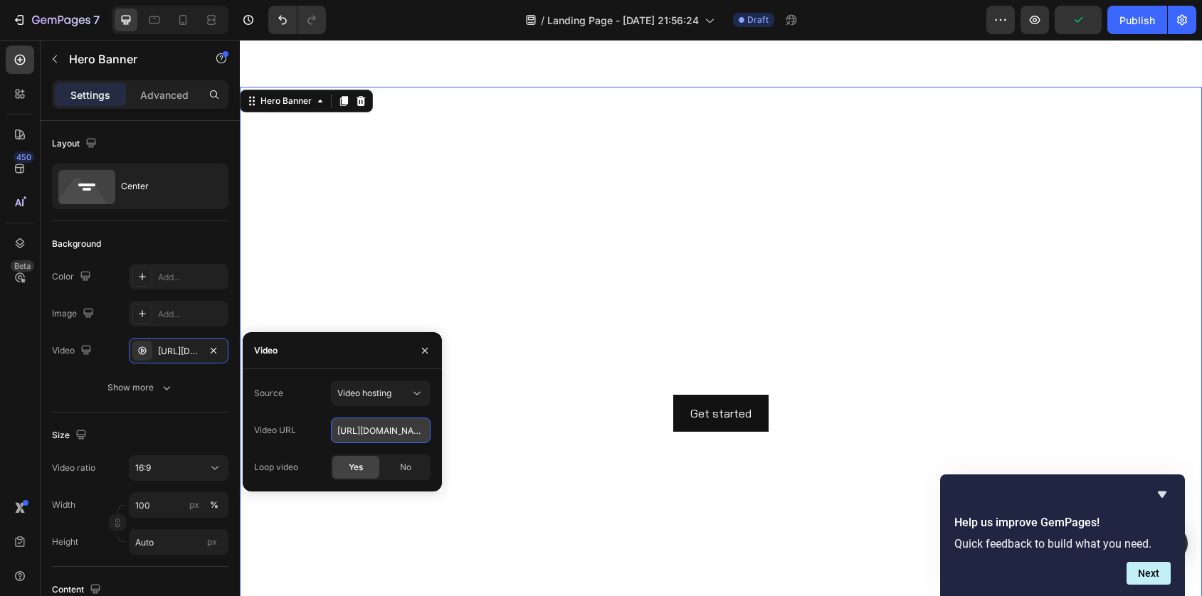
click at [355, 424] on input "[URL][DOMAIN_NAME]" at bounding box center [381, 431] width 100 height 26
paste input "37552169522949dd88c96a23f2d05c4a"
type input "[URL][DOMAIN_NAME]"
click at [399, 261] on video "Background Image" at bounding box center [721, 358] width 962 height 542
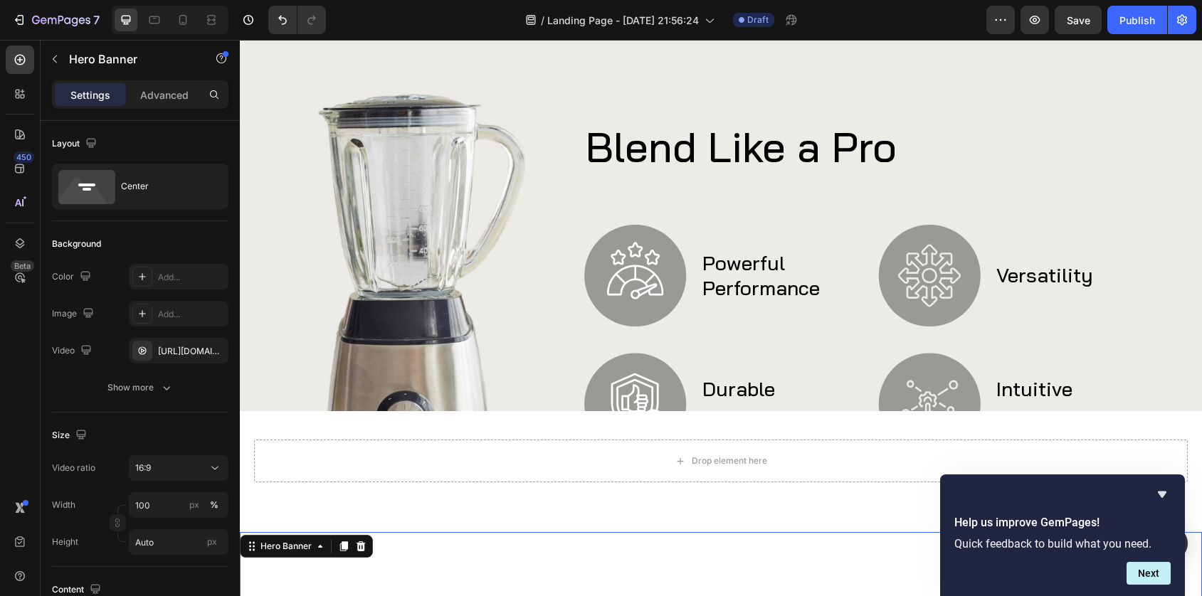
scroll to position [587, 0]
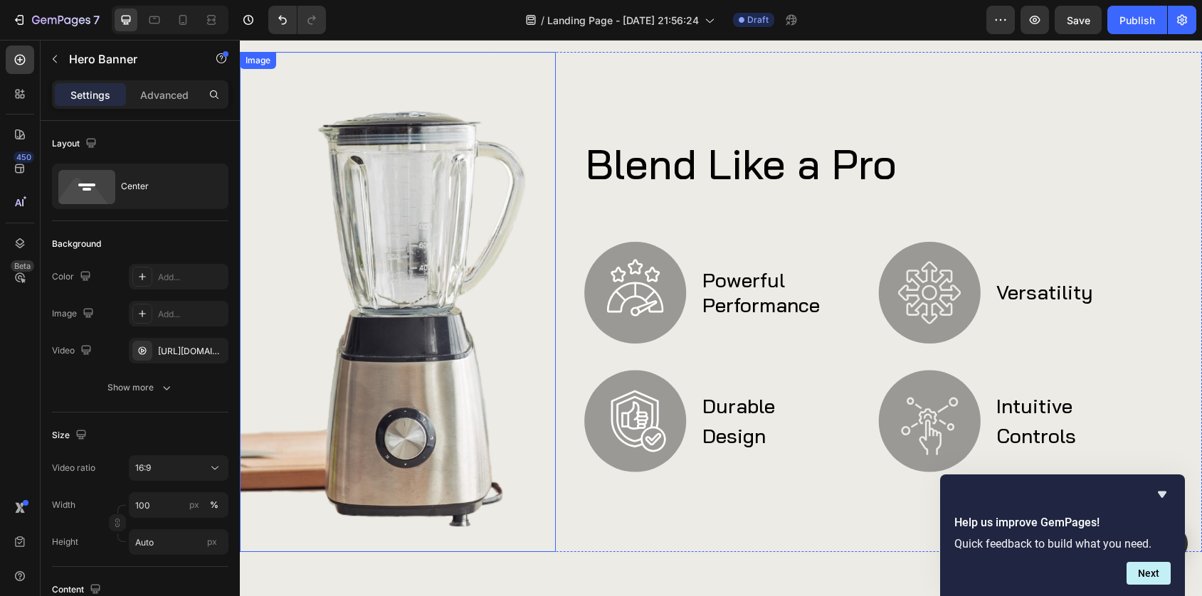
click at [426, 479] on img at bounding box center [398, 302] width 316 height 501
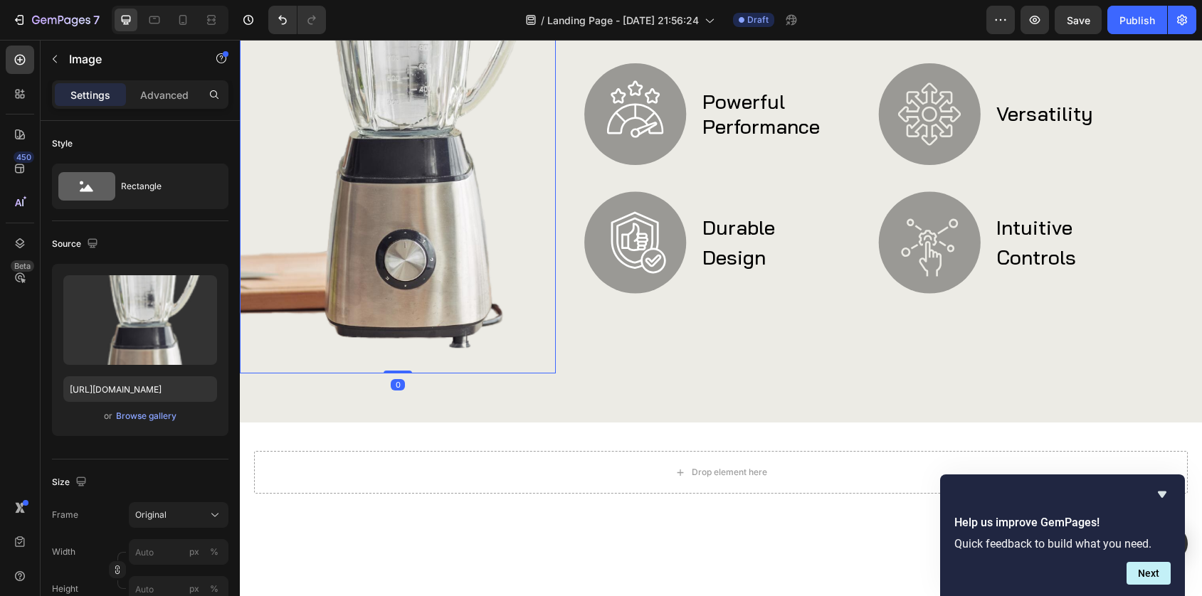
scroll to position [885, 0]
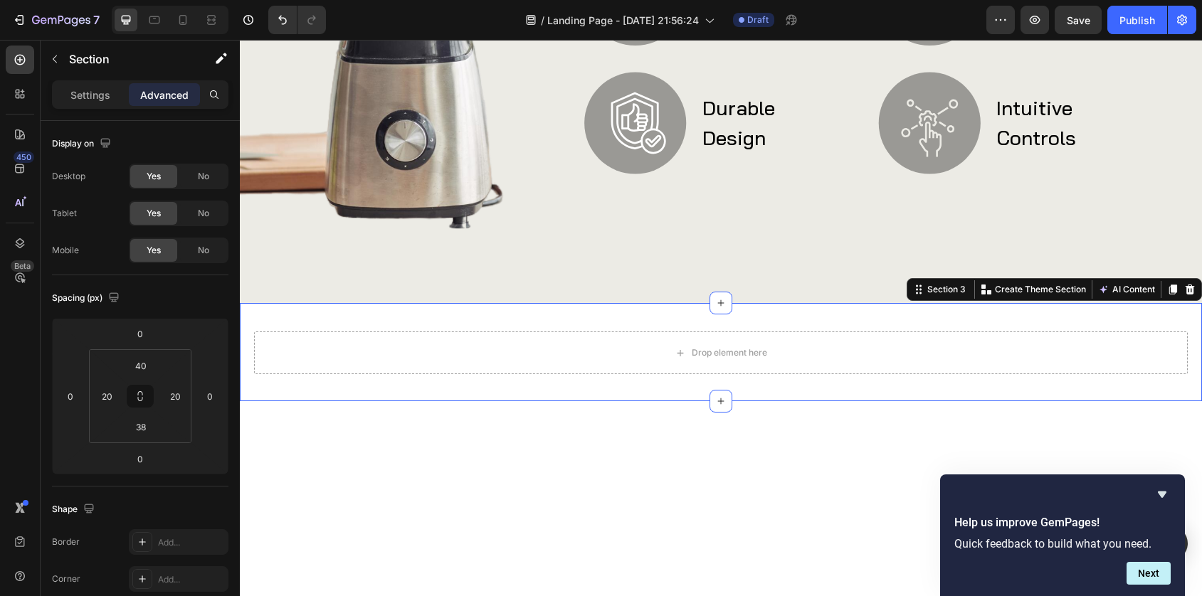
click at [1099, 319] on div at bounding box center [721, 352] width 962 height 98
click at [1187, 290] on icon at bounding box center [1190, 290] width 9 height 10
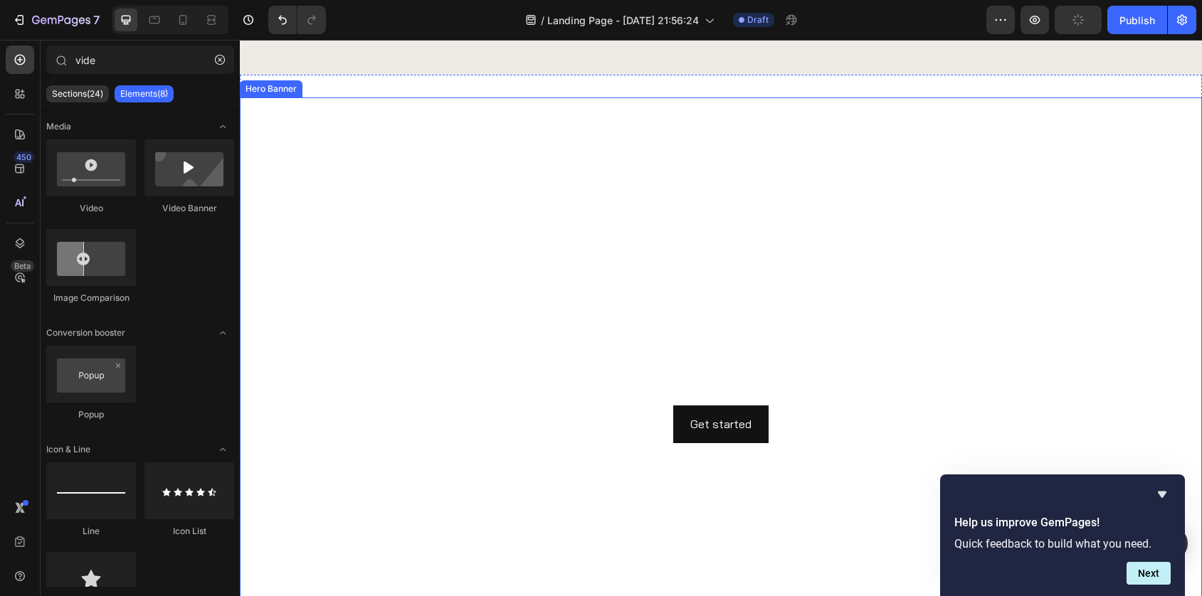
scroll to position [1091, 0]
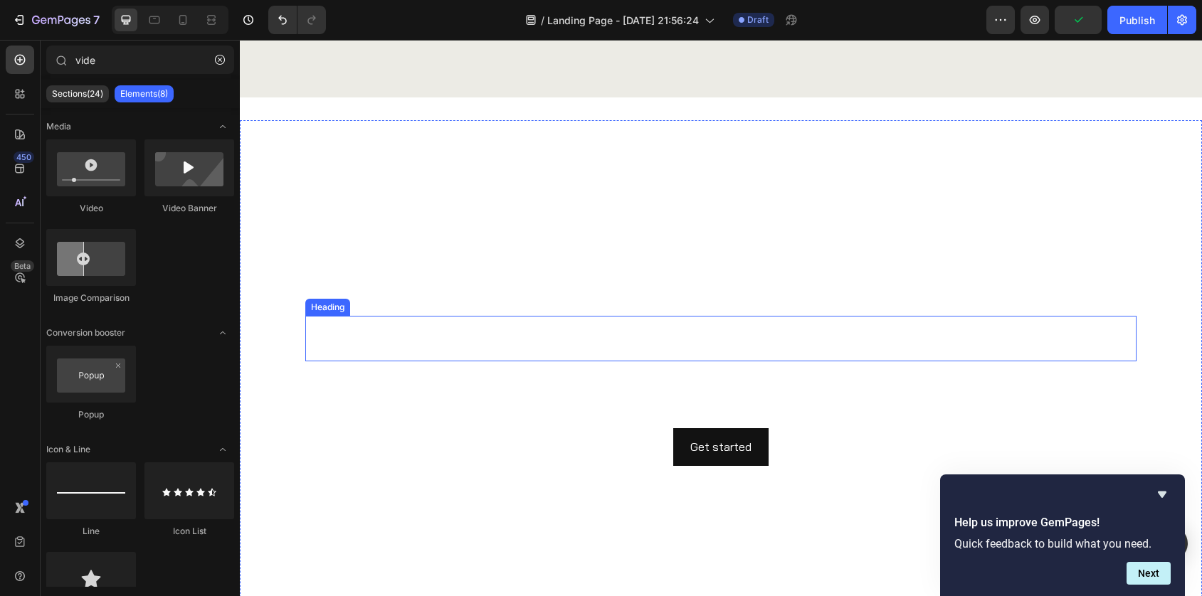
click at [771, 347] on h2 "Click here to edit heading" at bounding box center [720, 339] width 831 height 46
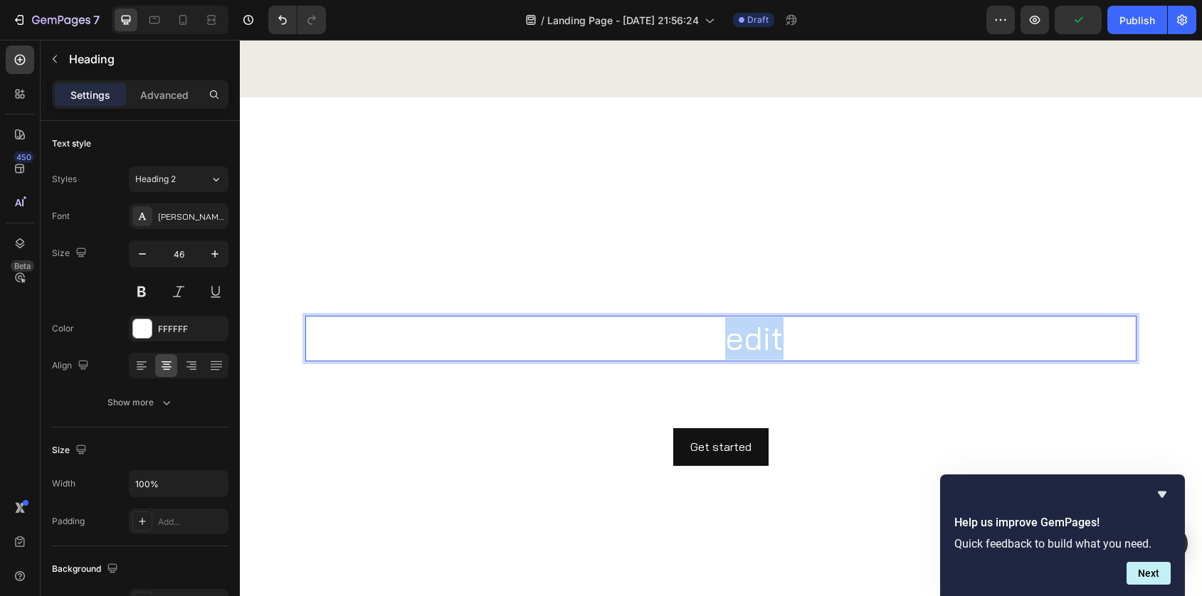
click at [771, 347] on h2 "Click here to edit heading" at bounding box center [720, 339] width 831 height 46
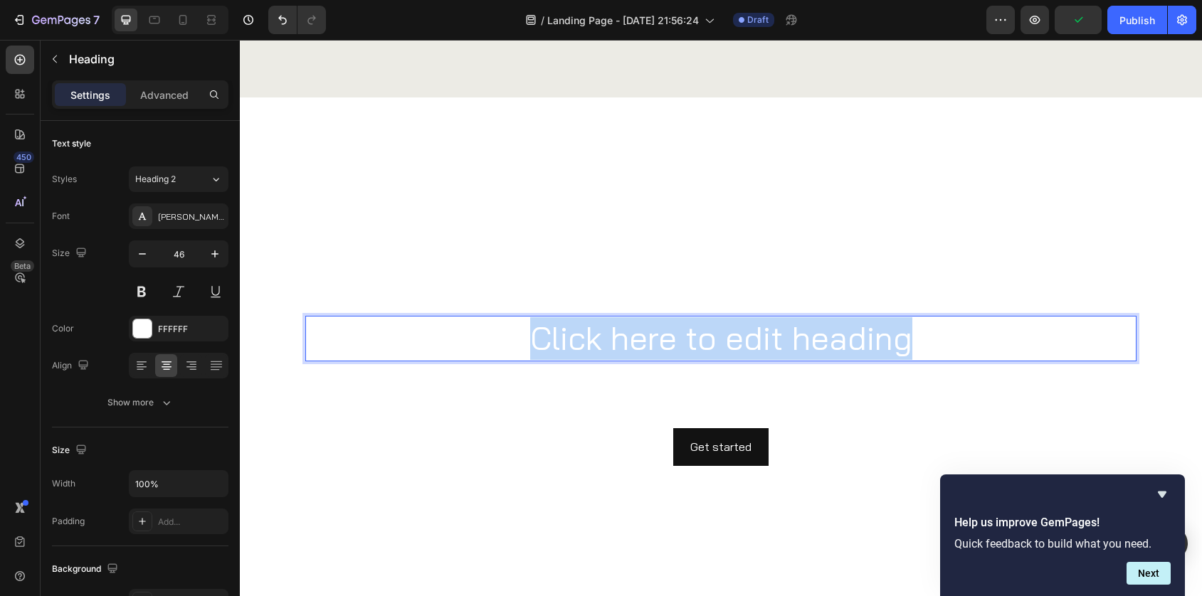
click at [771, 347] on p "Click here to edit heading" at bounding box center [721, 338] width 828 height 43
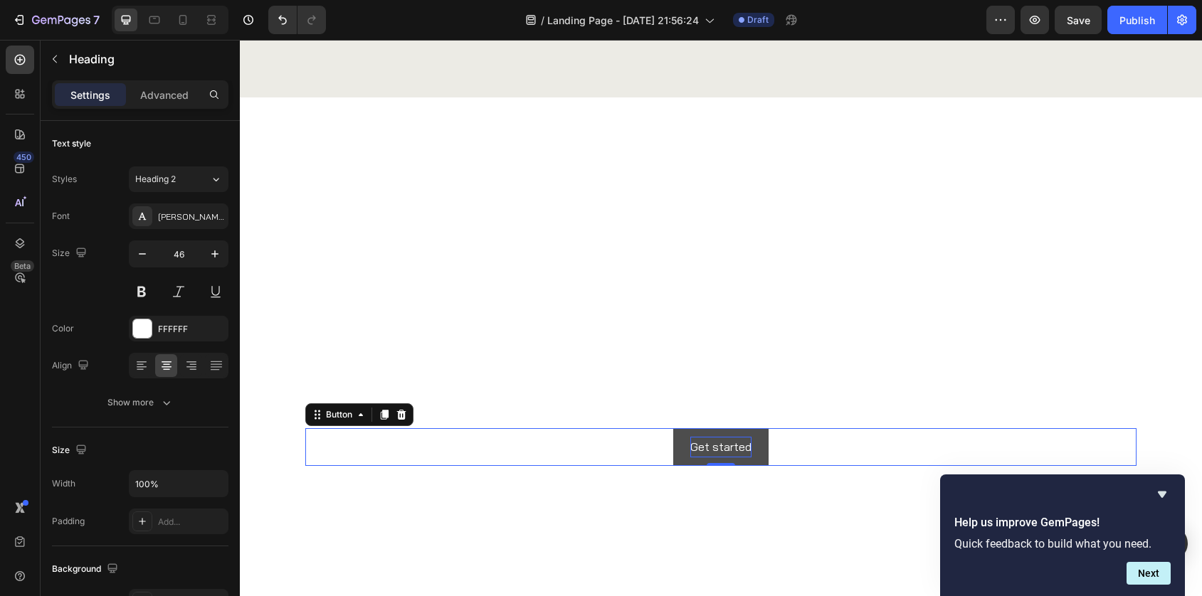
click at [714, 443] on div "Get started" at bounding box center [720, 447] width 61 height 21
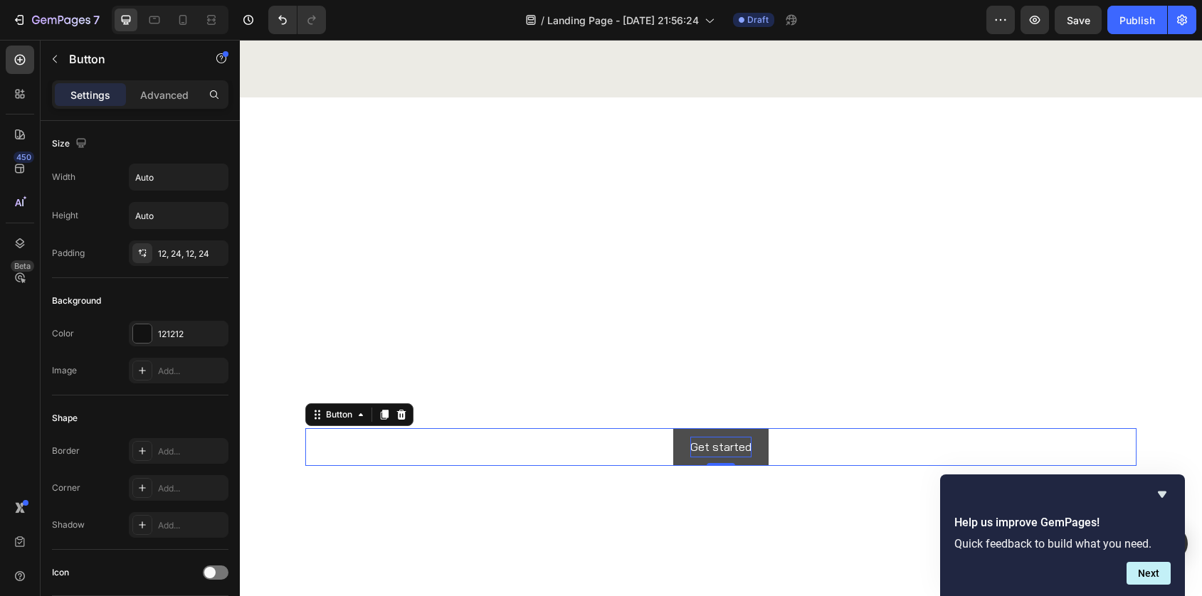
click at [714, 443] on div "Get started" at bounding box center [720, 447] width 61 height 21
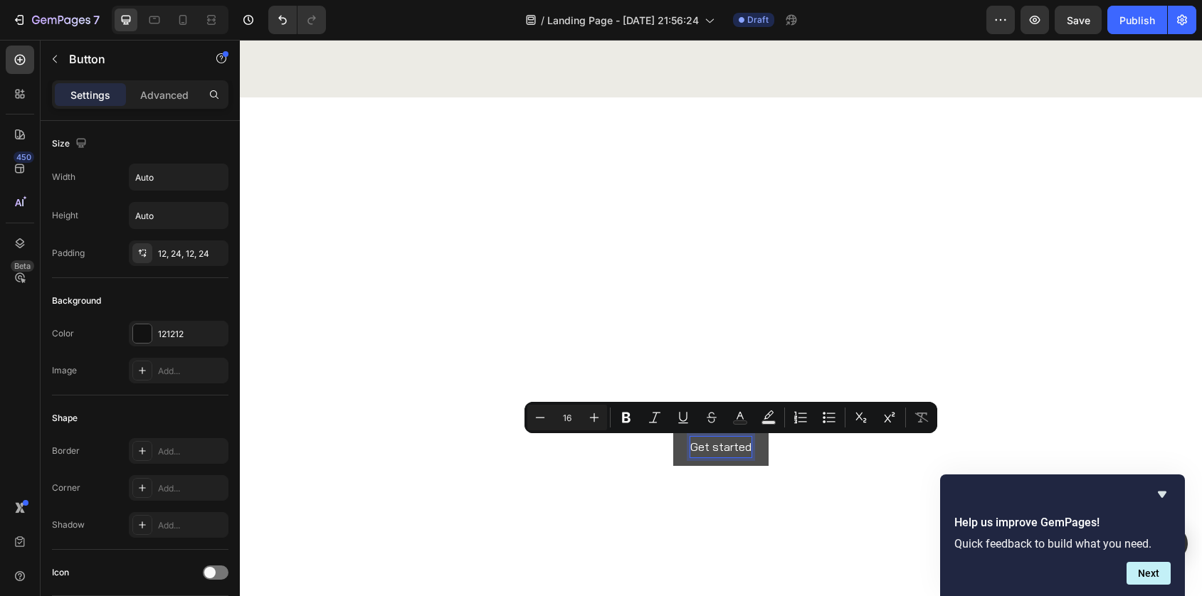
click at [714, 443] on p "Get started" at bounding box center [720, 447] width 61 height 21
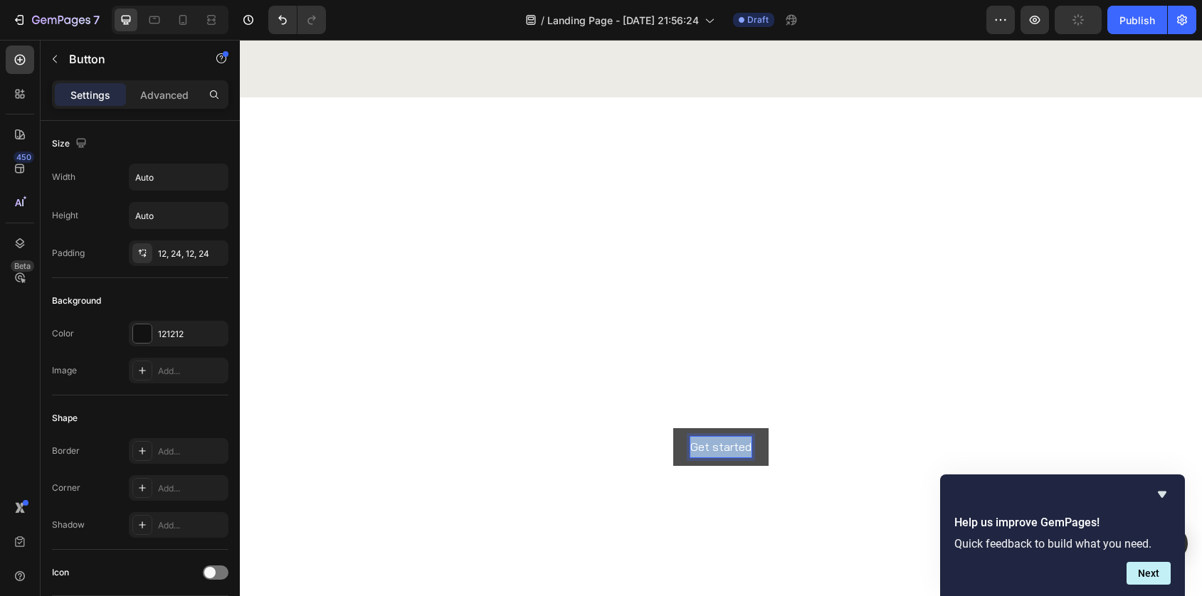
click at [714, 443] on p "Get started" at bounding box center [720, 447] width 61 height 21
click at [693, 428] on button "LIFE" at bounding box center [721, 447] width 56 height 38
click at [689, 428] on button "LIFE =" at bounding box center [721, 447] width 64 height 38
click at [622, 455] on div "LIFE = GOOD Button 0" at bounding box center [720, 447] width 831 height 38
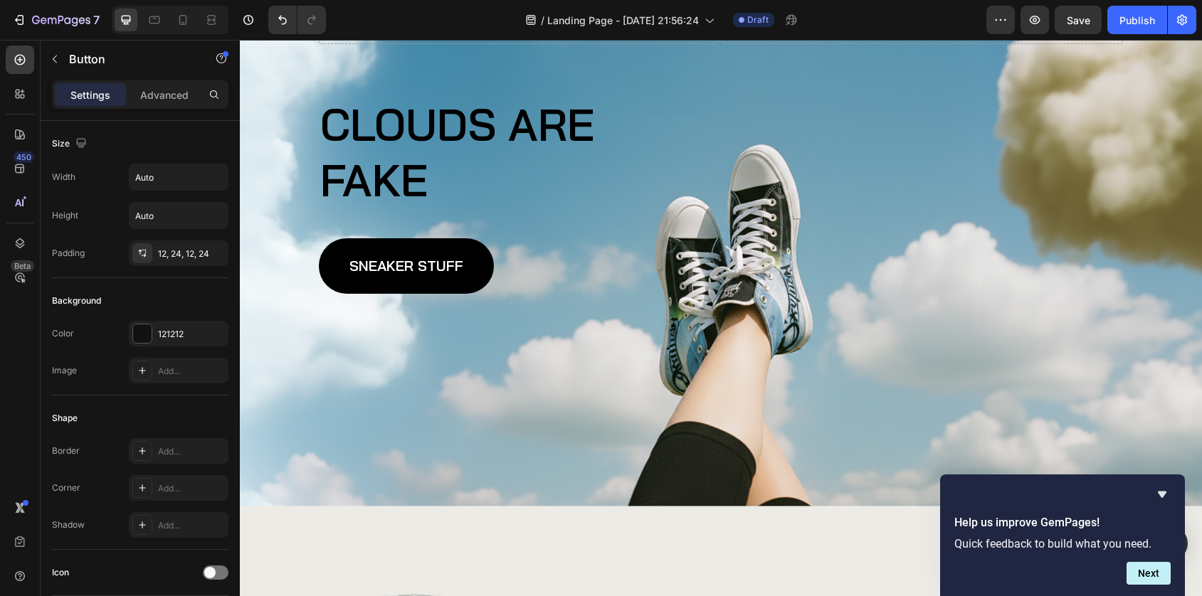
scroll to position [261, 0]
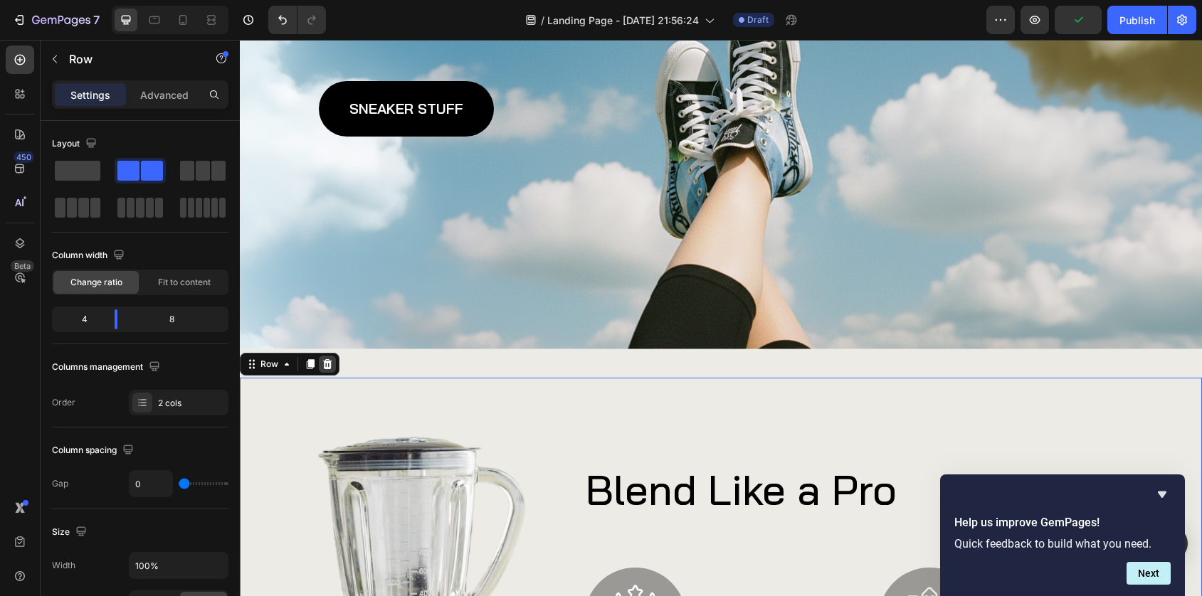
click at [329, 366] on icon at bounding box center [327, 364] width 9 height 10
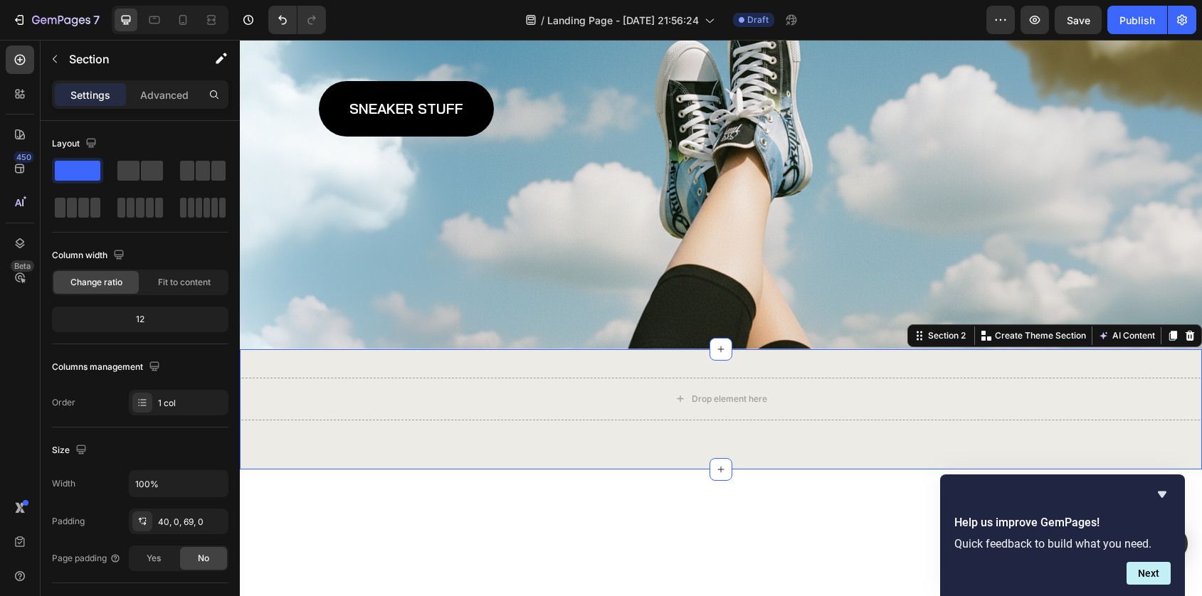
click at [338, 358] on div "Drop element here Section 2 Create Theme Section AI Content Write with GemAI Wh…" at bounding box center [721, 409] width 962 height 120
click at [1195, 337] on icon at bounding box center [1189, 335] width 11 height 11
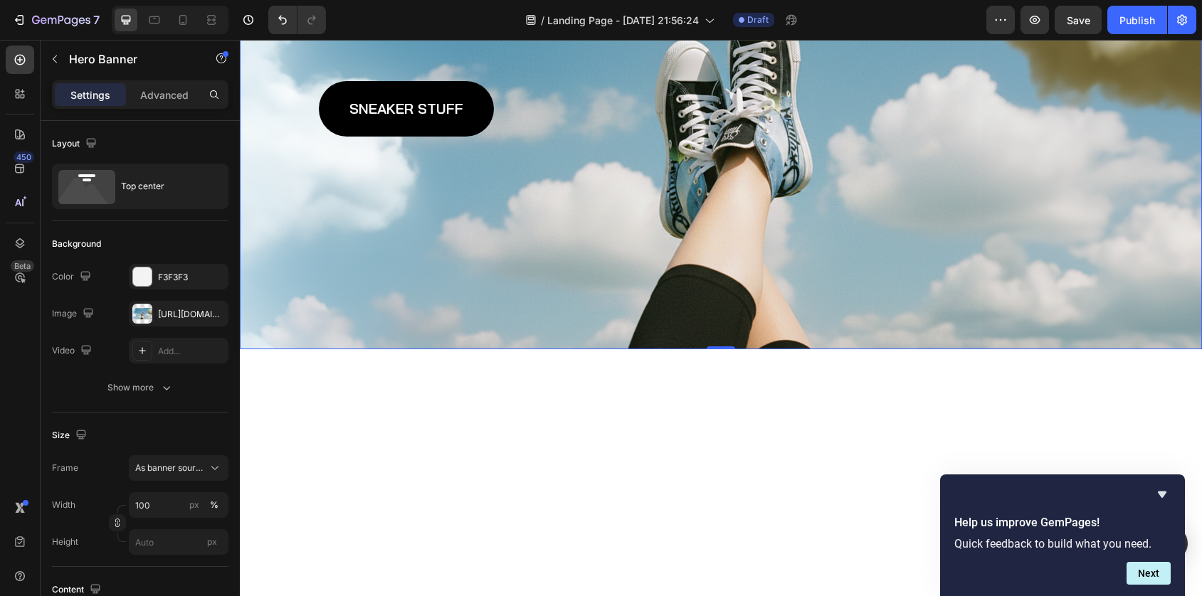
click at [786, 326] on div "Background Image" at bounding box center [721, 79] width 962 height 542
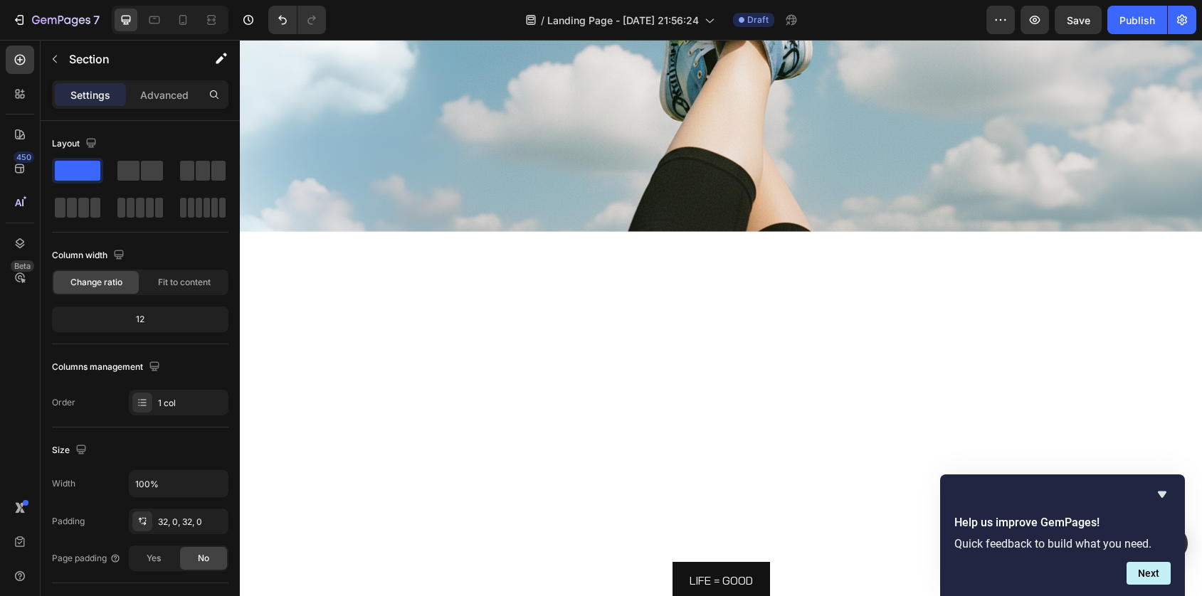
scroll to position [333, 0]
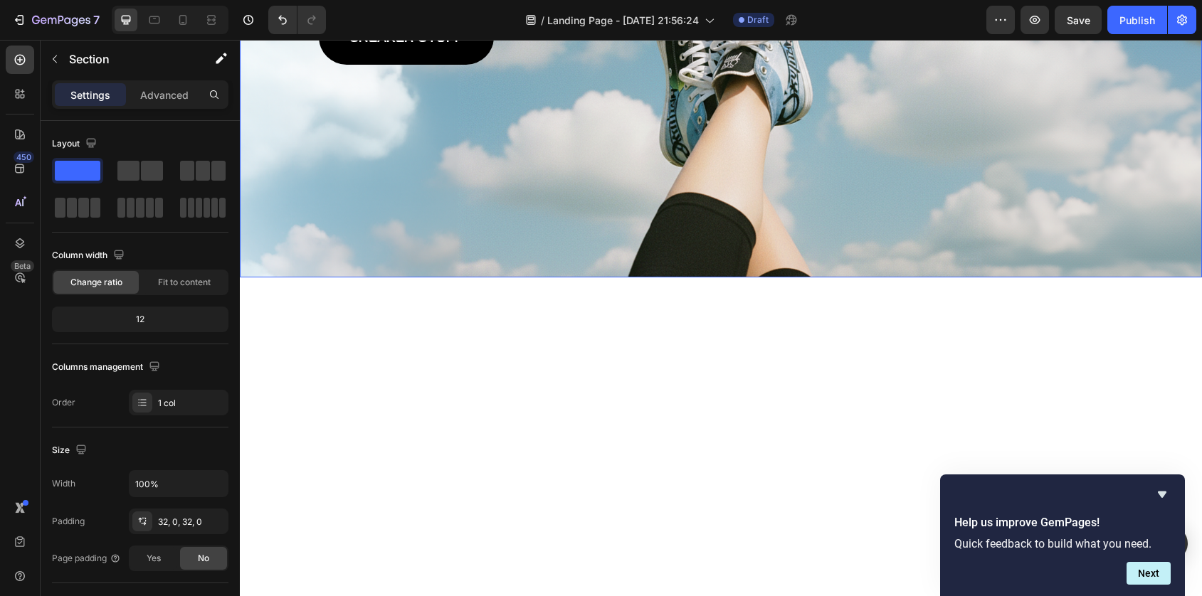
click at [611, 244] on div "Background Image" at bounding box center [721, 7] width 962 height 542
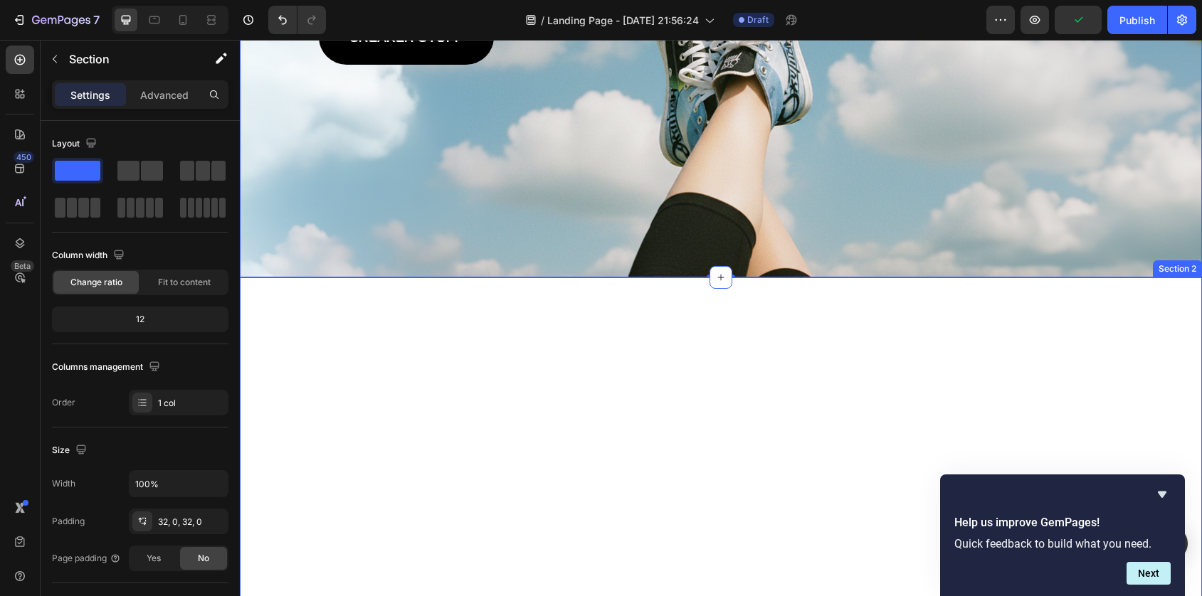
click at [611, 297] on div "More cloud stuff...And Life Heading This is your text block. Click to edit and …" at bounding box center [721, 571] width 962 height 587
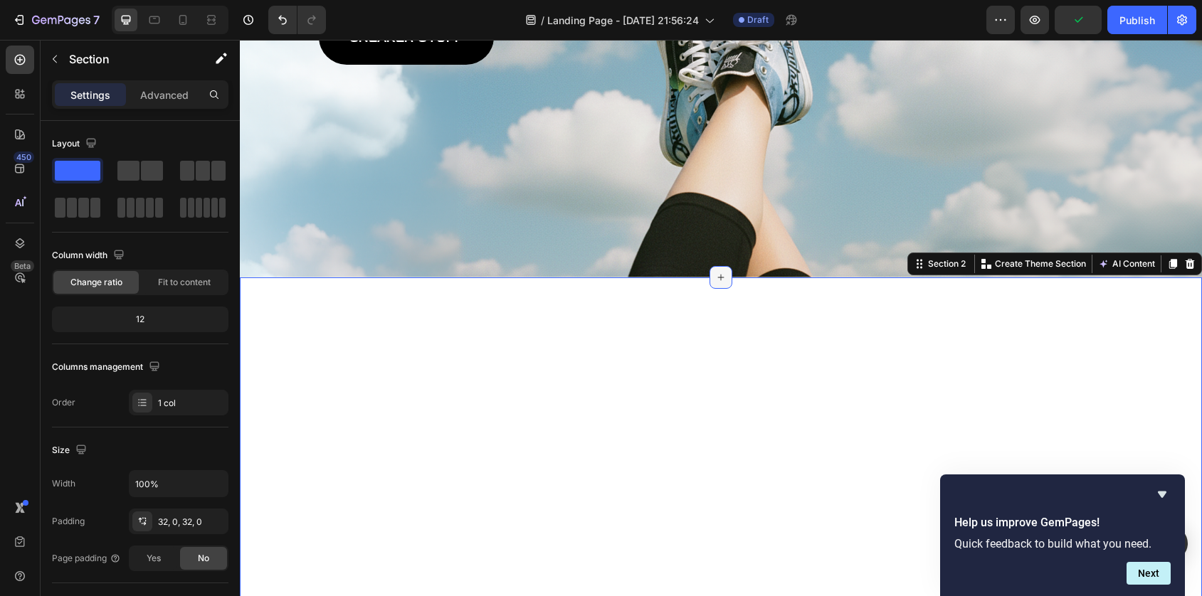
click at [717, 283] on icon at bounding box center [720, 277] width 11 height 11
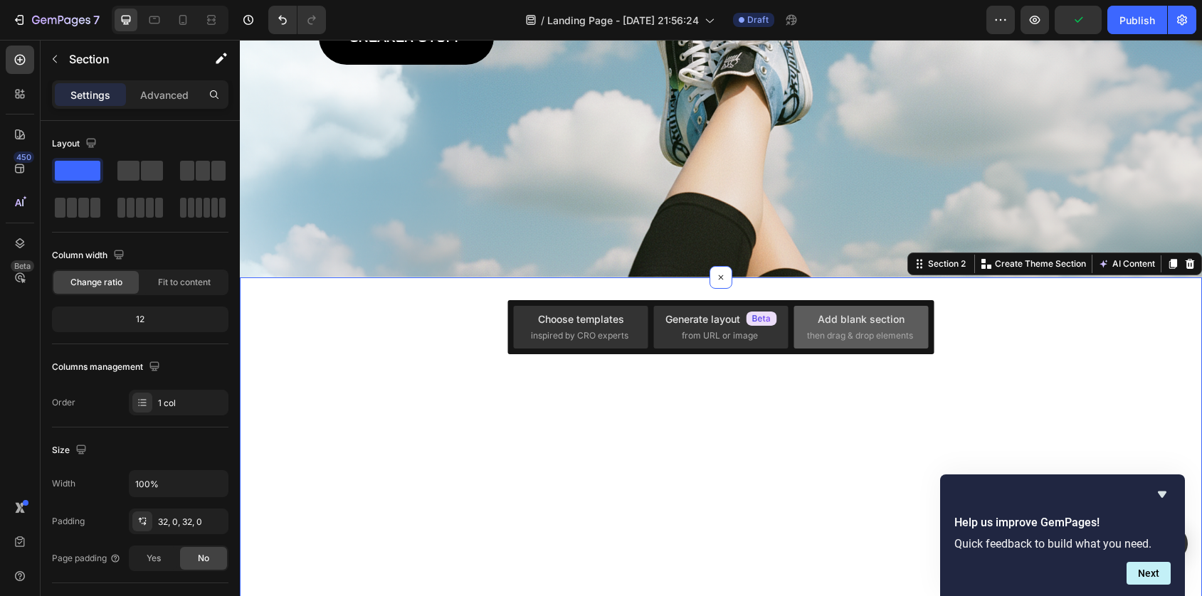
click at [828, 343] on div "Add blank section then drag & drop elements" at bounding box center [861, 327] width 135 height 43
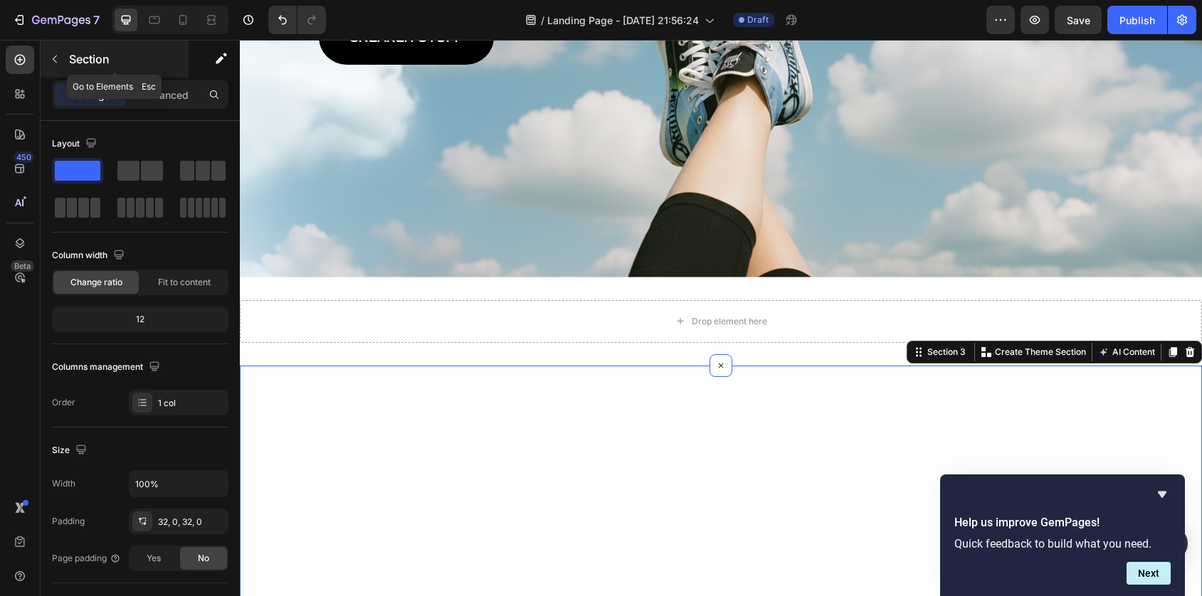
click at [63, 56] on button "button" at bounding box center [54, 59] width 23 height 23
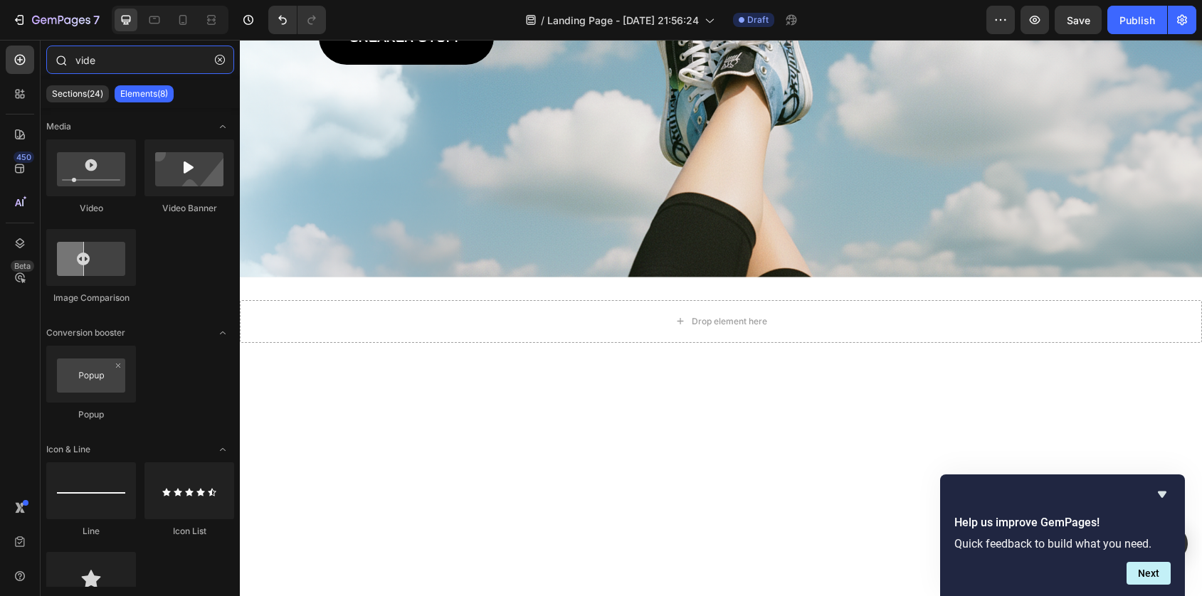
click at [164, 67] on input "vide" at bounding box center [140, 60] width 188 height 28
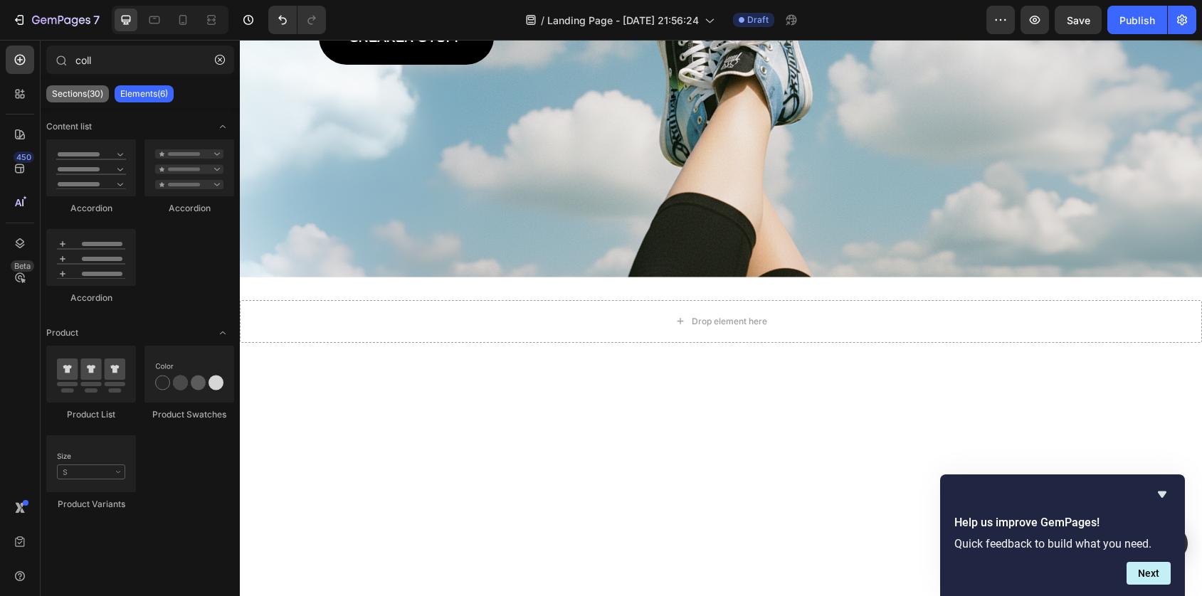
click at [88, 97] on p "Sections(30)" at bounding box center [77, 93] width 51 height 11
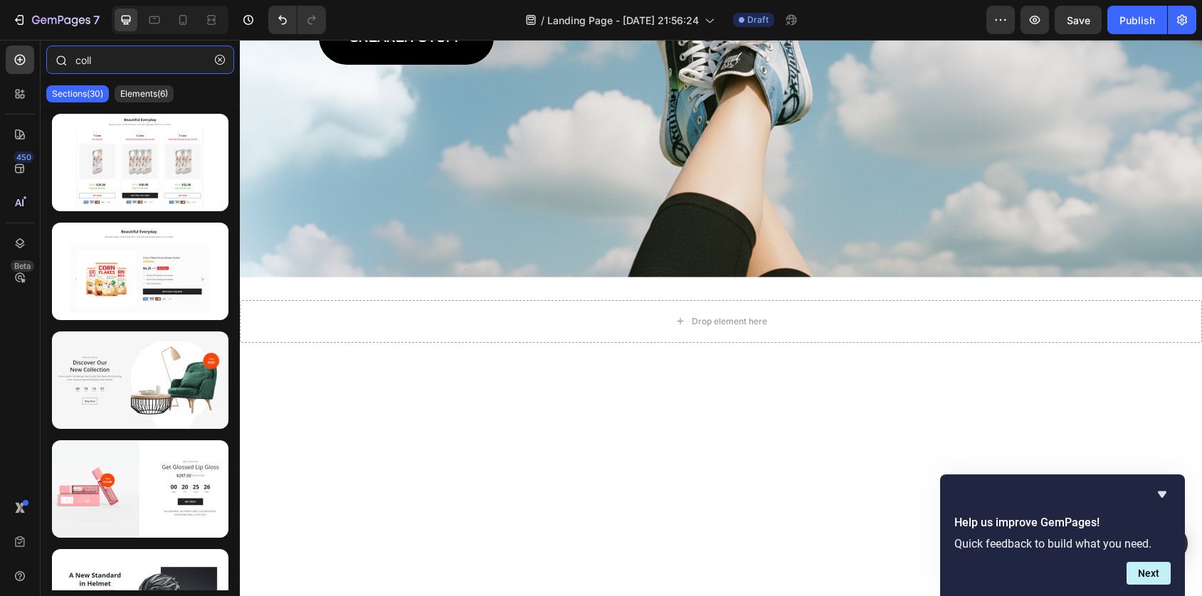
click at [125, 65] on input "coll" at bounding box center [140, 60] width 188 height 28
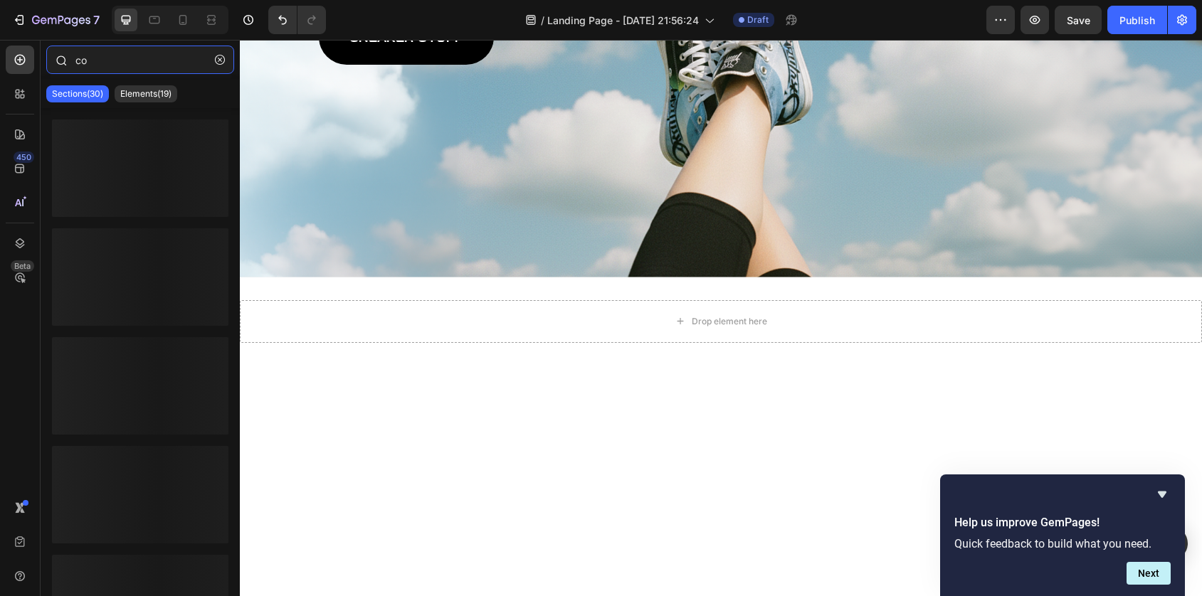
type input "c"
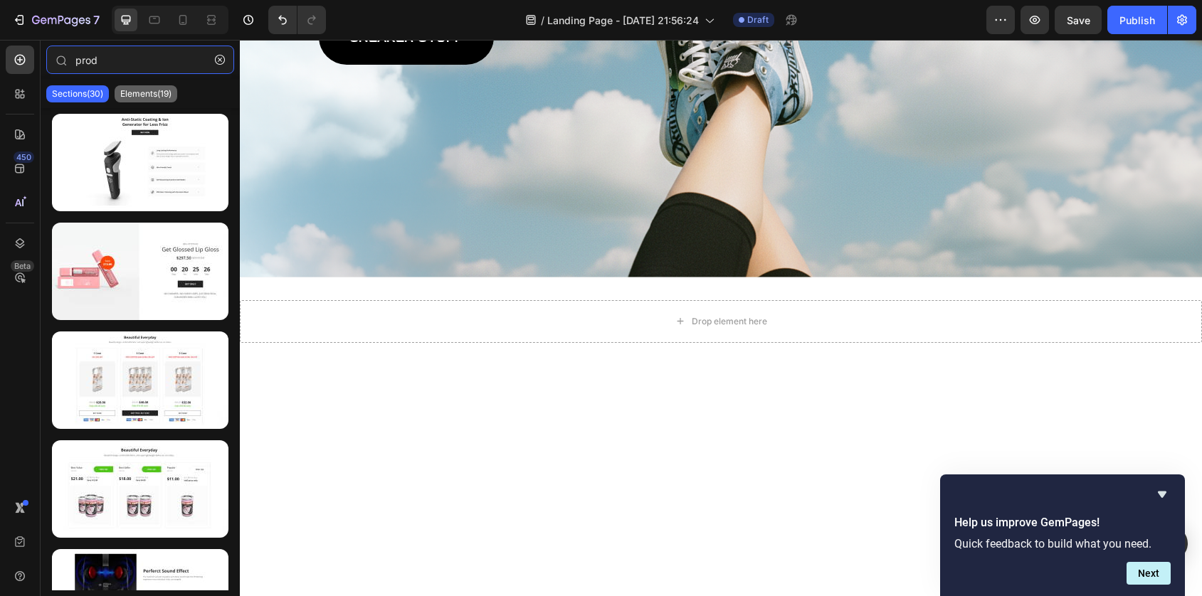
type input "prod"
click at [151, 93] on p "Elements(19)" at bounding box center [145, 93] width 51 height 11
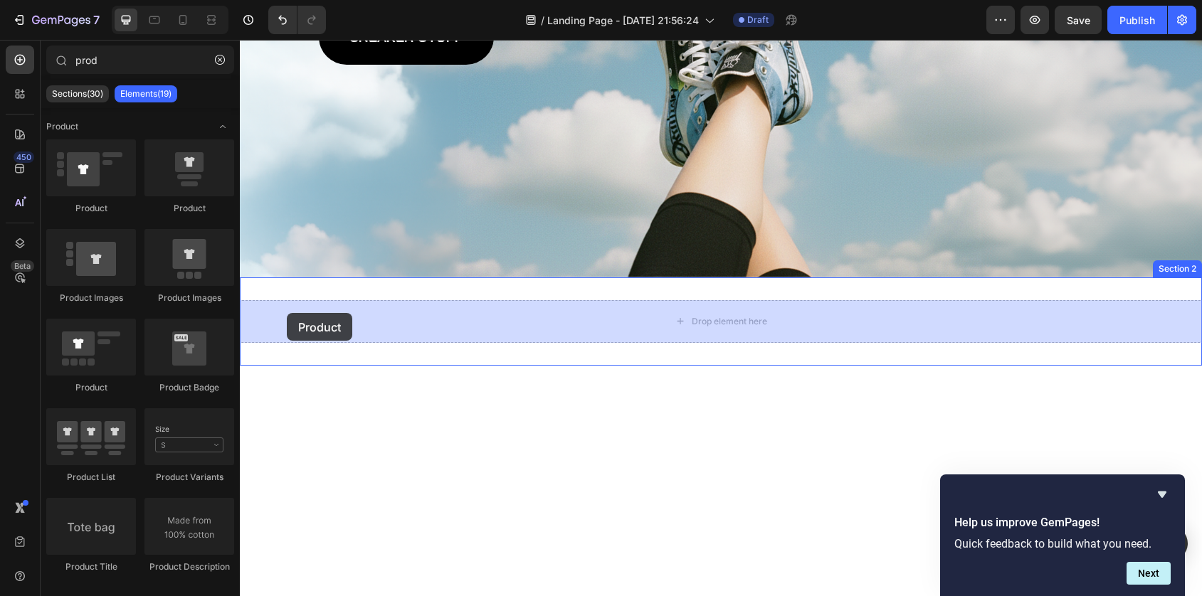
drag, startPoint x: 323, startPoint y: 391, endPoint x: 287, endPoint y: 312, distance: 86.9
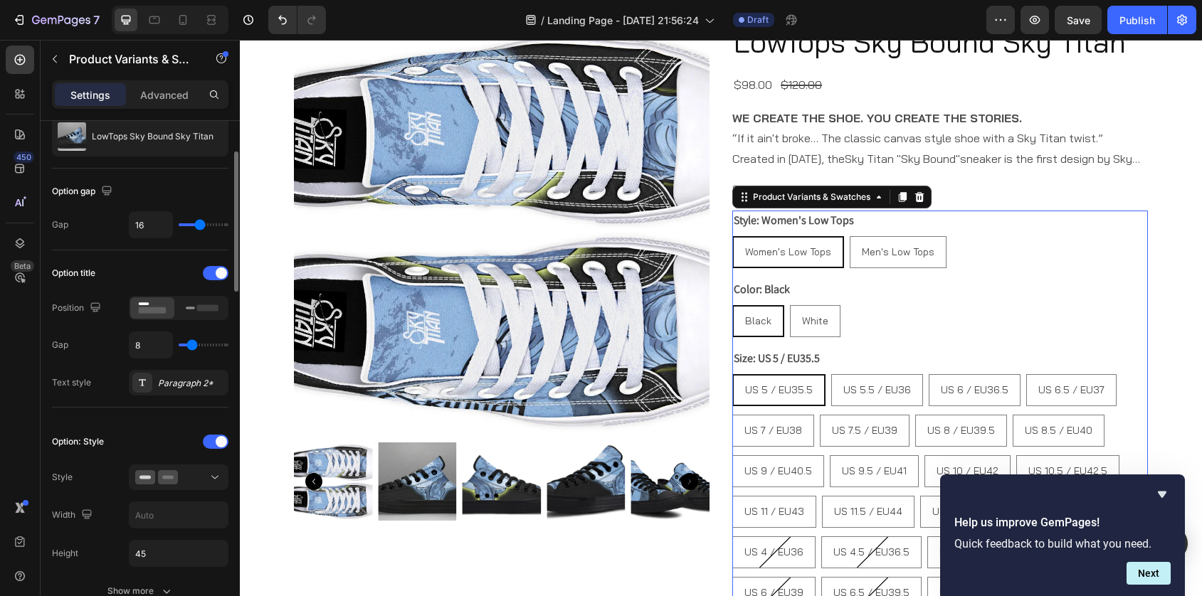
scroll to position [100, 0]
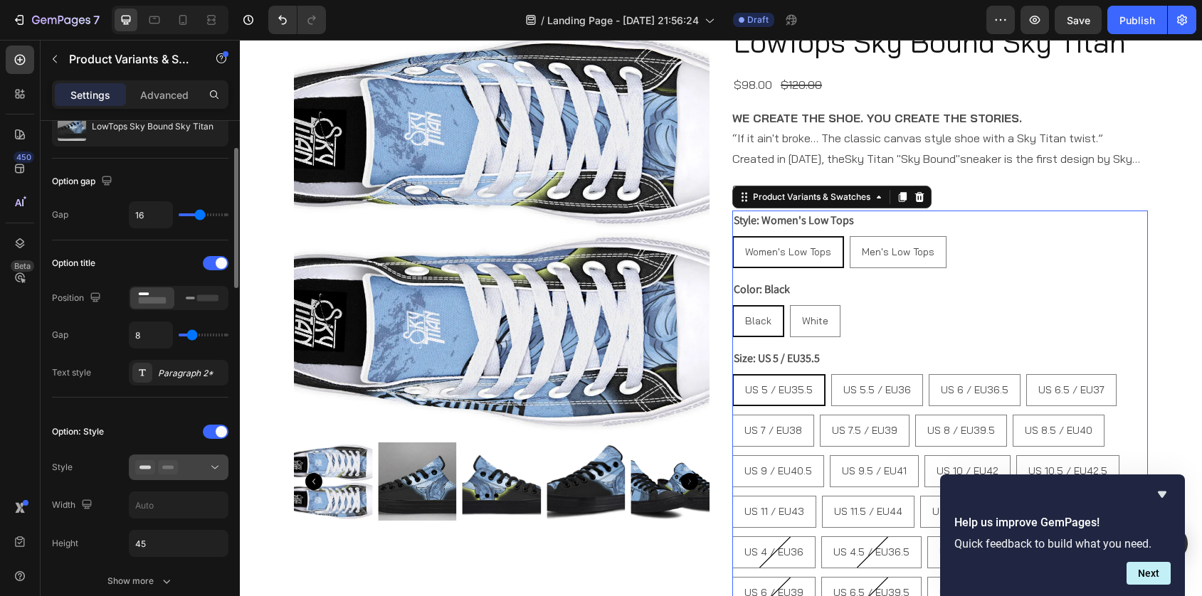
click at [167, 464] on icon at bounding box center [168, 467] width 20 height 14
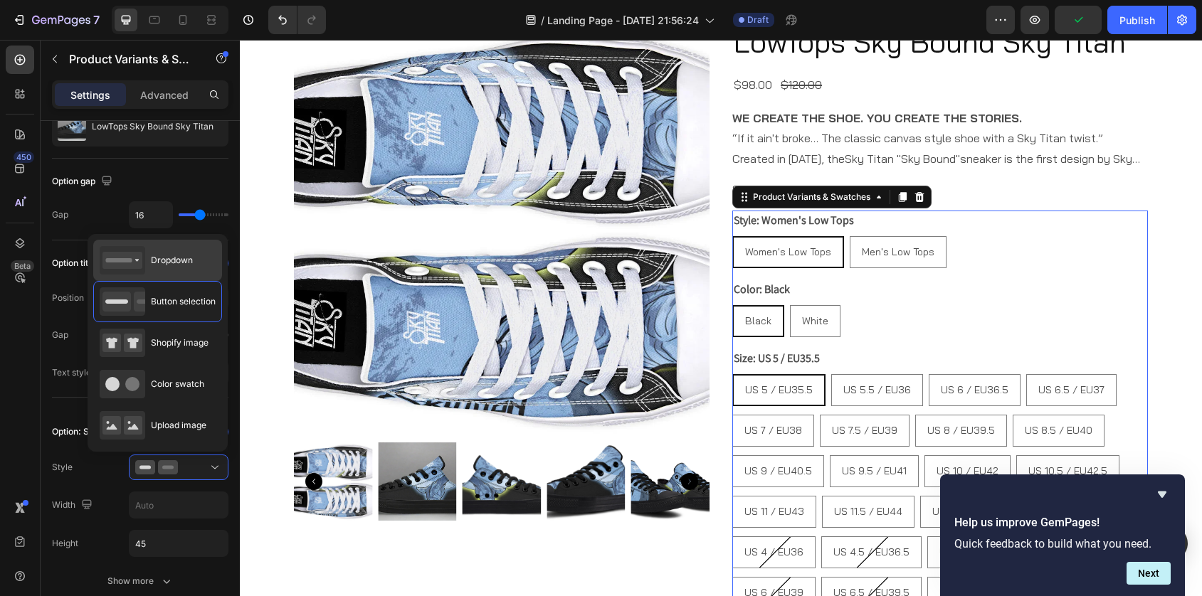
click at [174, 263] on span "Dropdown" at bounding box center [172, 260] width 42 height 13
type input "100%"
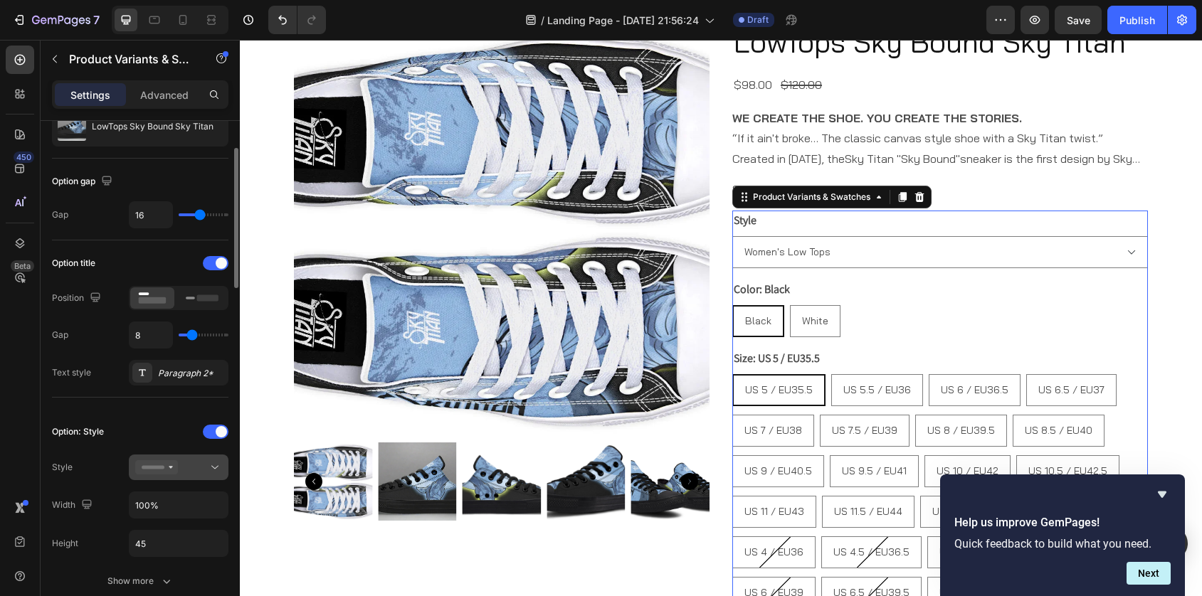
click at [165, 475] on button at bounding box center [179, 468] width 100 height 26
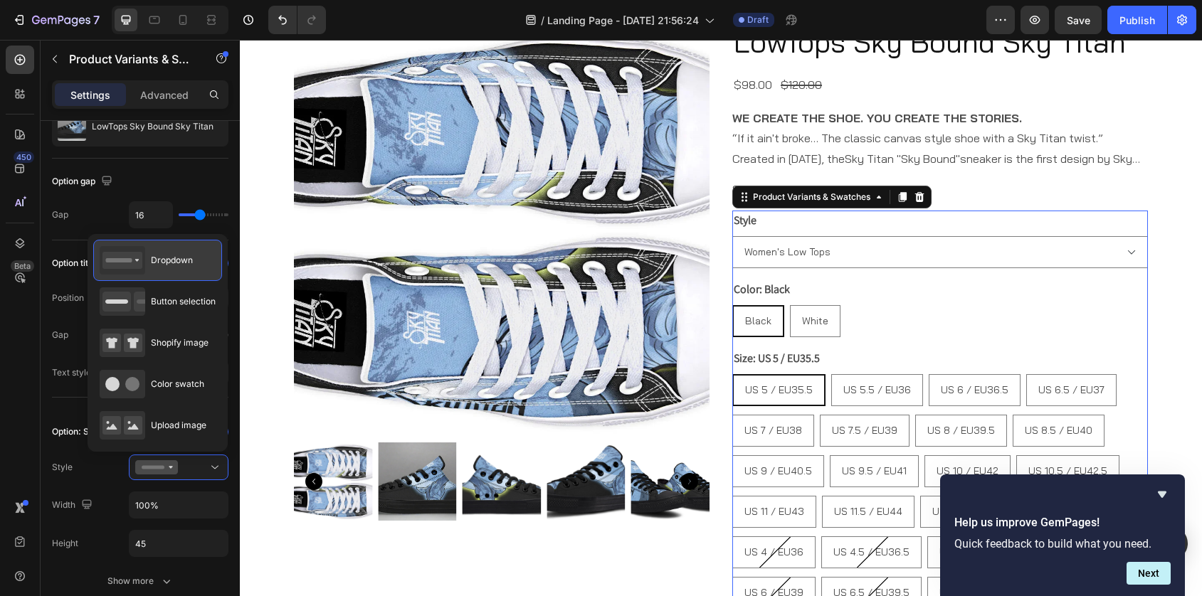
click at [157, 265] on span "Dropdown" at bounding box center [172, 260] width 42 height 13
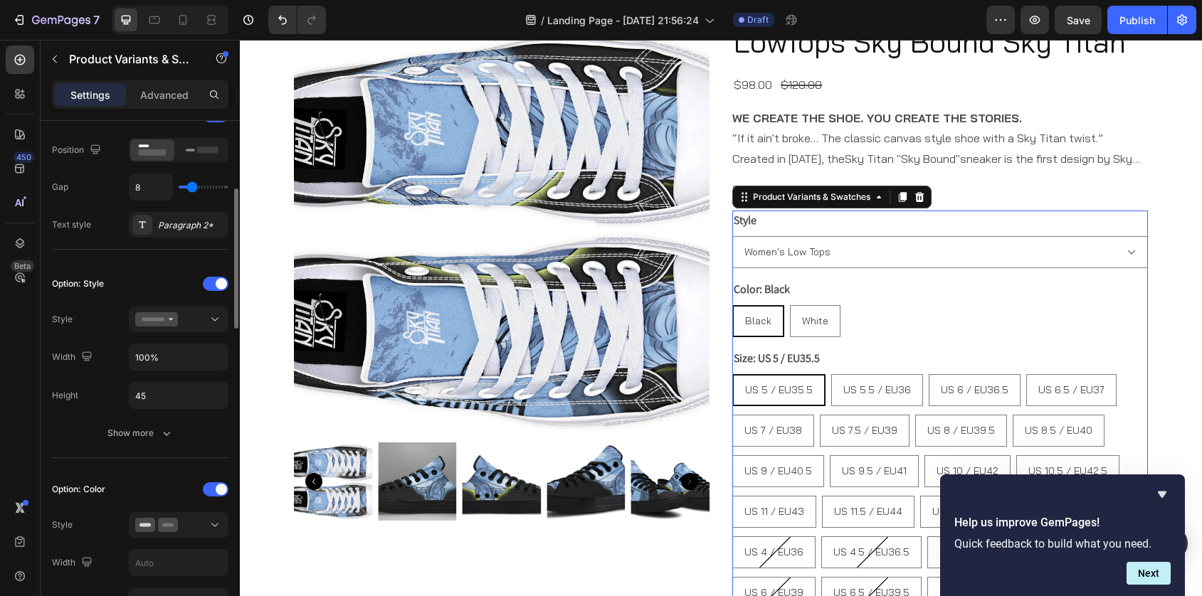
scroll to position [298, 0]
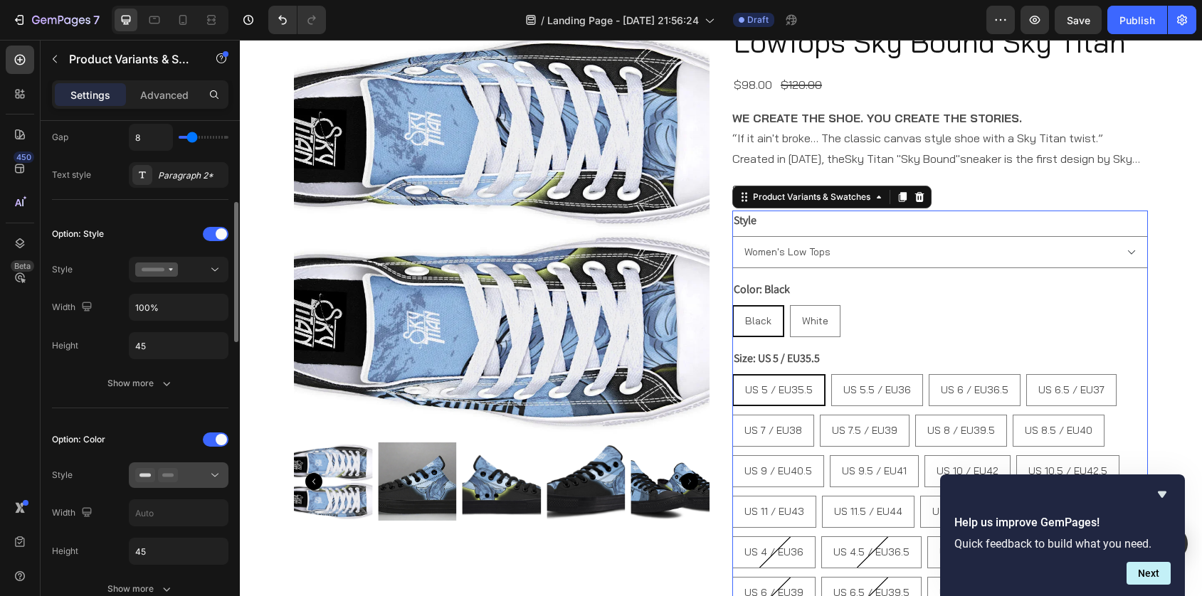
click at [150, 482] on icon at bounding box center [145, 475] width 20 height 14
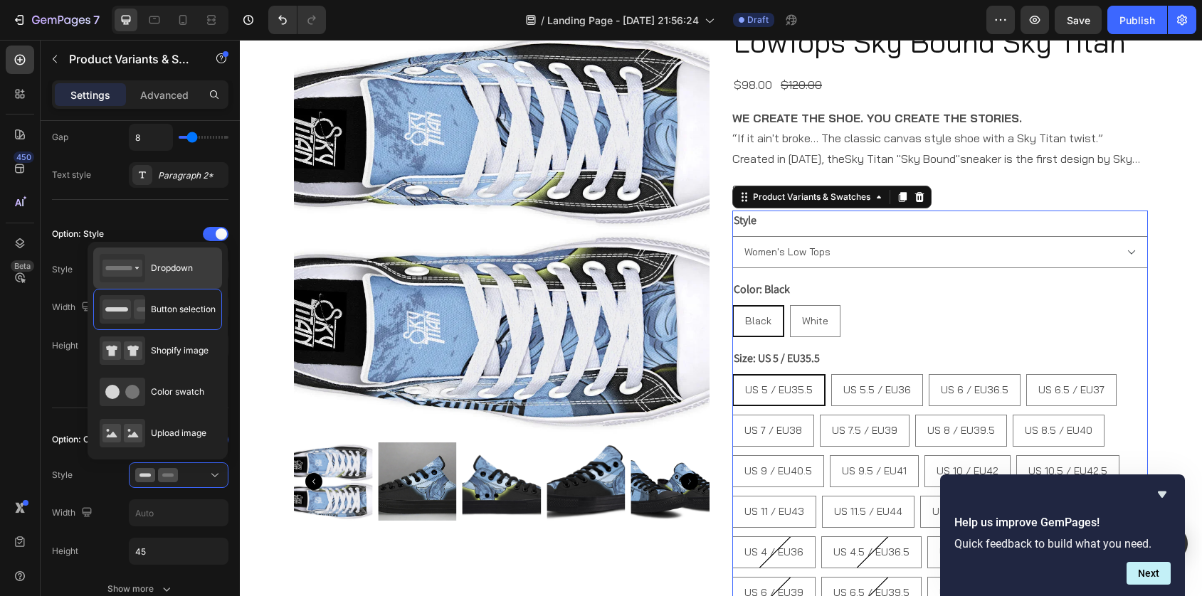
click at [157, 271] on span "Dropdown" at bounding box center [172, 268] width 42 height 13
type input "100%"
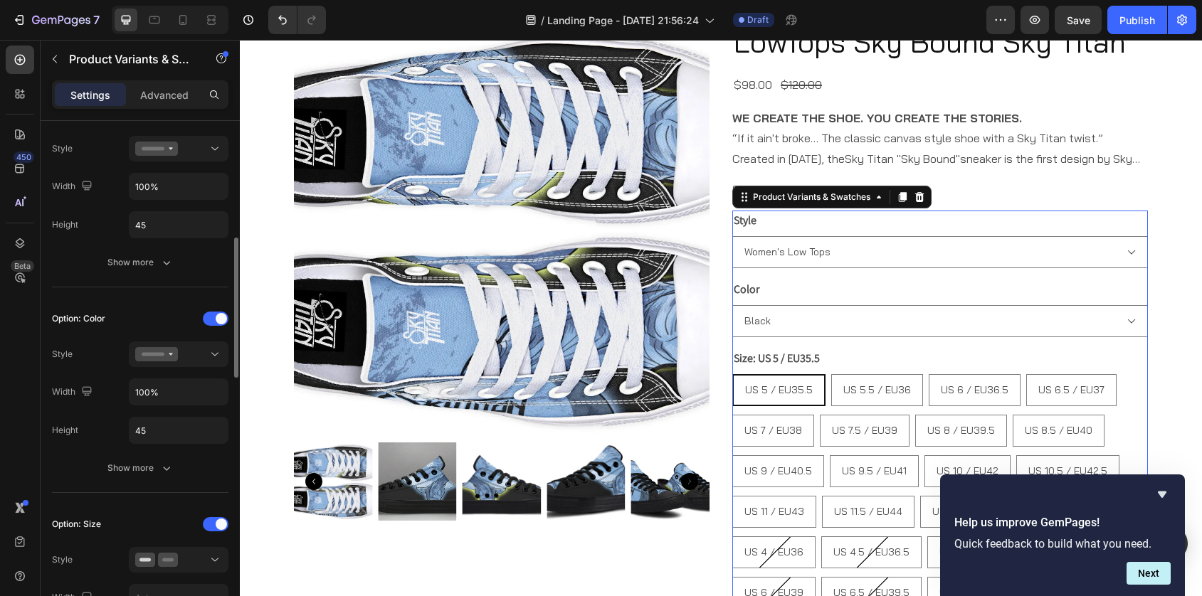
scroll to position [422, 0]
click at [163, 547] on button at bounding box center [179, 557] width 100 height 26
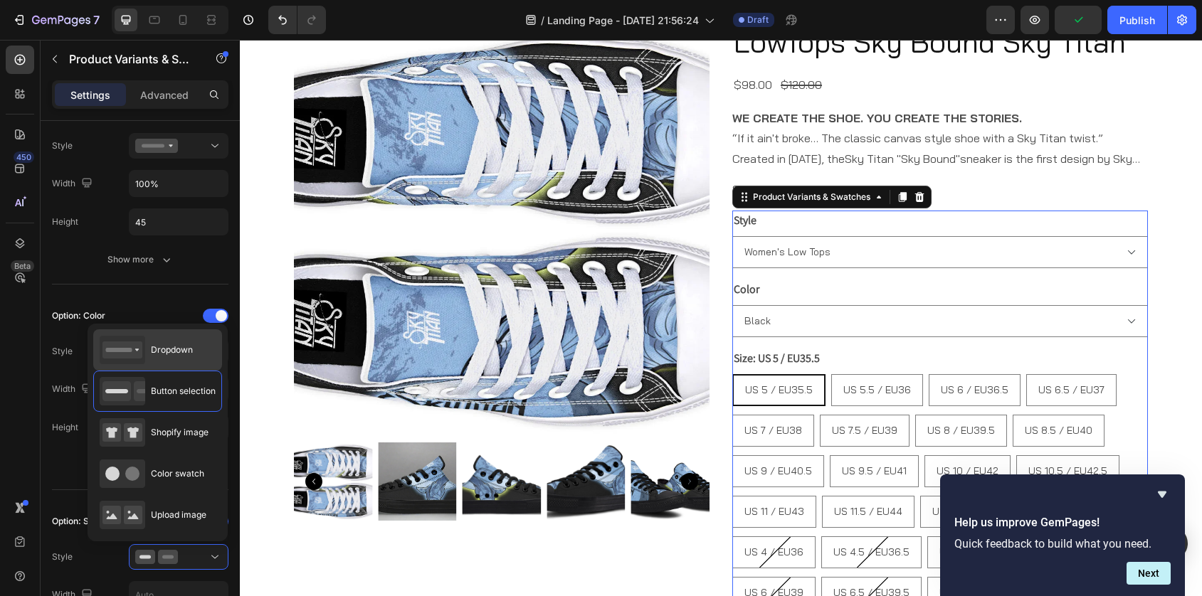
click at [162, 354] on span "Dropdown" at bounding box center [172, 350] width 42 height 13
type input "100%"
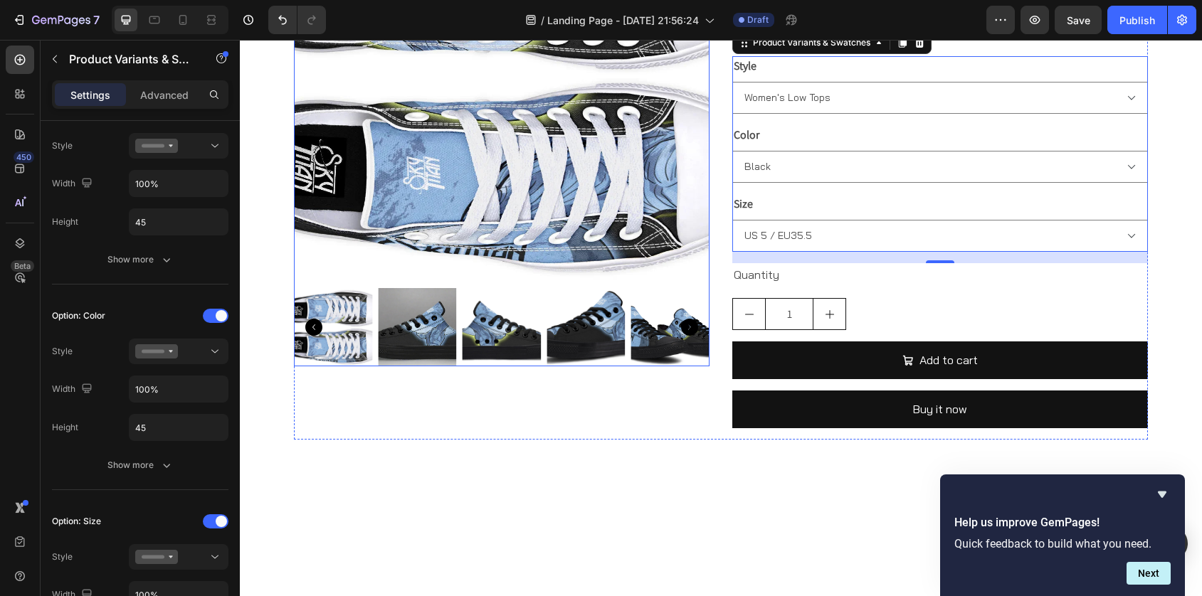
scroll to position [825, 0]
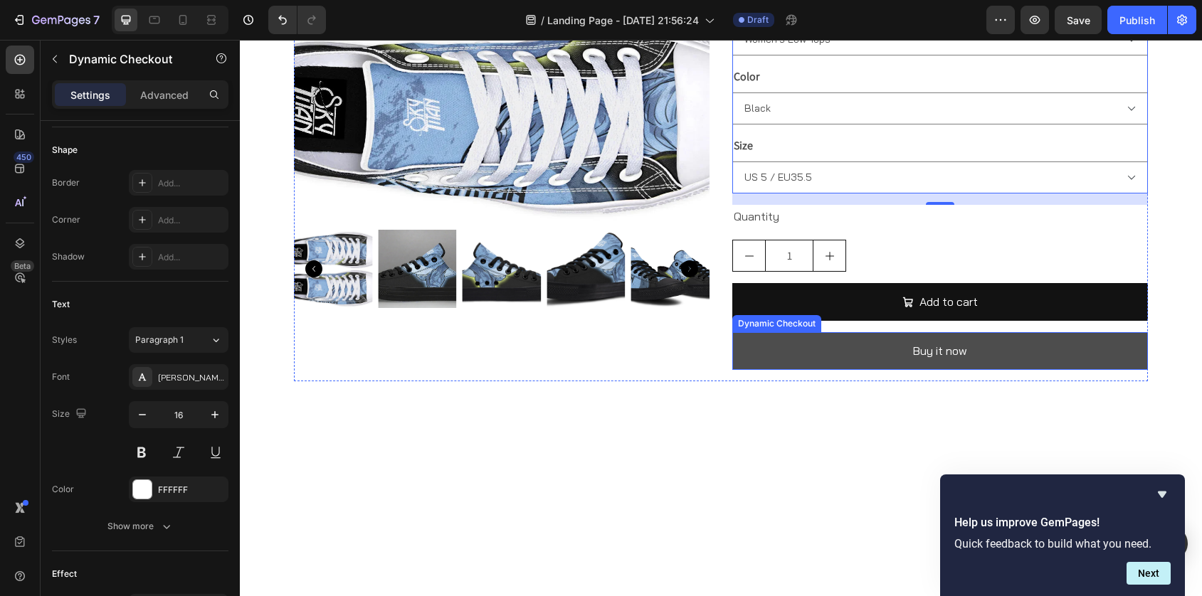
click at [851, 344] on button "Buy it now" at bounding box center [940, 351] width 416 height 38
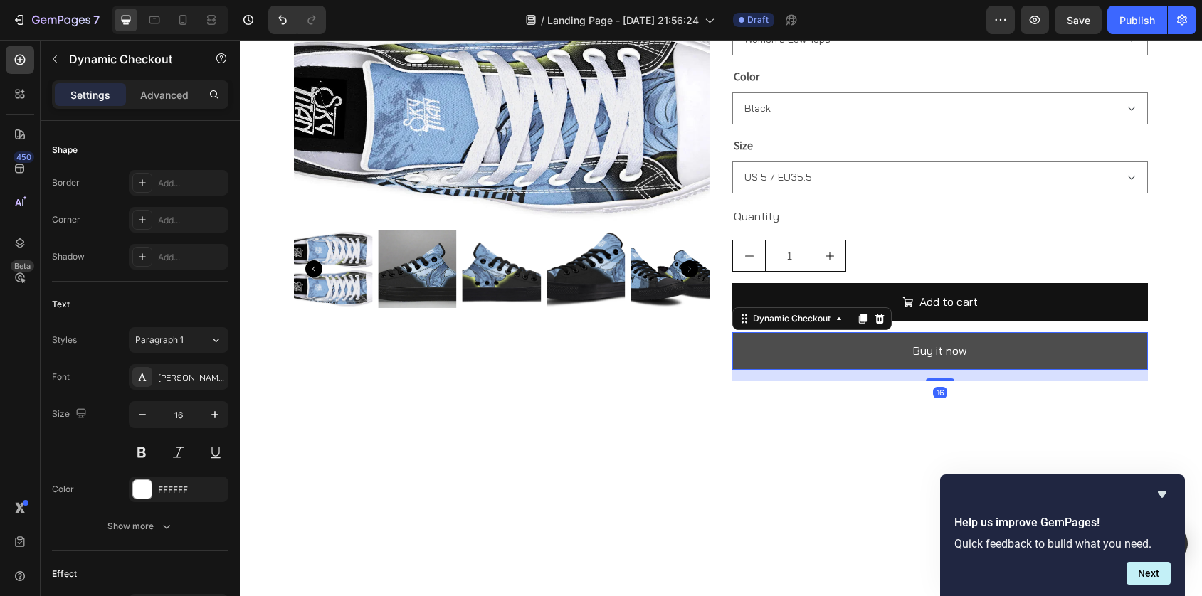
scroll to position [0, 0]
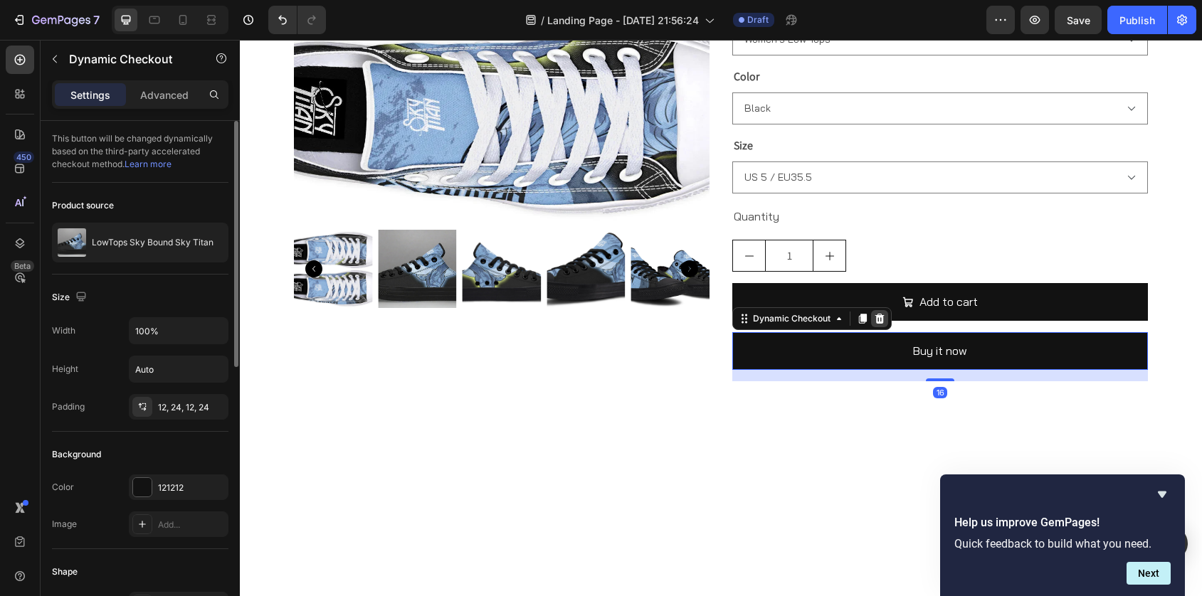
click at [882, 318] on icon at bounding box center [879, 319] width 9 height 10
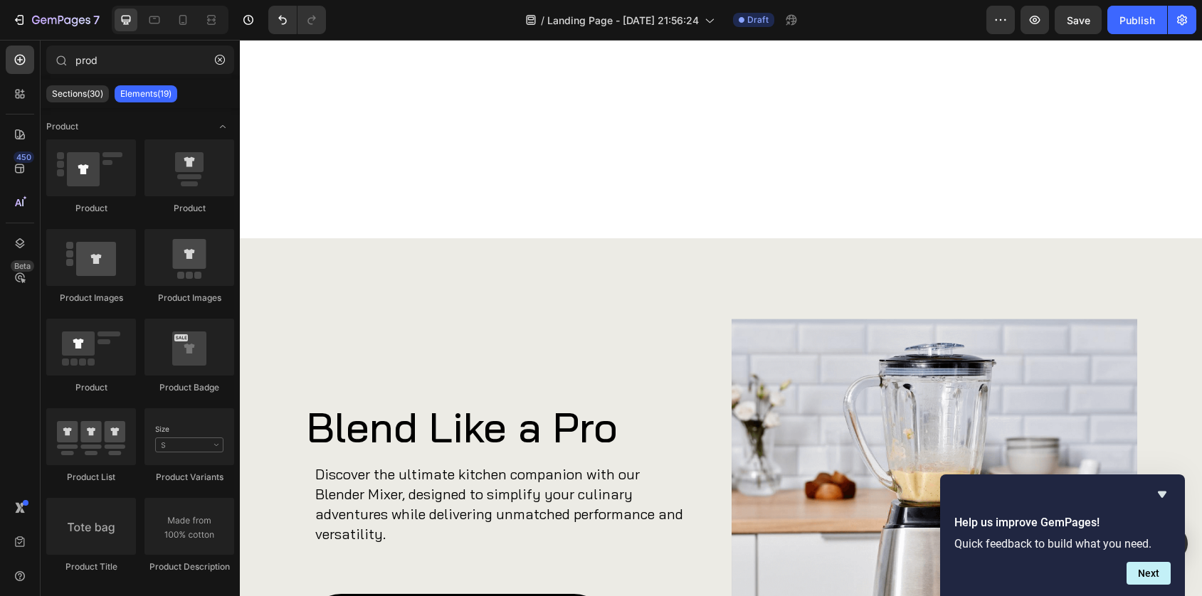
scroll to position [1556, 0]
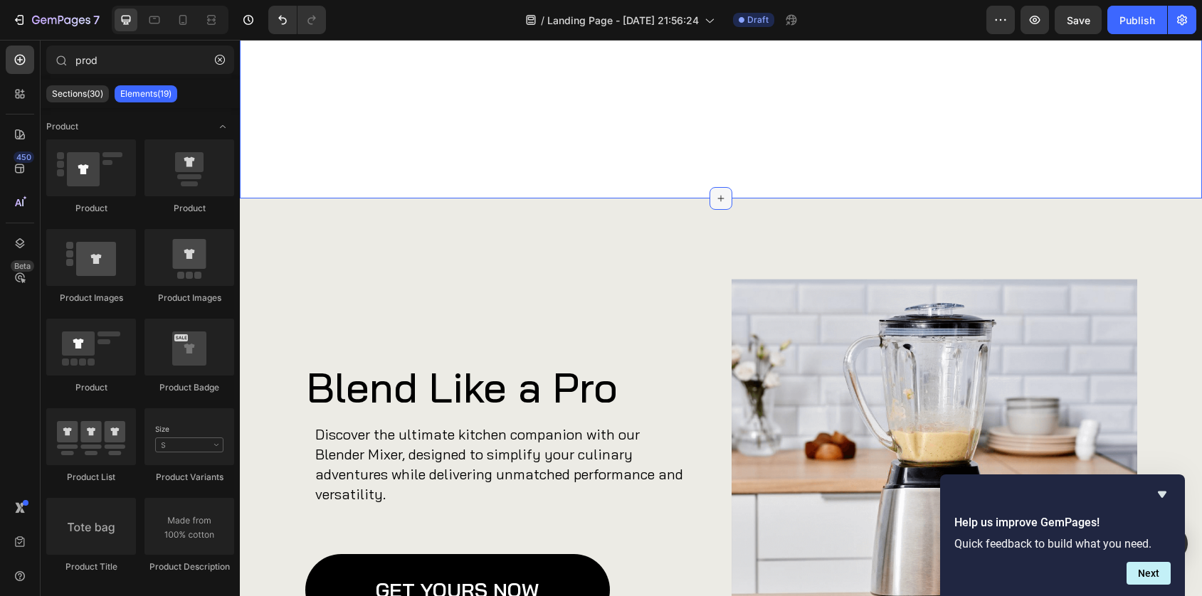
click at [725, 194] on icon at bounding box center [720, 198] width 11 height 11
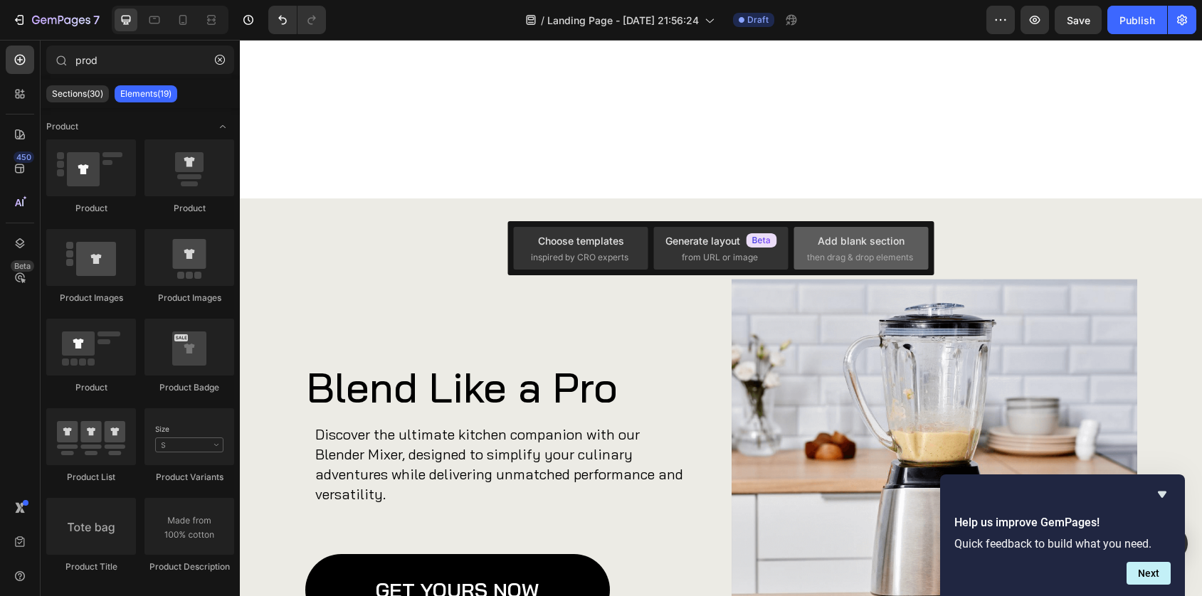
click at [823, 243] on div "Add blank section" at bounding box center [861, 240] width 87 height 15
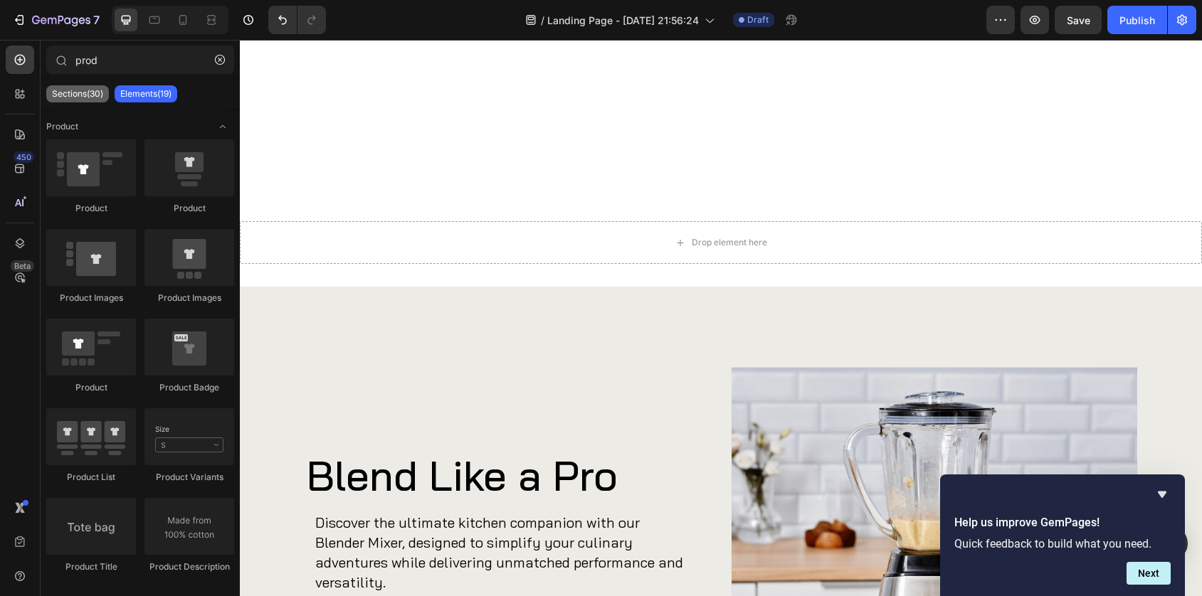
click at [80, 95] on p "Sections(30)" at bounding box center [77, 93] width 51 height 11
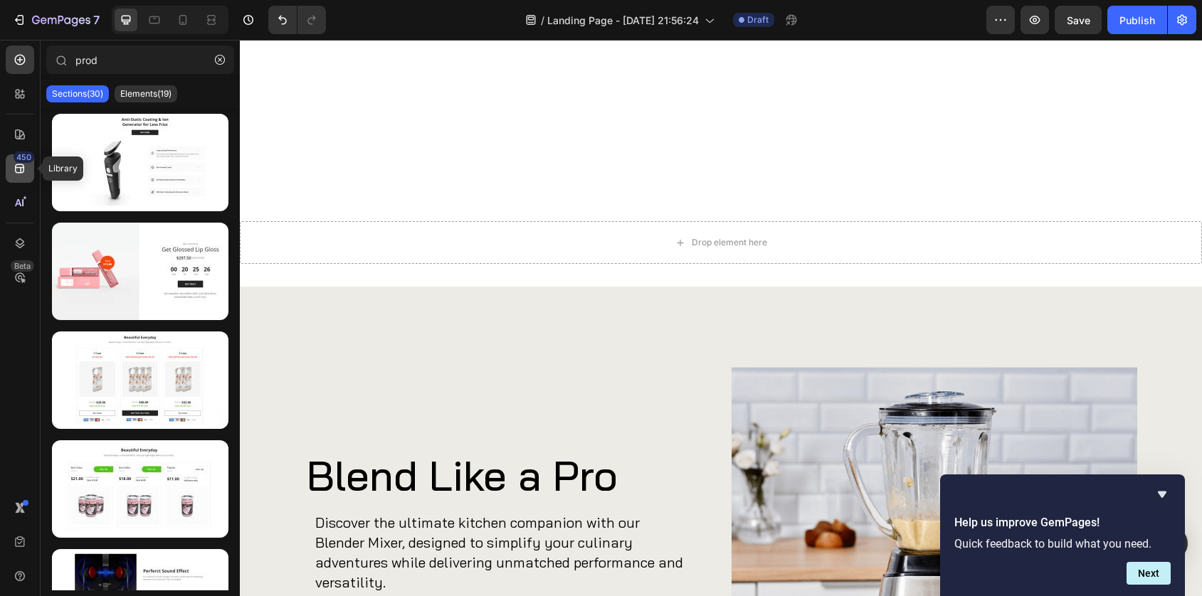
click at [22, 168] on icon at bounding box center [20, 169] width 14 height 14
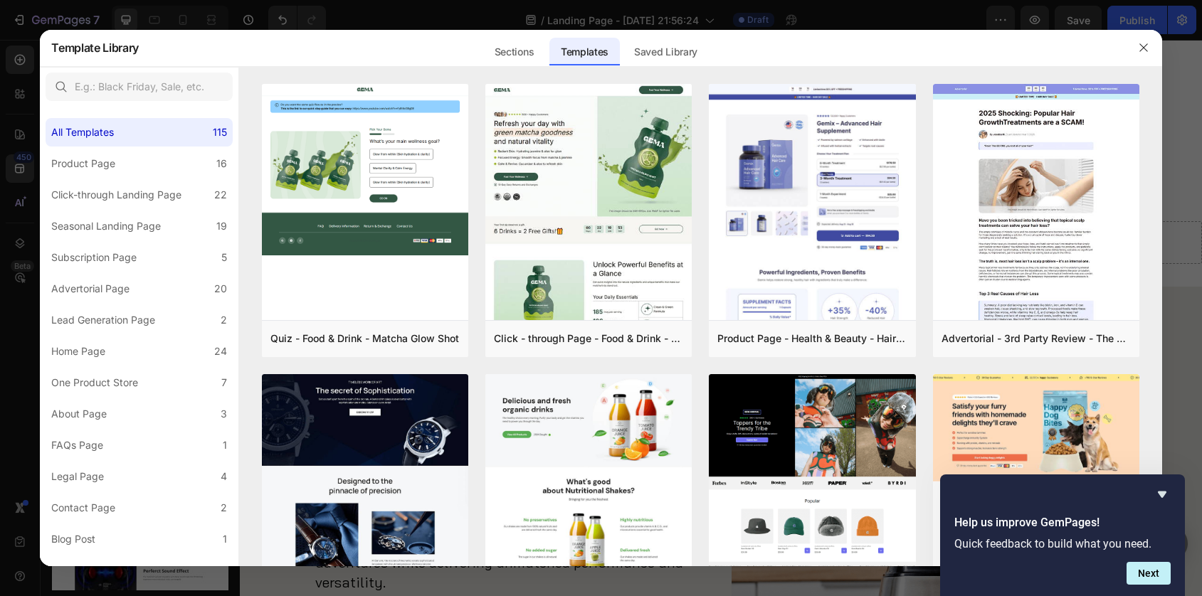
click at [25, 204] on div at bounding box center [601, 298] width 1202 height 596
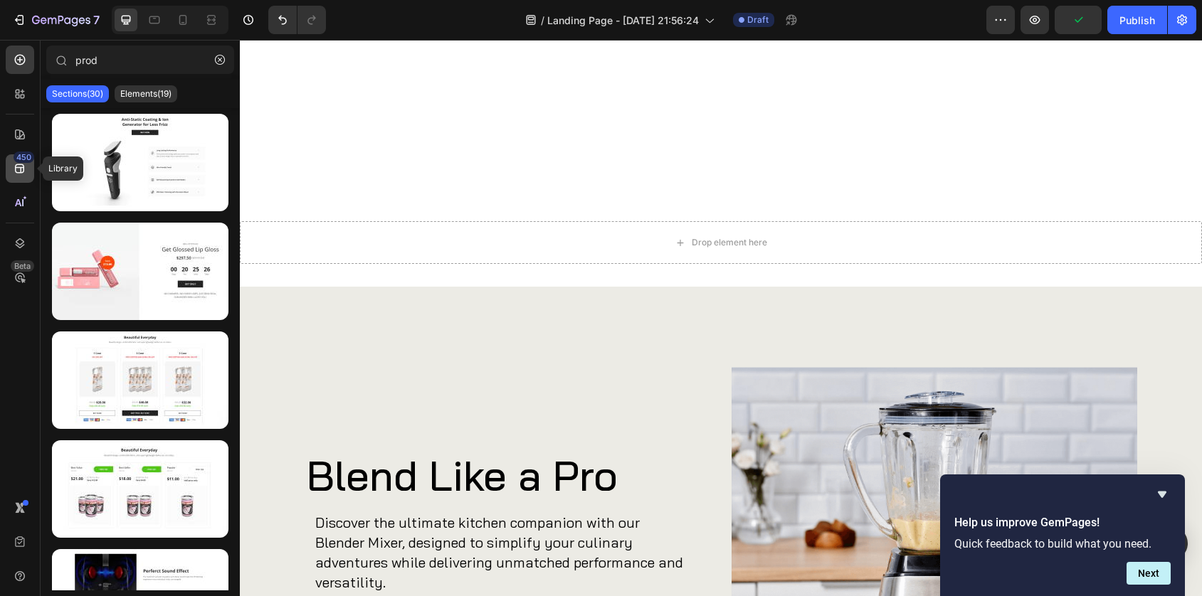
click at [22, 168] on icon at bounding box center [20, 169] width 14 height 14
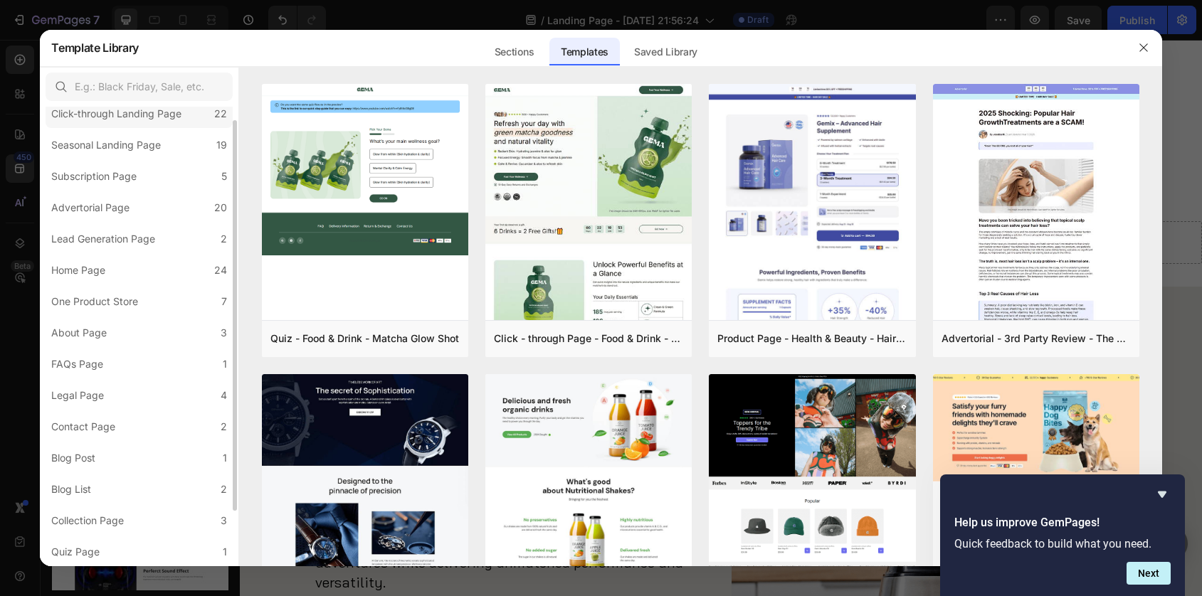
scroll to position [0, 0]
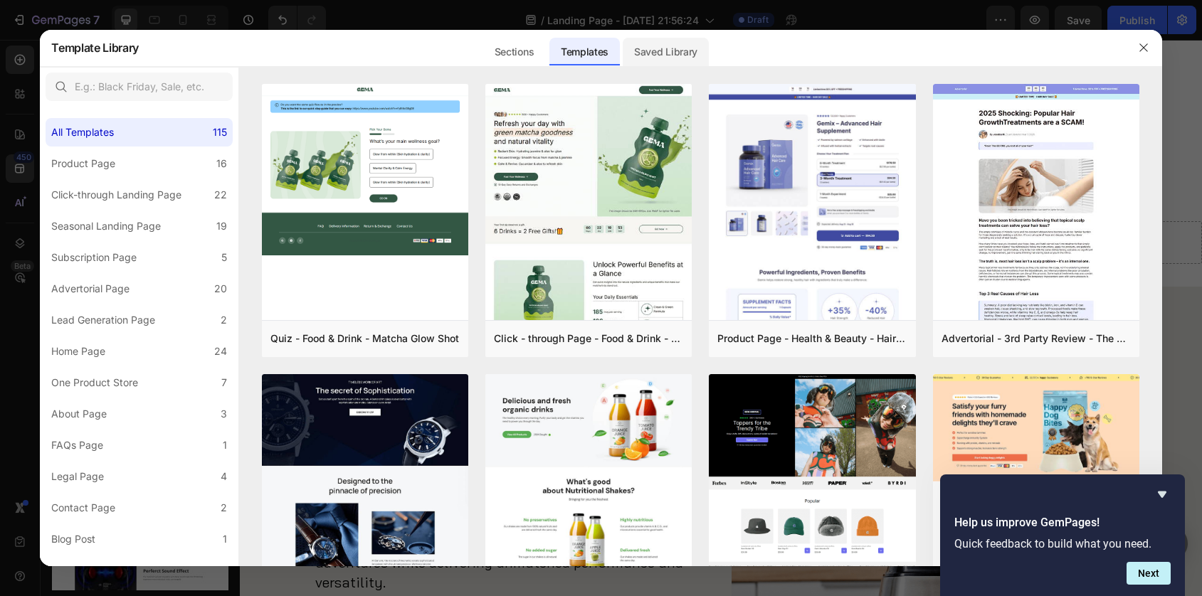
click at [628, 48] on div "Saved Library" at bounding box center [666, 52] width 86 height 28
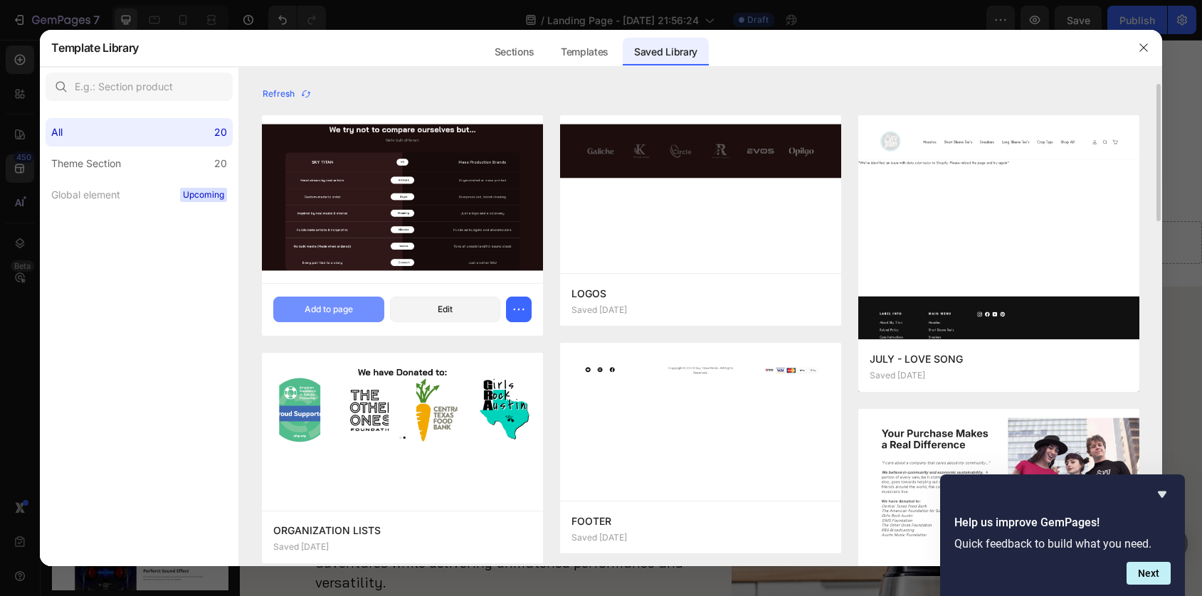
click at [344, 316] on button "Add to page" at bounding box center [328, 310] width 110 height 26
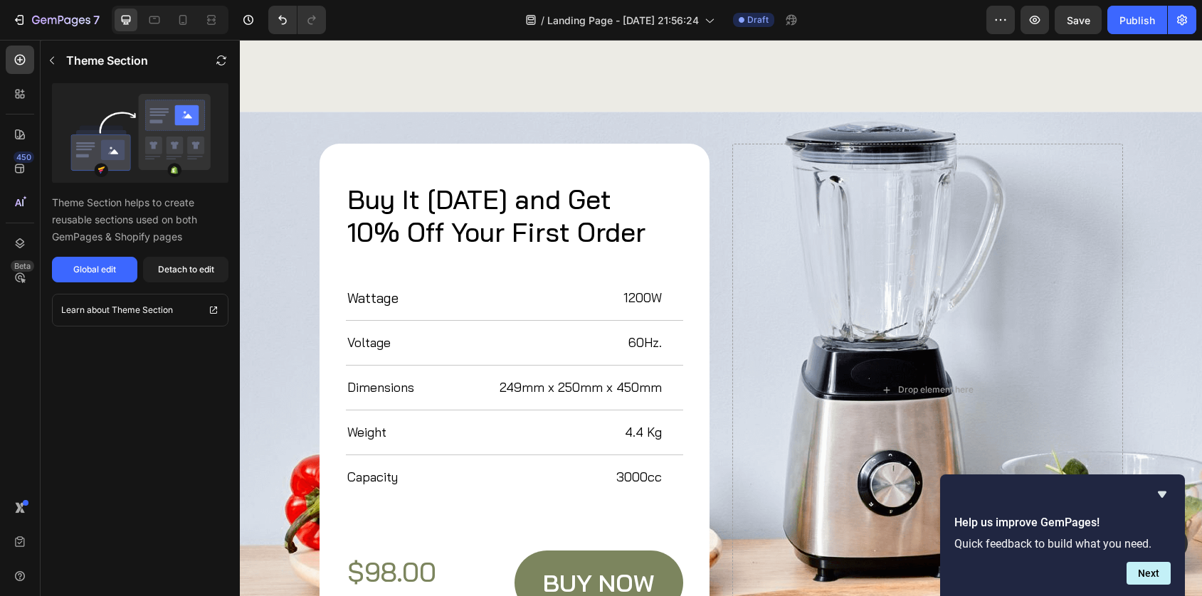
scroll to position [4469, 0]
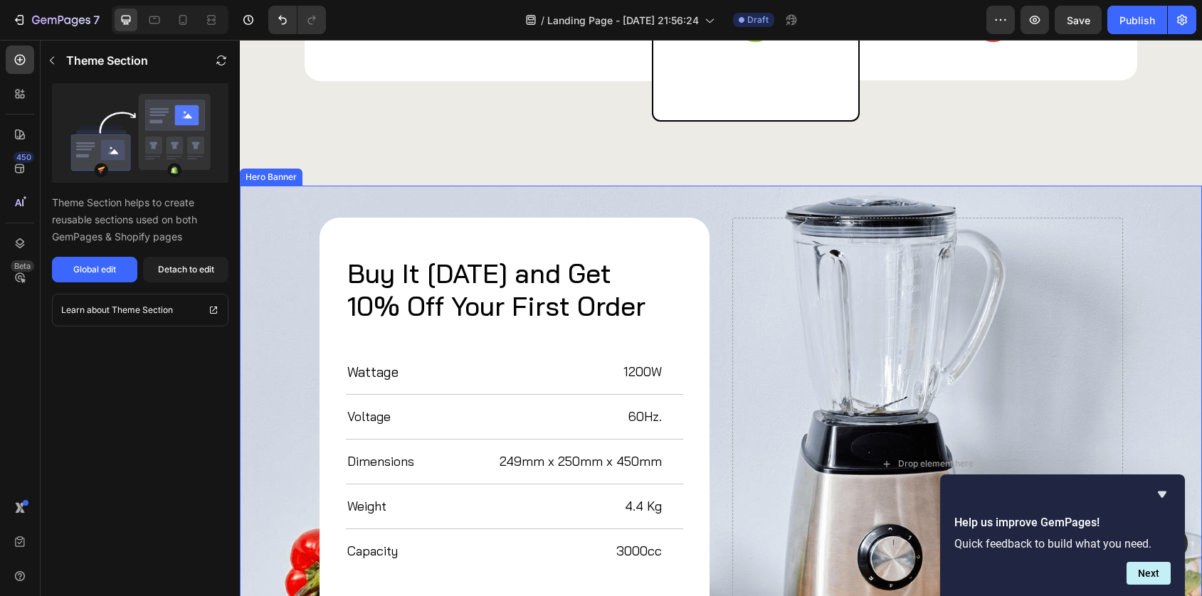
click at [463, 203] on div "Background Image" at bounding box center [721, 464] width 962 height 557
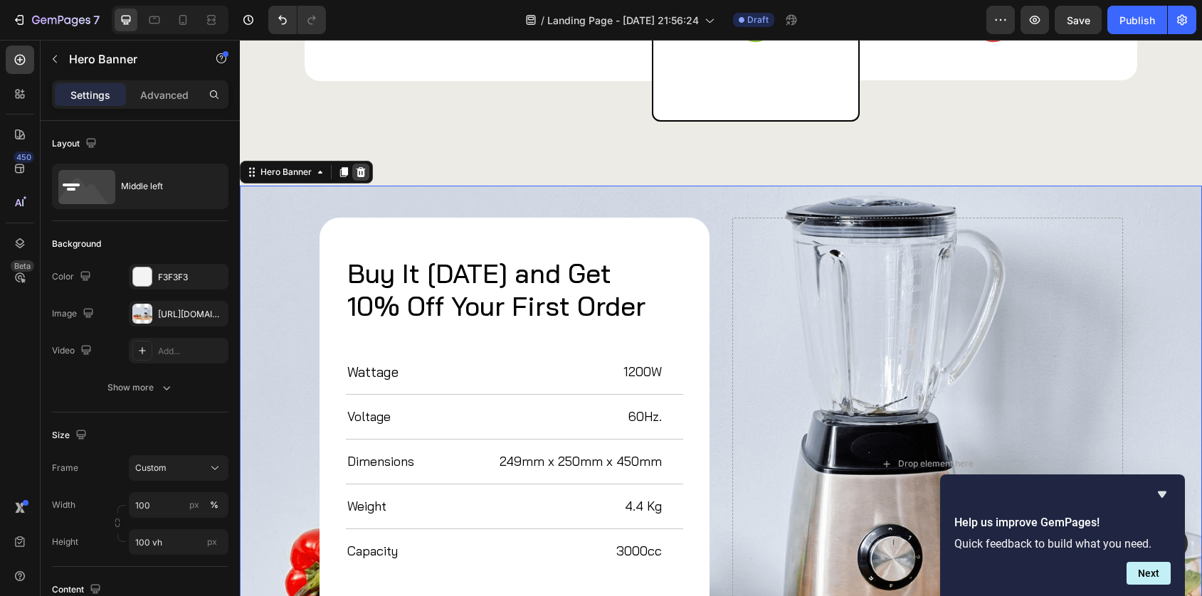
click at [365, 174] on icon at bounding box center [360, 172] width 11 height 11
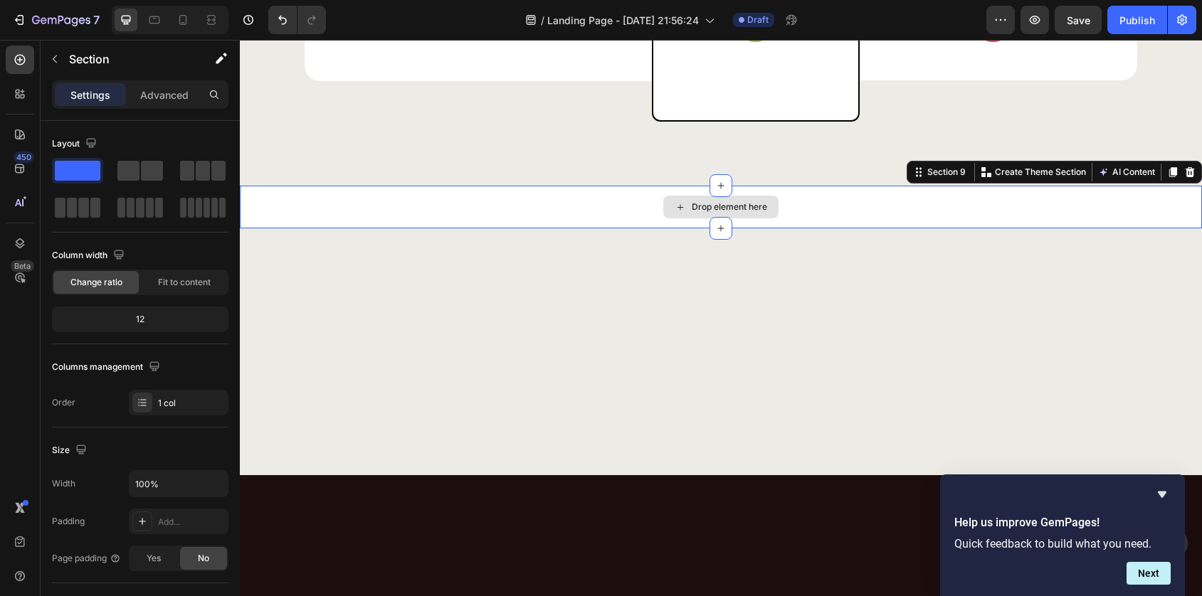
click at [389, 200] on div "Drop element here" at bounding box center [721, 207] width 962 height 43
click at [1198, 170] on div at bounding box center [1189, 172] width 17 height 17
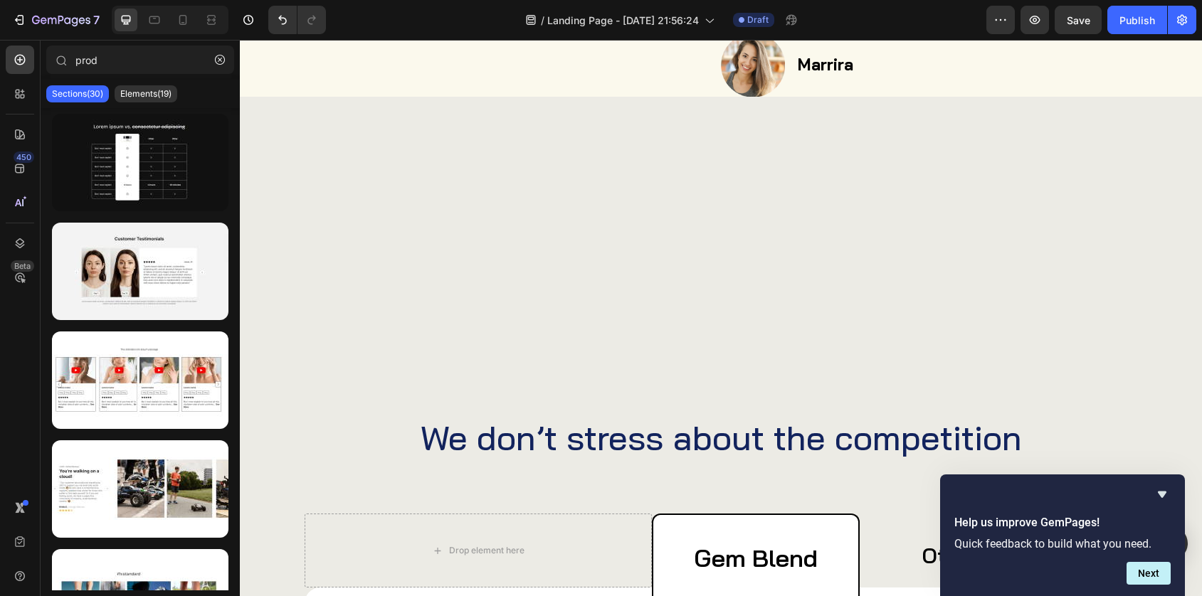
scroll to position [3510, 0]
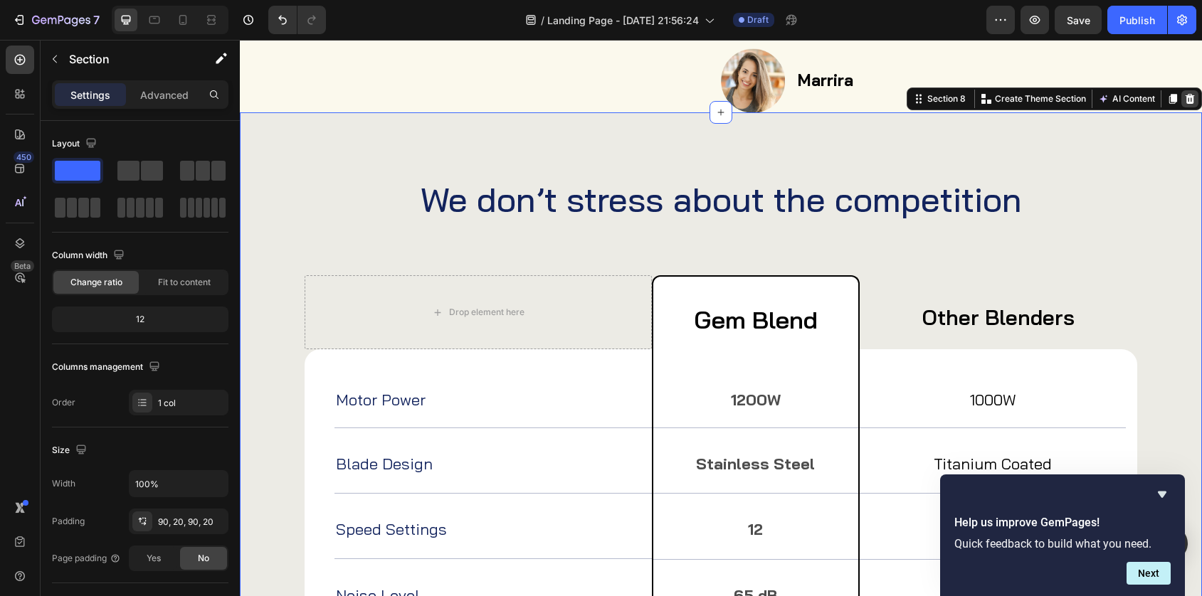
click at [1188, 105] on icon at bounding box center [1189, 98] width 11 height 11
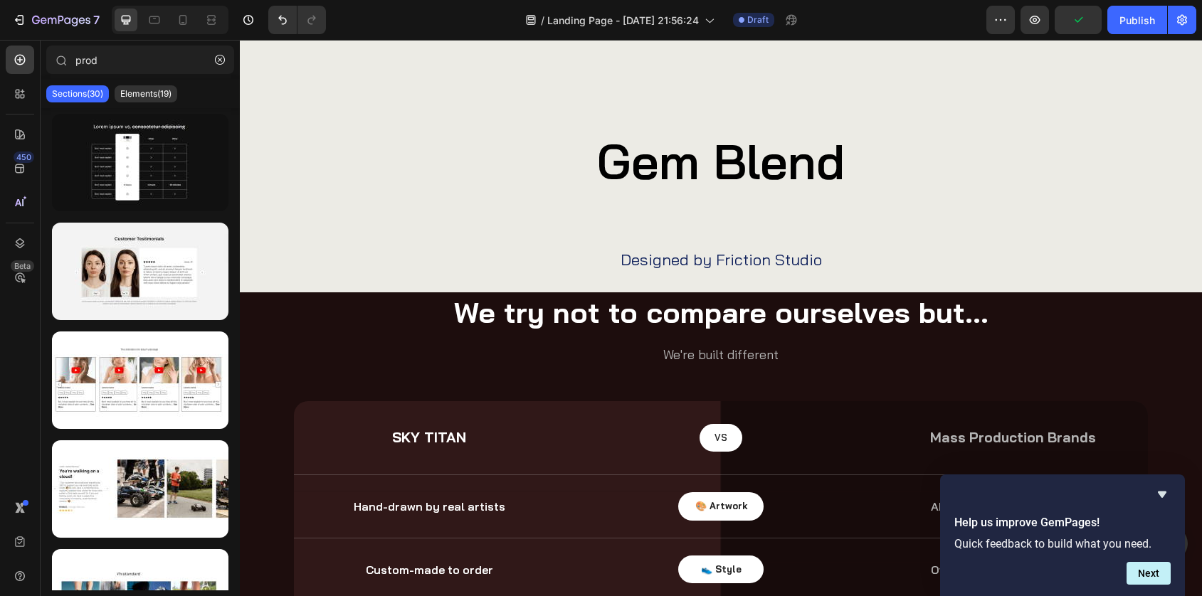
scroll to position [3743, 0]
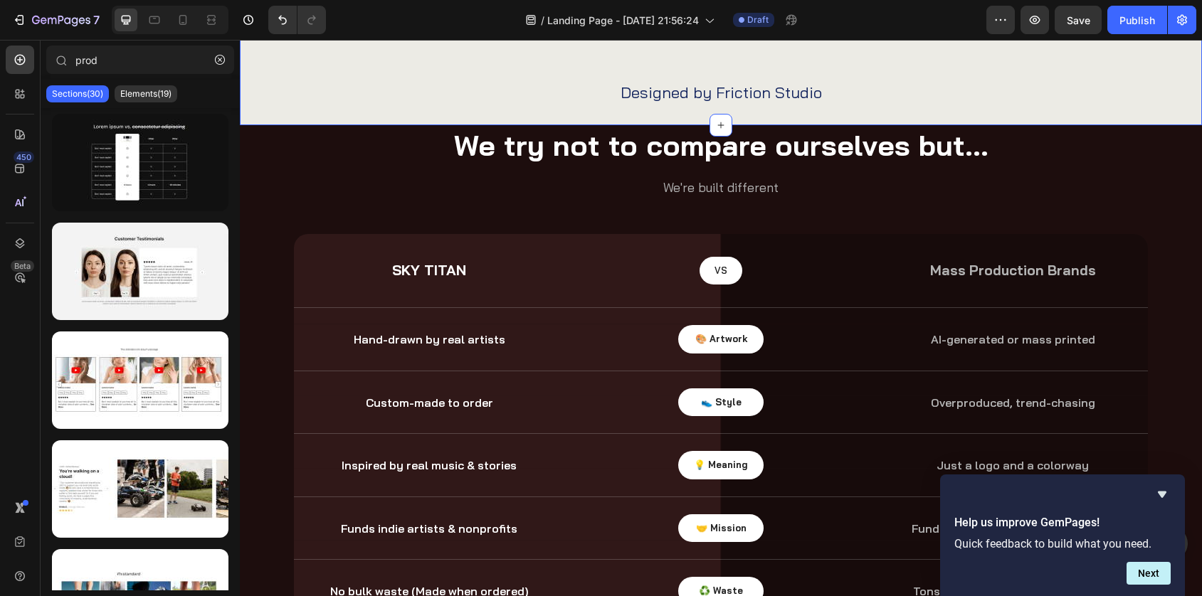
click at [988, 126] on div "Gem Blend Heading Designed by Friction Studio Text Block Row Section 8" at bounding box center [721, 2] width 962 height 247
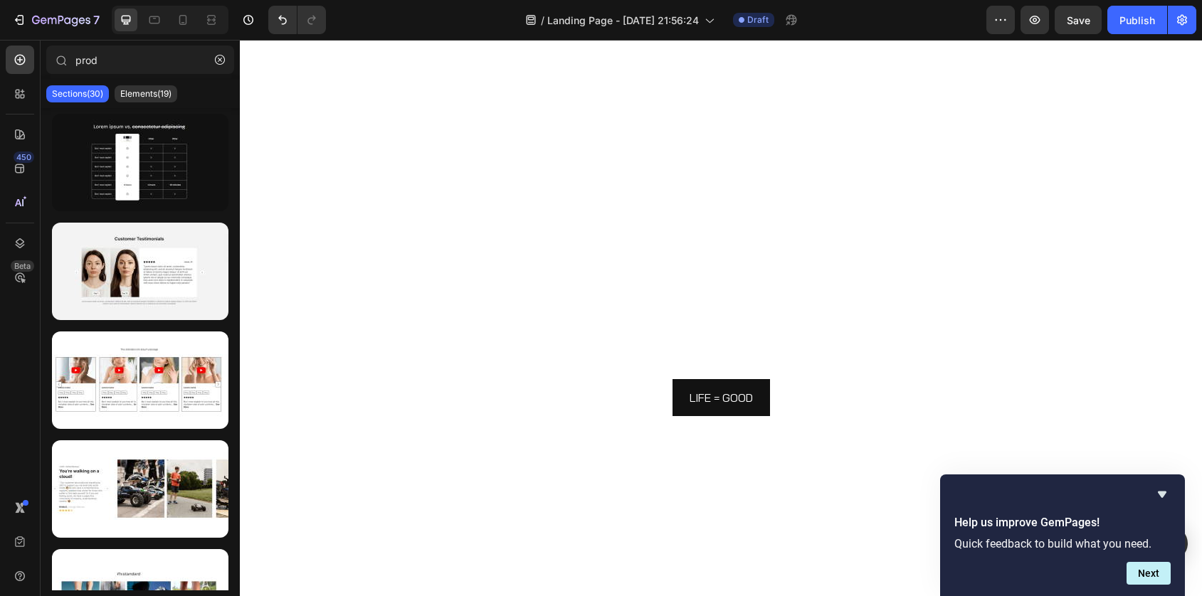
scroll to position [1137, 0]
click at [187, 31] on div at bounding box center [183, 20] width 23 height 23
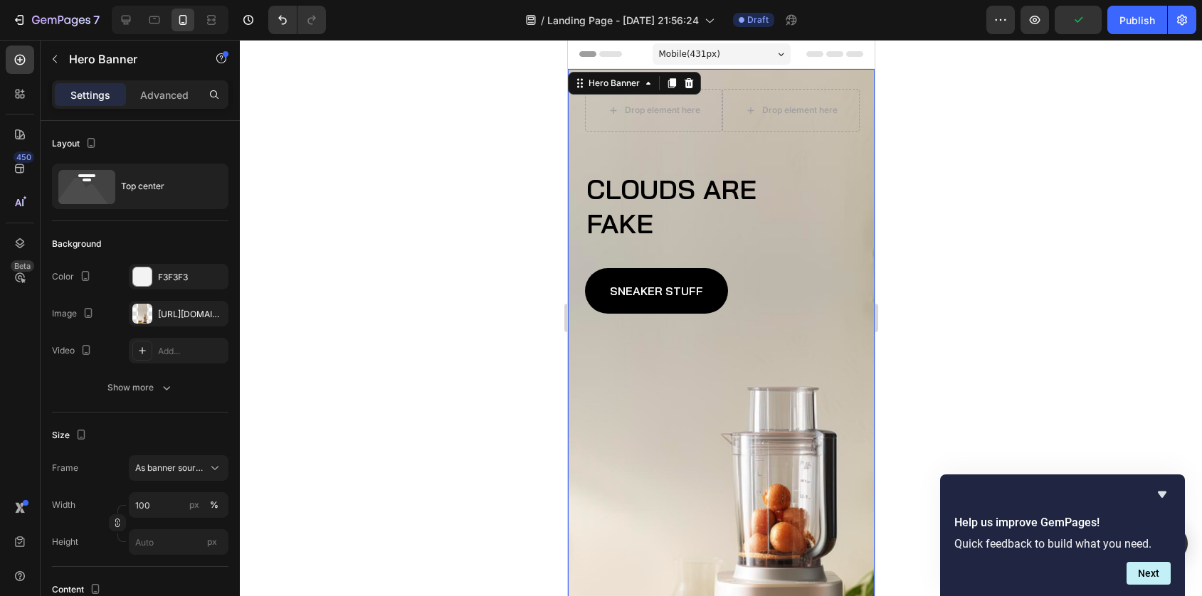
click at [620, 364] on div "Background Image" at bounding box center [720, 400] width 307 height 662
click at [181, 309] on div "[URL][DOMAIN_NAME]" at bounding box center [178, 314] width 41 height 13
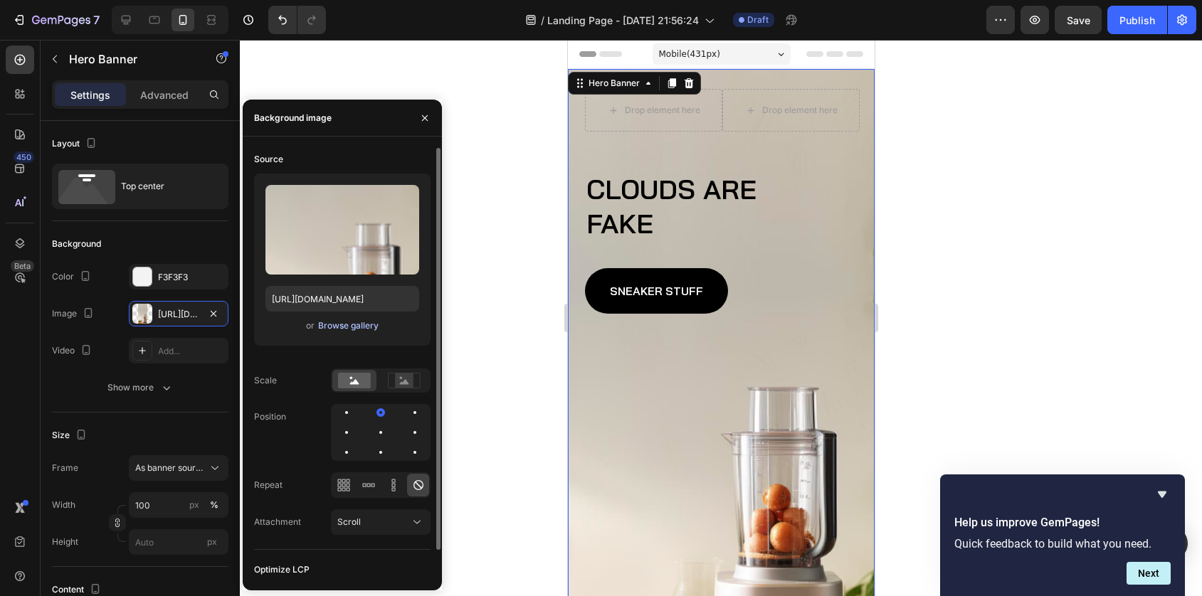
click at [329, 322] on div "Browse gallery" at bounding box center [348, 326] width 60 height 13
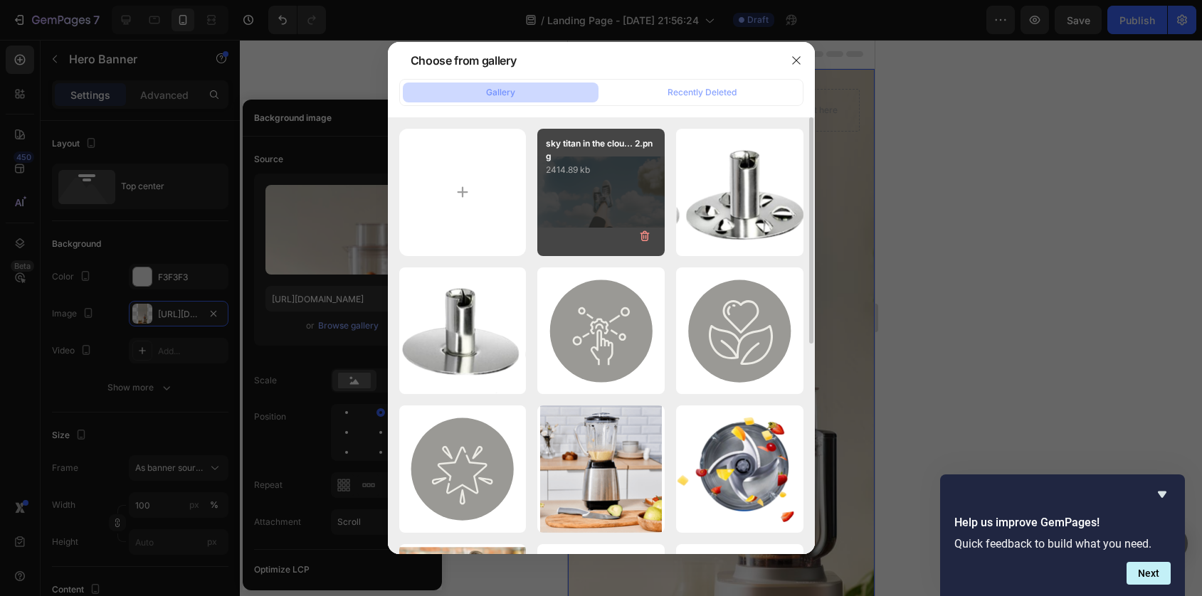
click at [583, 182] on div "sky titan in the clou... 2.png 2414.89 kb" at bounding box center [600, 192] width 127 height 127
type input "[URL][DOMAIN_NAME]"
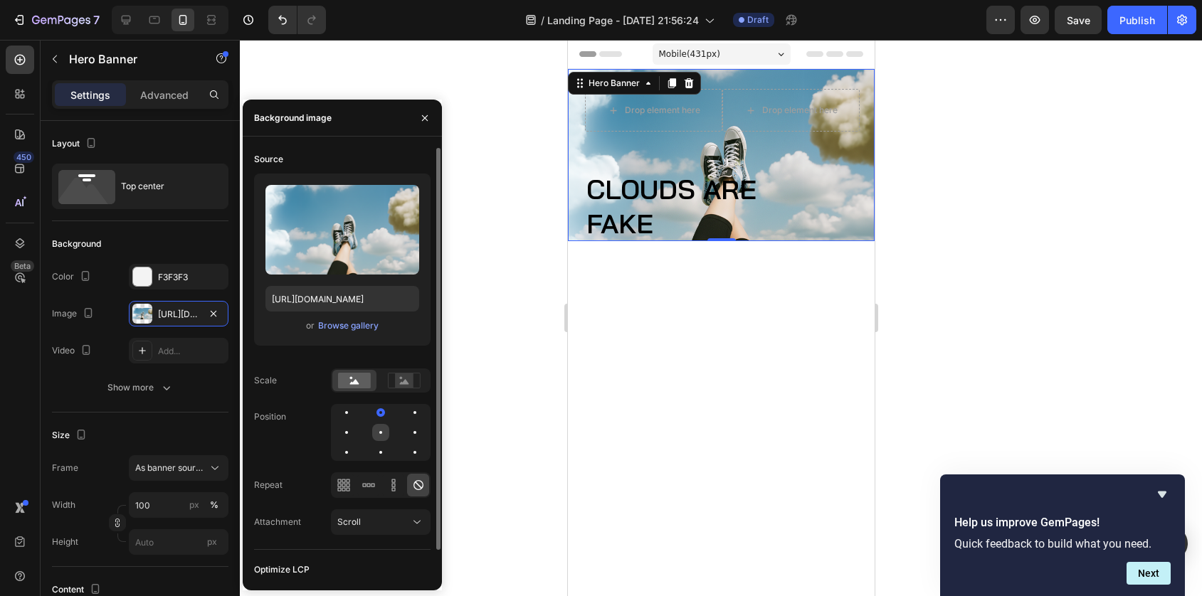
click at [386, 432] on div at bounding box center [380, 432] width 17 height 17
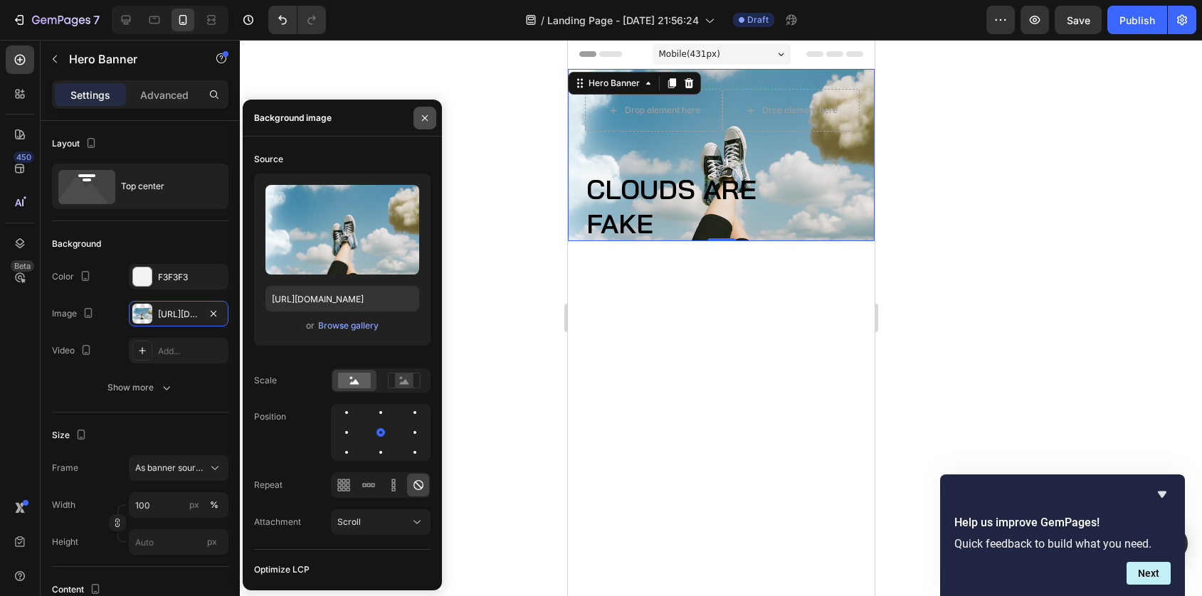
click at [429, 110] on button "button" at bounding box center [424, 118] width 23 height 23
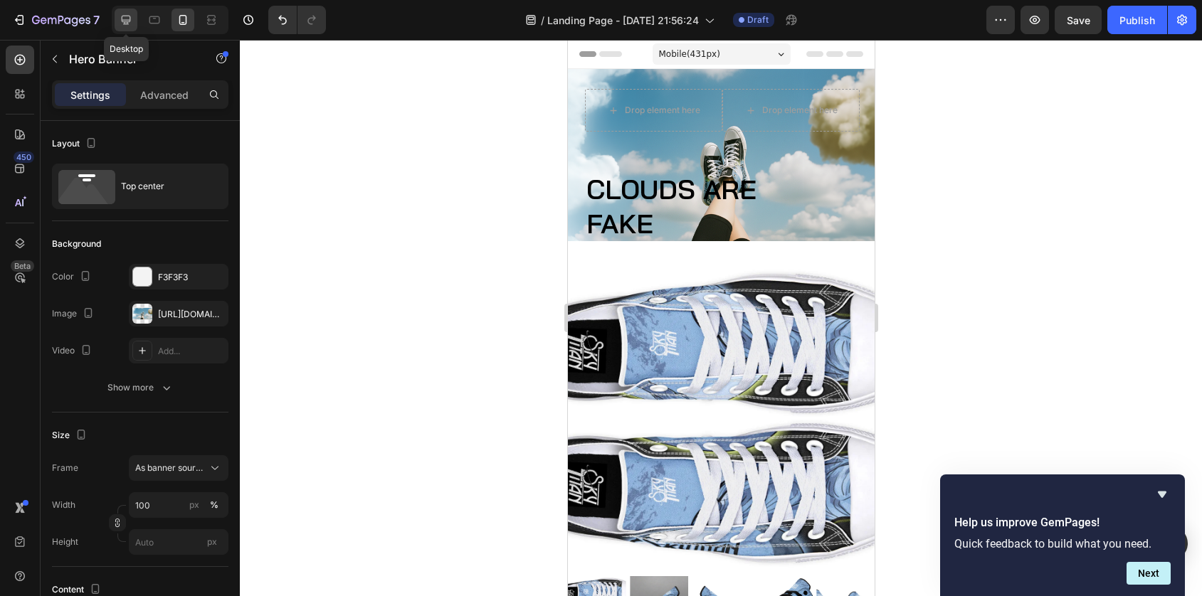
click at [123, 20] on icon at bounding box center [126, 20] width 9 height 9
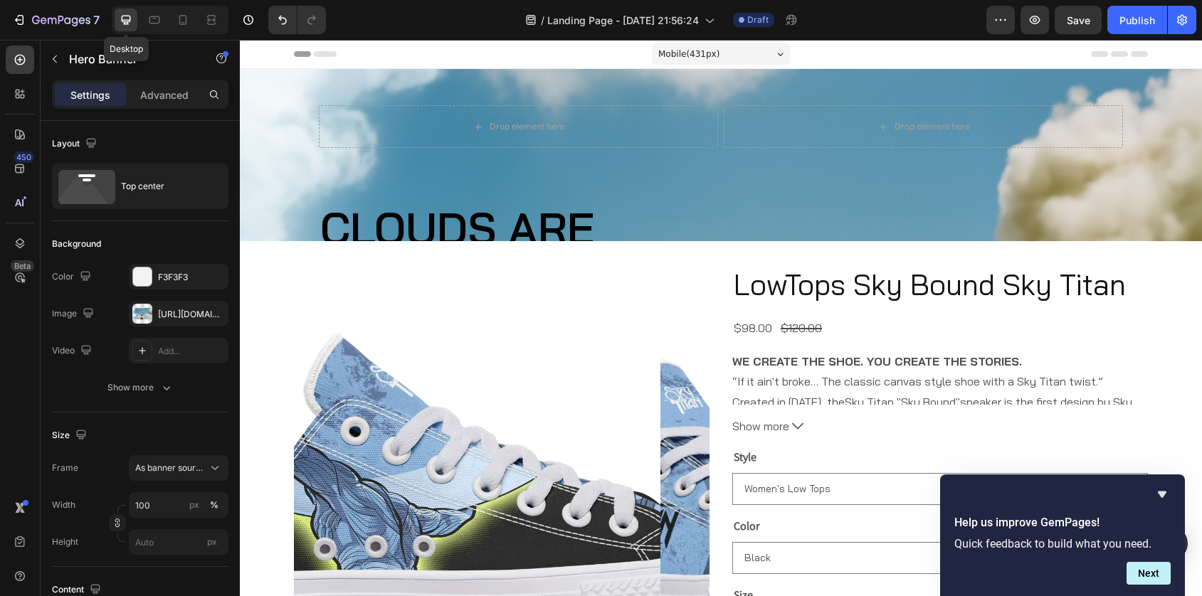
type input "1170"
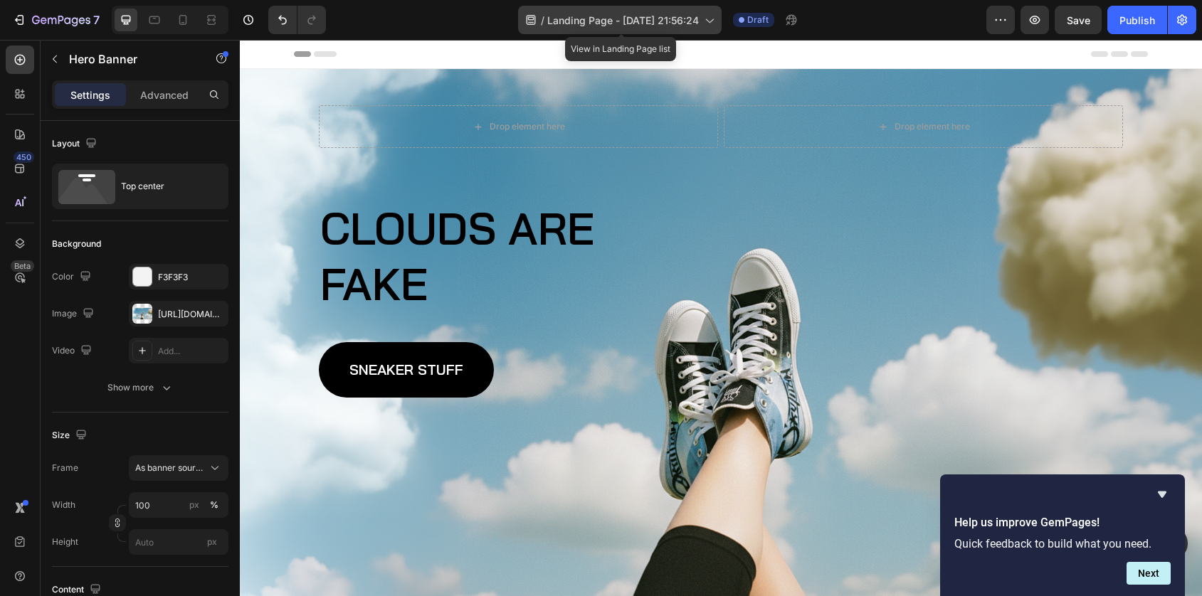
click at [655, 23] on span "Landing Page - [DATE] 21:56:24" at bounding box center [623, 20] width 152 height 15
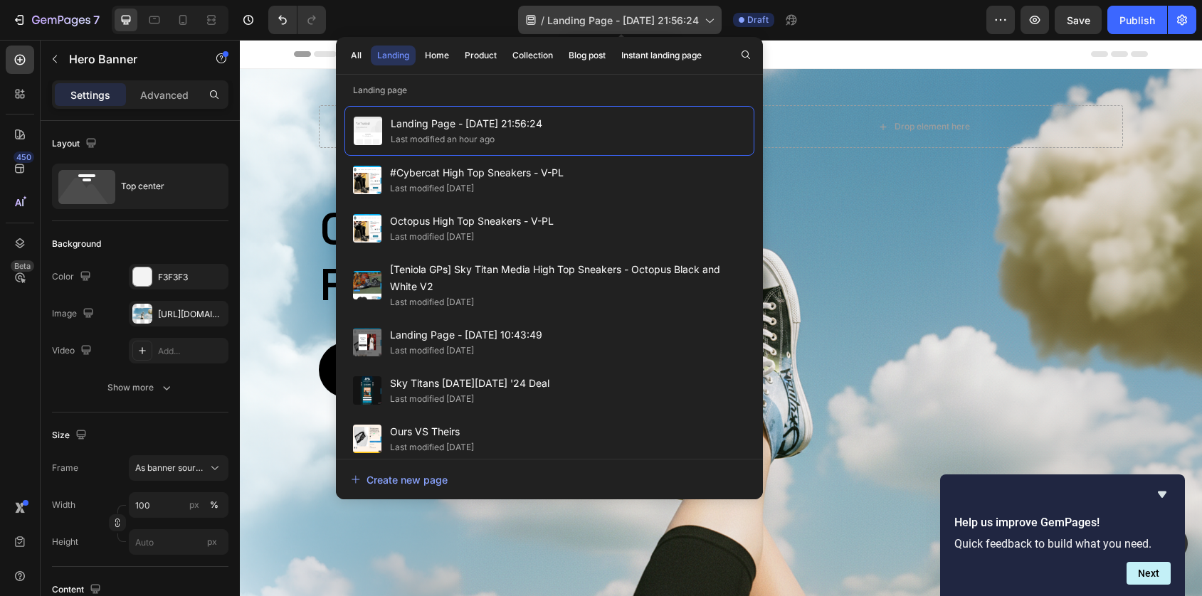
click at [655, 23] on span "Landing Page - [DATE] 21:56:24" at bounding box center [623, 20] width 152 height 15
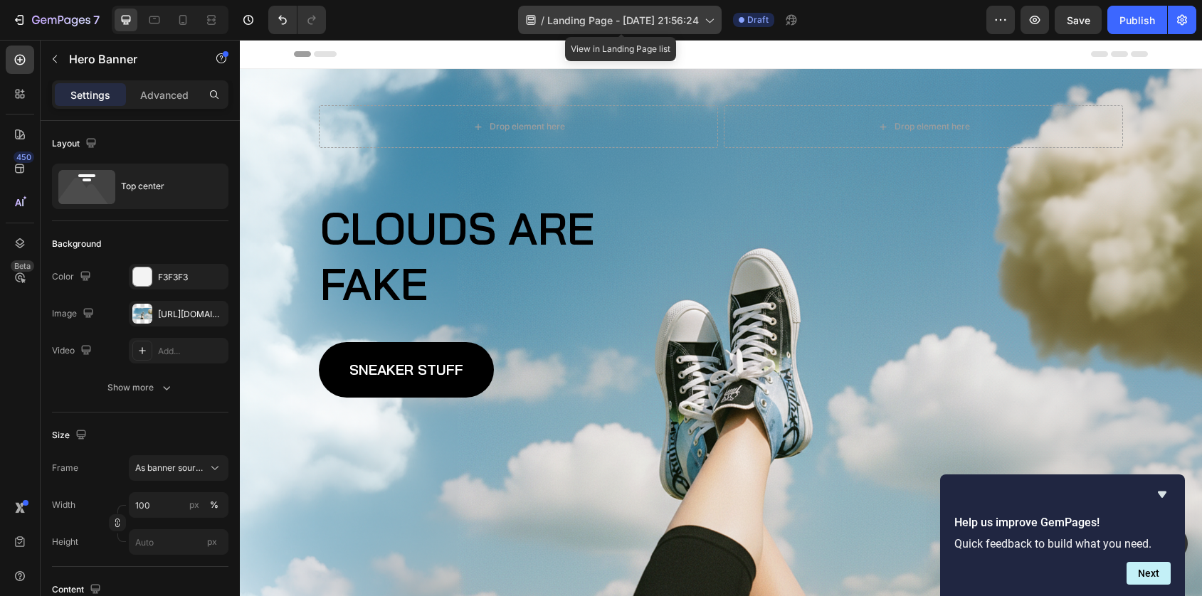
click at [655, 23] on span "Landing Page - [DATE] 21:56:24" at bounding box center [623, 20] width 152 height 15
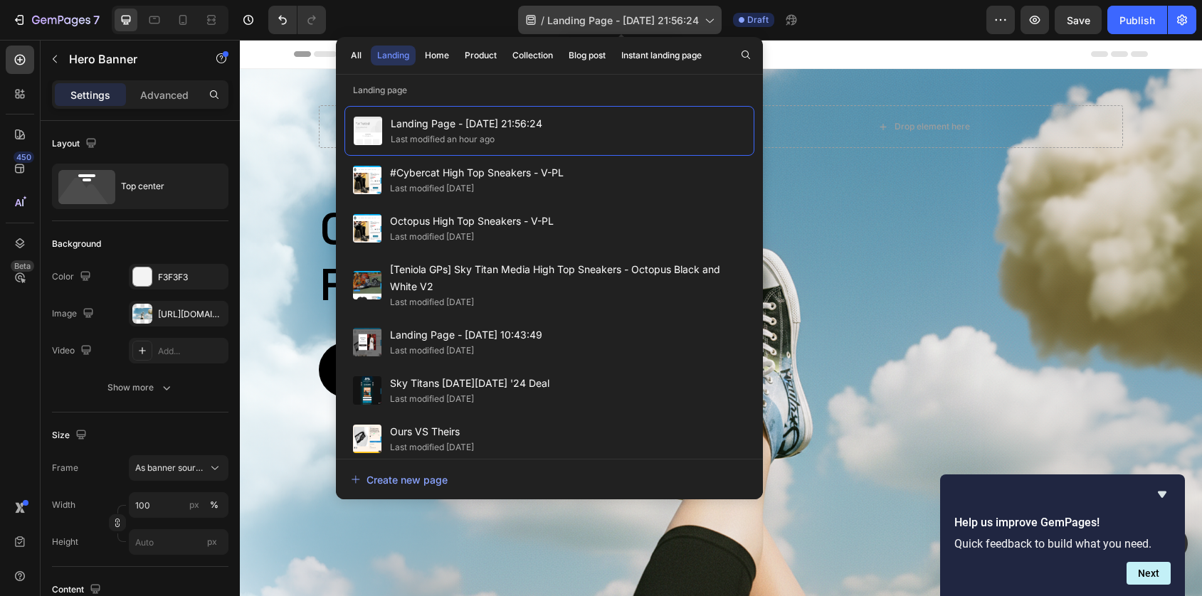
click at [712, 17] on icon at bounding box center [709, 20] width 14 height 14
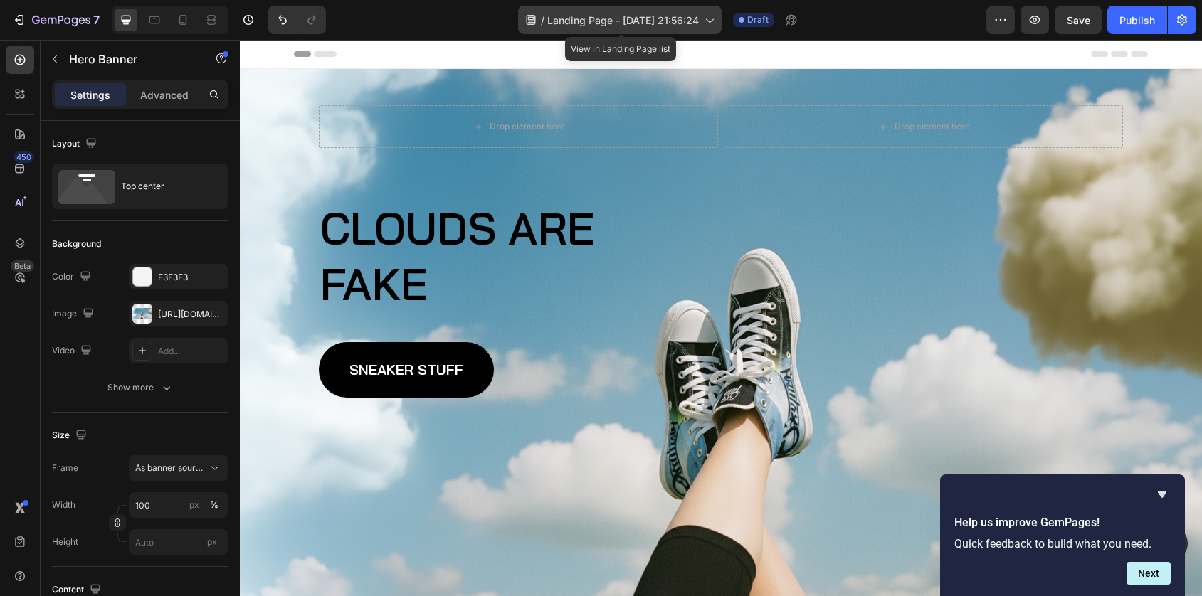
click at [716, 23] on icon at bounding box center [709, 20] width 14 height 14
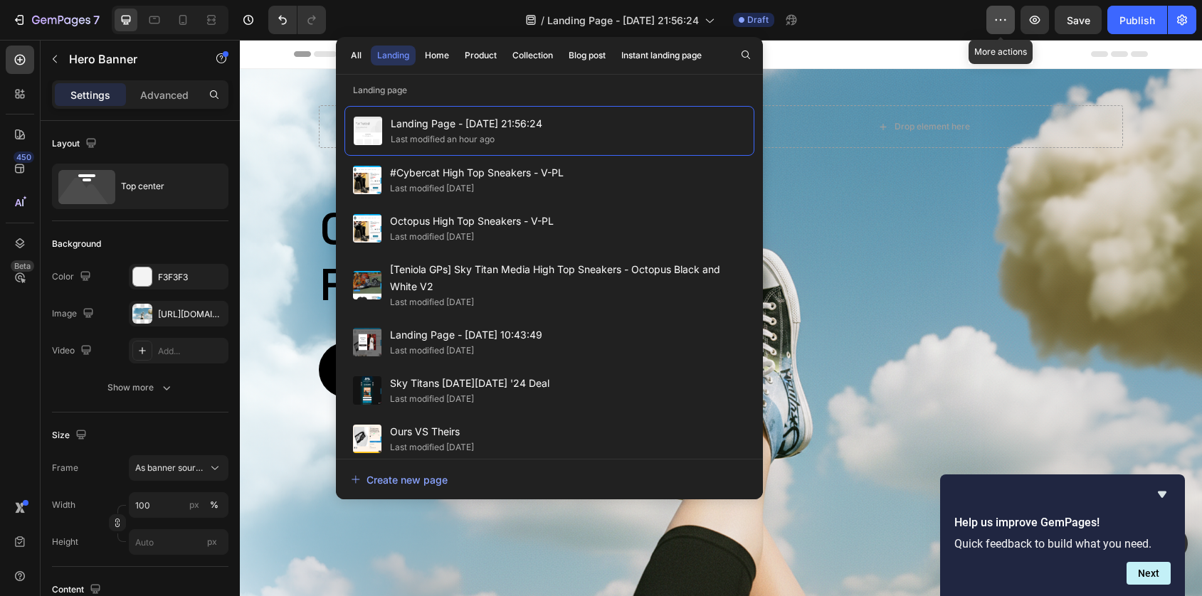
click at [1004, 26] on icon "button" at bounding box center [1000, 20] width 14 height 14
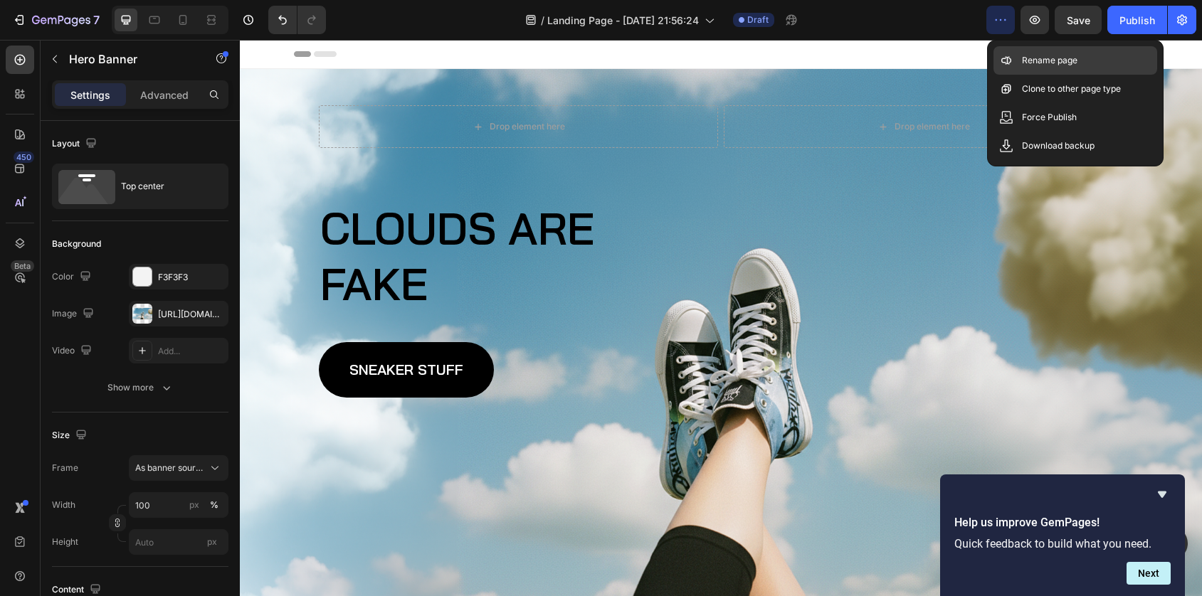
click at [1011, 51] on div "Rename page" at bounding box center [1075, 60] width 164 height 28
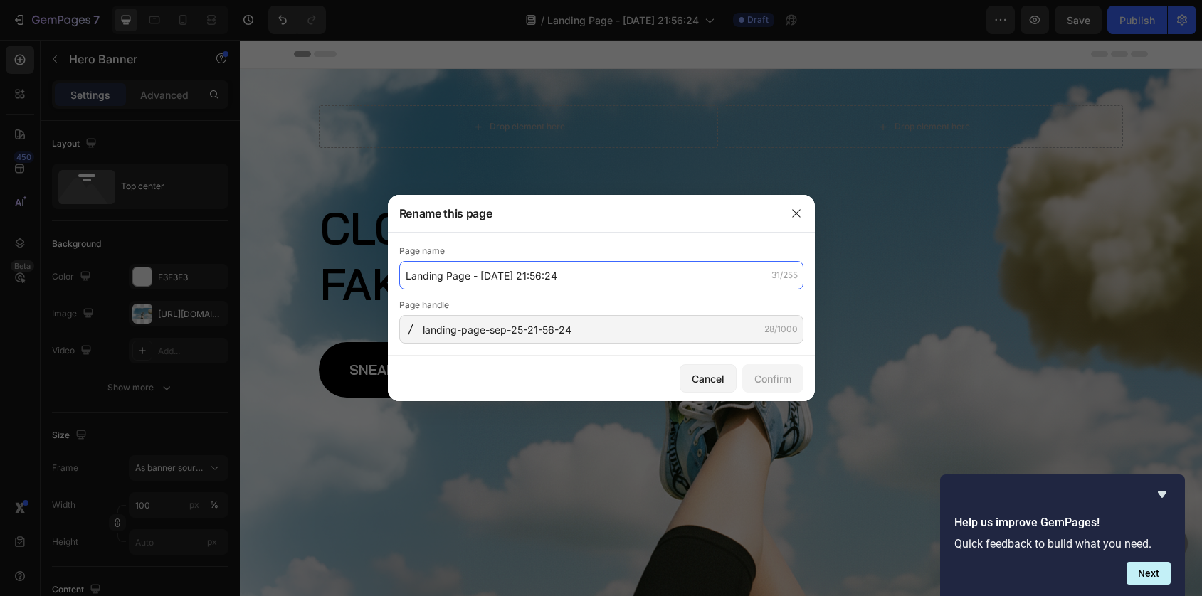
click at [591, 280] on input "Landing Page - [DATE] 21:56:24" at bounding box center [601, 275] width 404 height 28
type input "CLOUDS ARE FAKE"
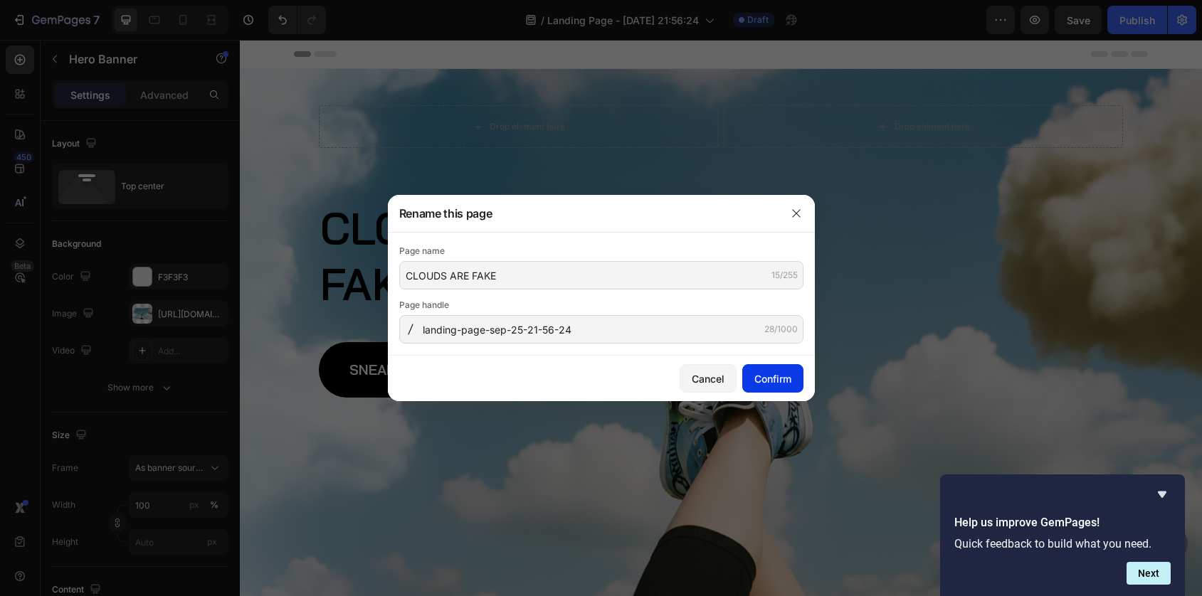
click at [779, 378] on div "Confirm" at bounding box center [772, 378] width 37 height 15
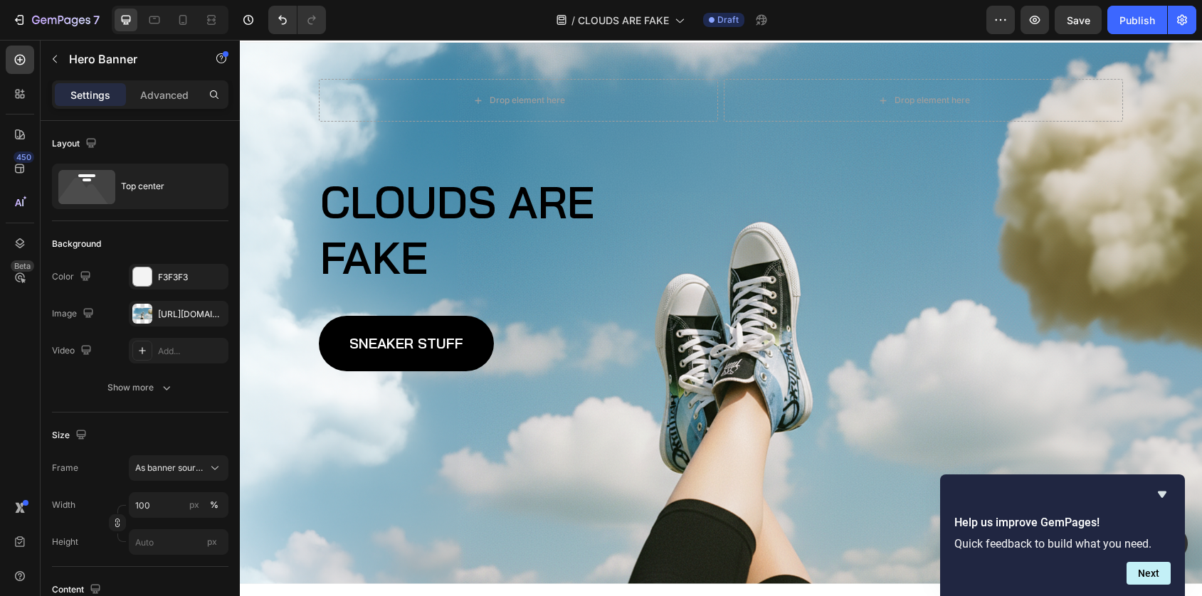
scroll to position [31, 0]
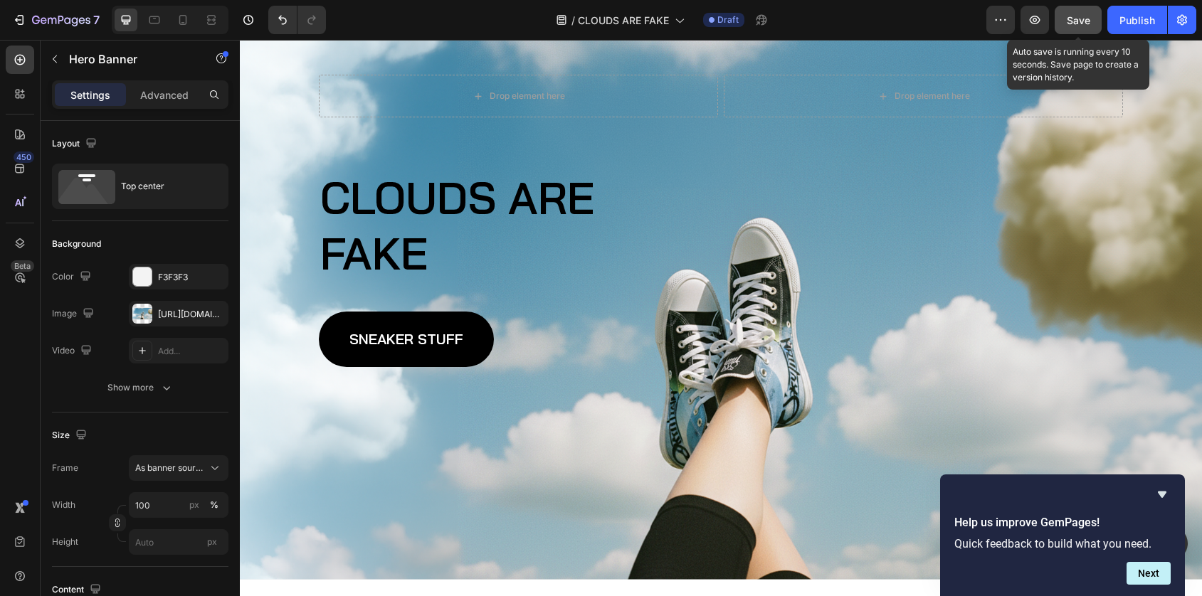
click at [1087, 28] on button "Save" at bounding box center [1078, 20] width 47 height 28
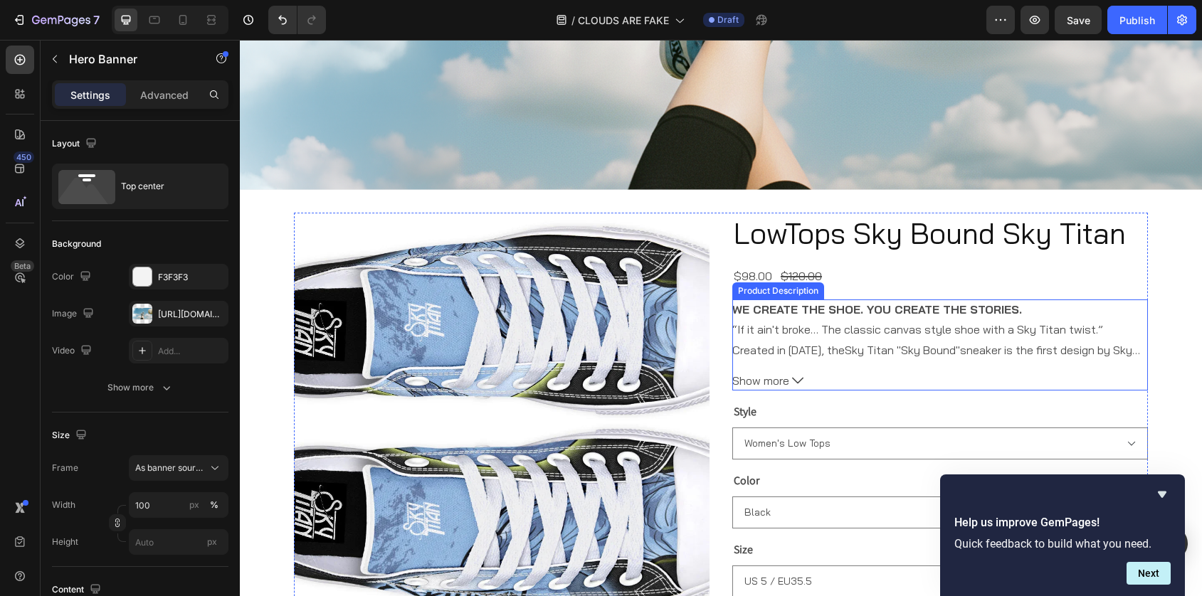
scroll to position [485, 0]
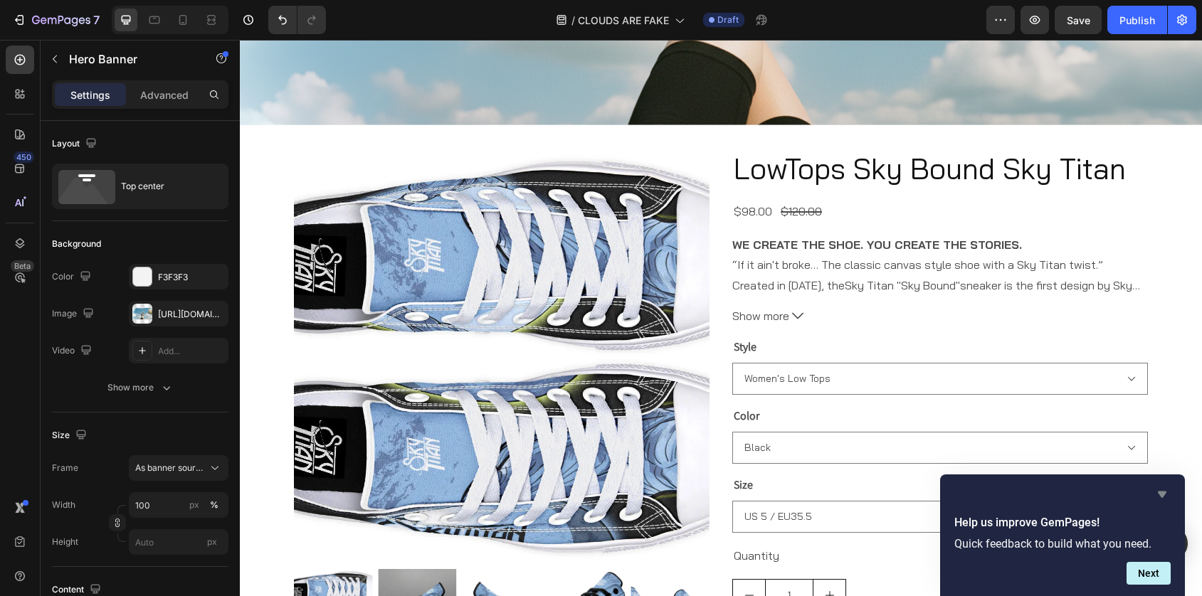
click at [1160, 495] on icon "Hide survey" at bounding box center [1162, 495] width 9 height 6
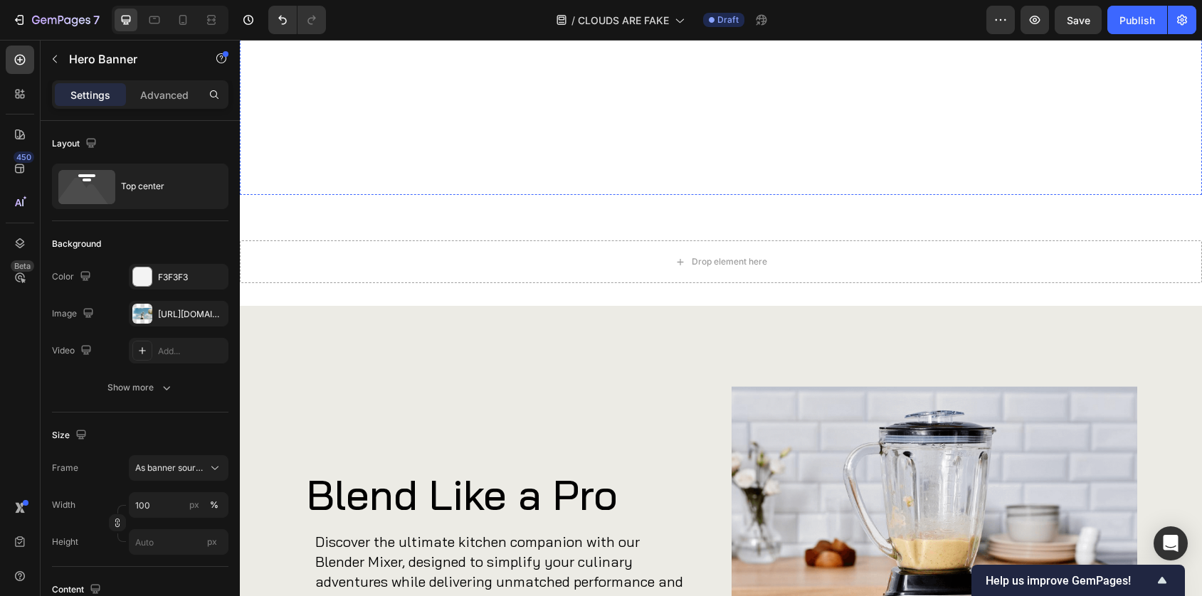
scroll to position [1568, 0]
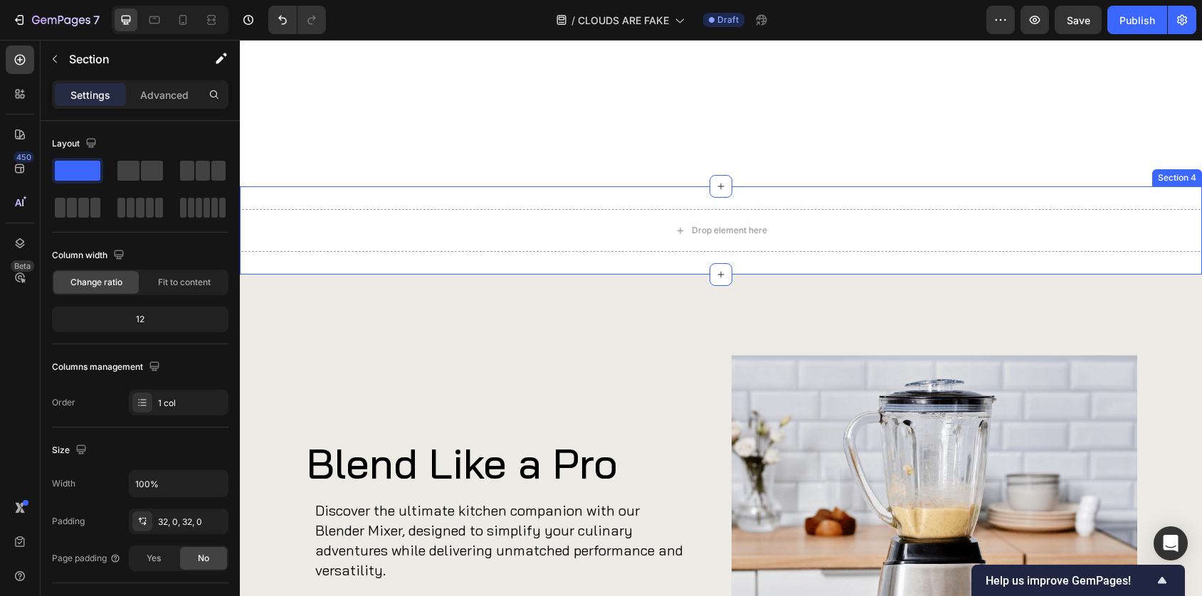
click at [1056, 196] on div "Drop element here Section 4" at bounding box center [721, 230] width 962 height 88
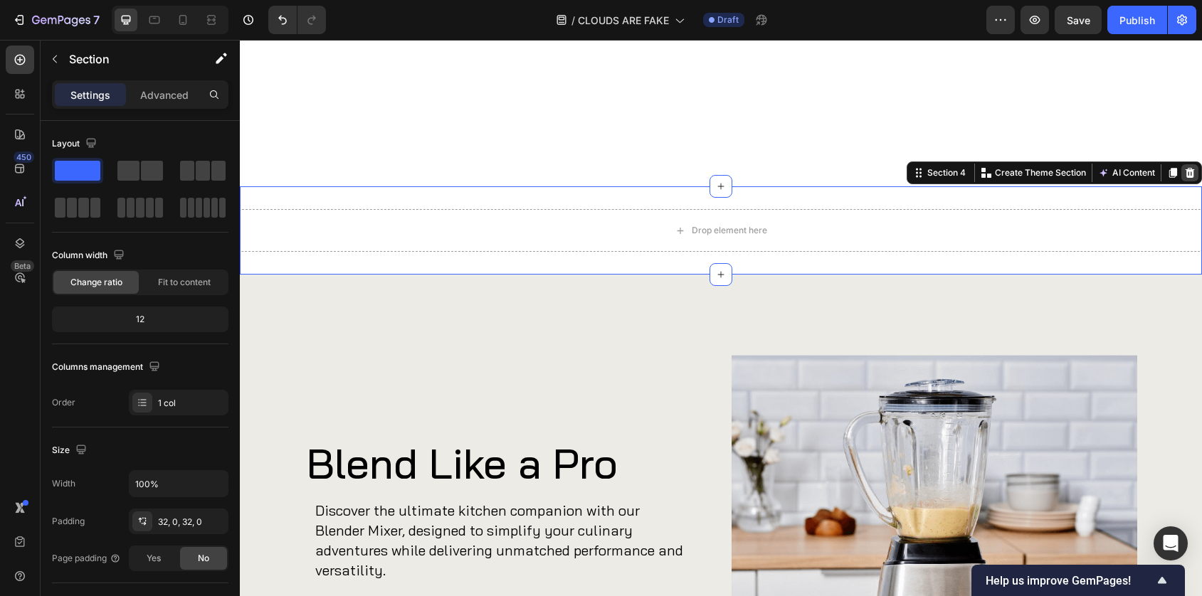
click at [1193, 175] on icon at bounding box center [1190, 173] width 9 height 10
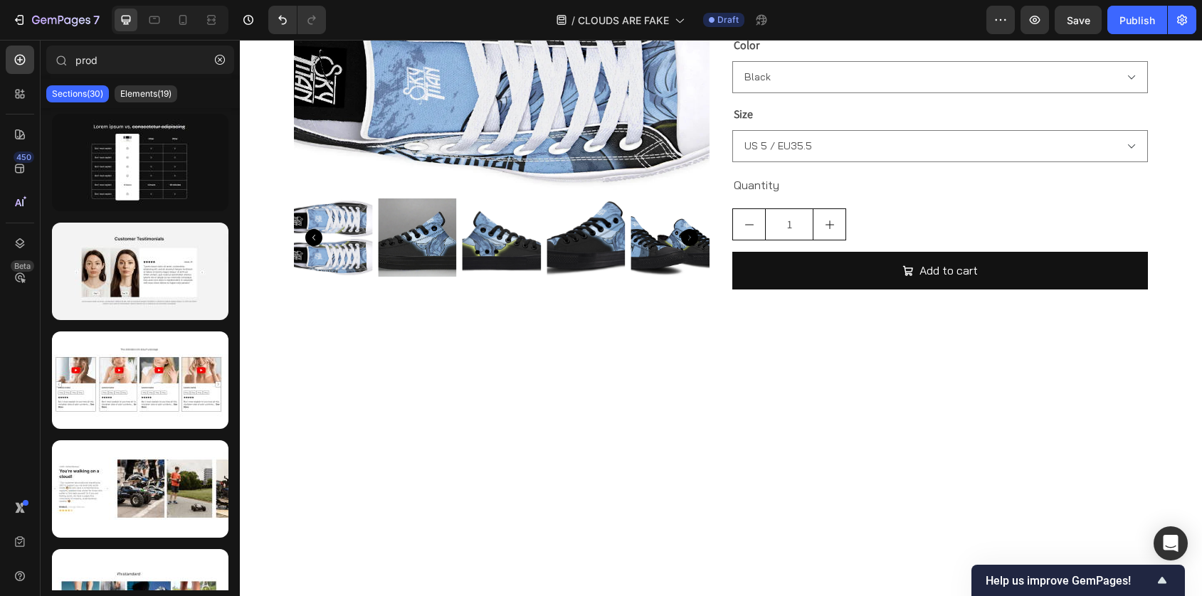
scroll to position [854, 0]
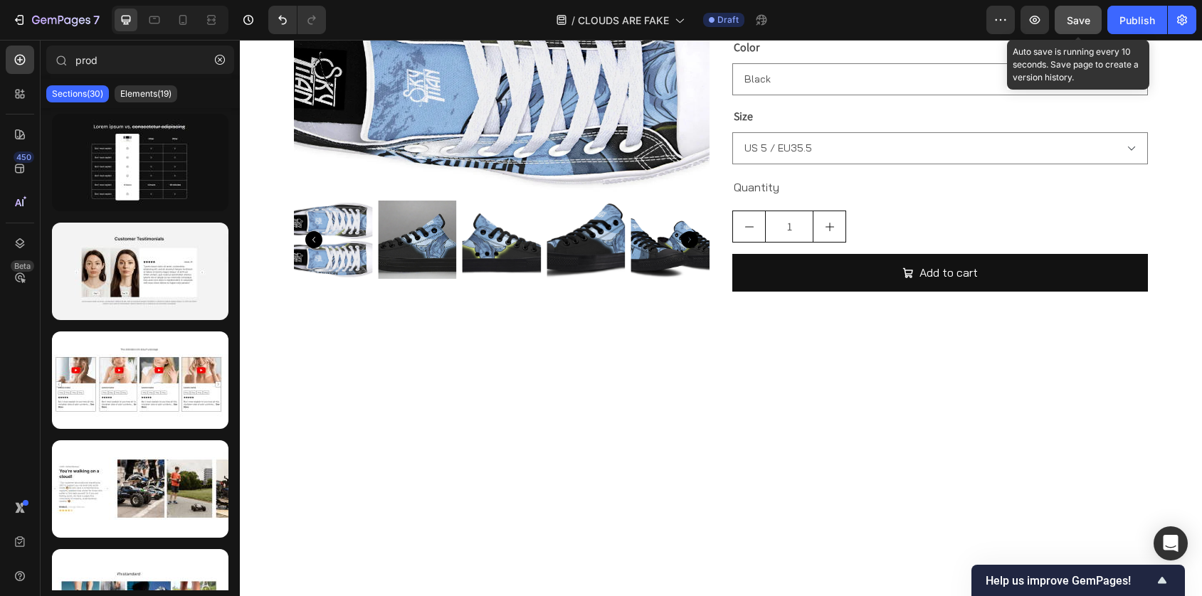
click at [1077, 15] on span "Save" at bounding box center [1078, 20] width 23 height 12
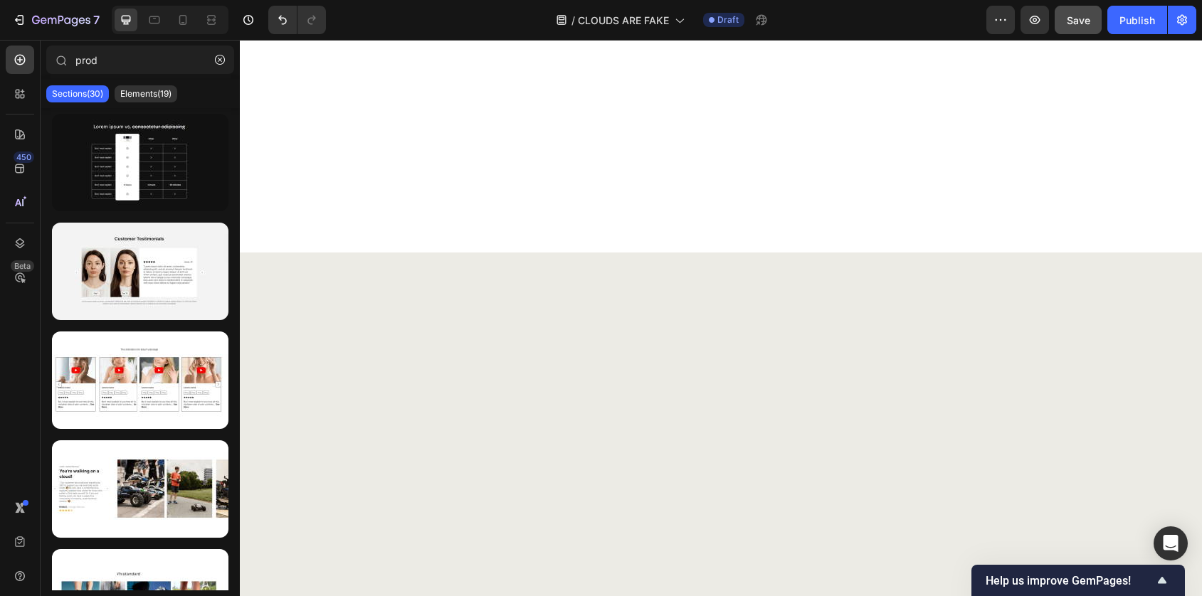
scroll to position [682, 0]
